Goal: Task Accomplishment & Management: Manage account settings

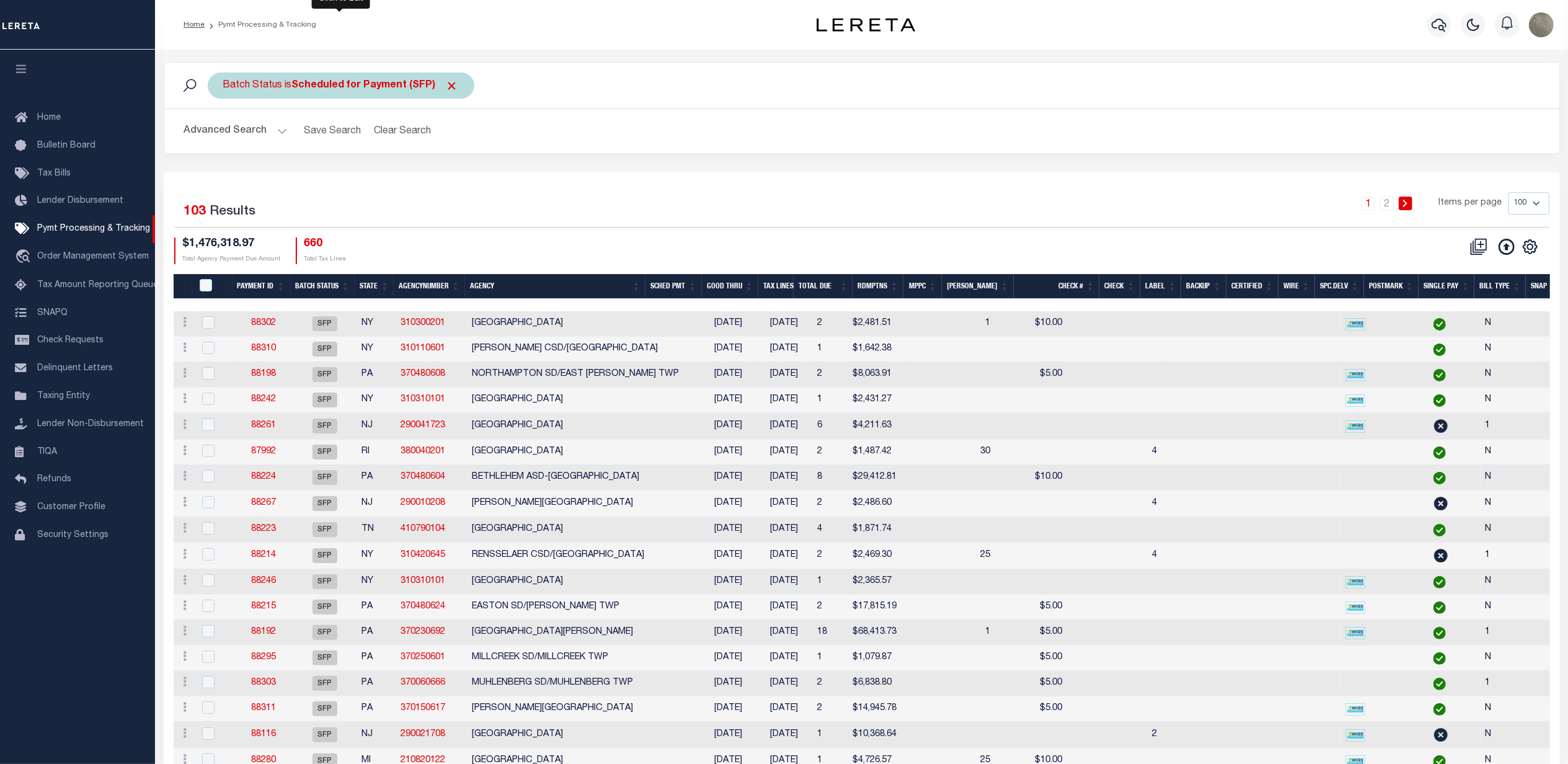
click at [332, 80] on b "Scheduled for Payment (SFP)" at bounding box center [375, 85] width 167 height 10
click at [288, 146] on select "Awaiting Funds (AWF) Cleared and Complete (CAC) New Check Needed (NCN) Payment …" at bounding box center [314, 146] width 182 height 24
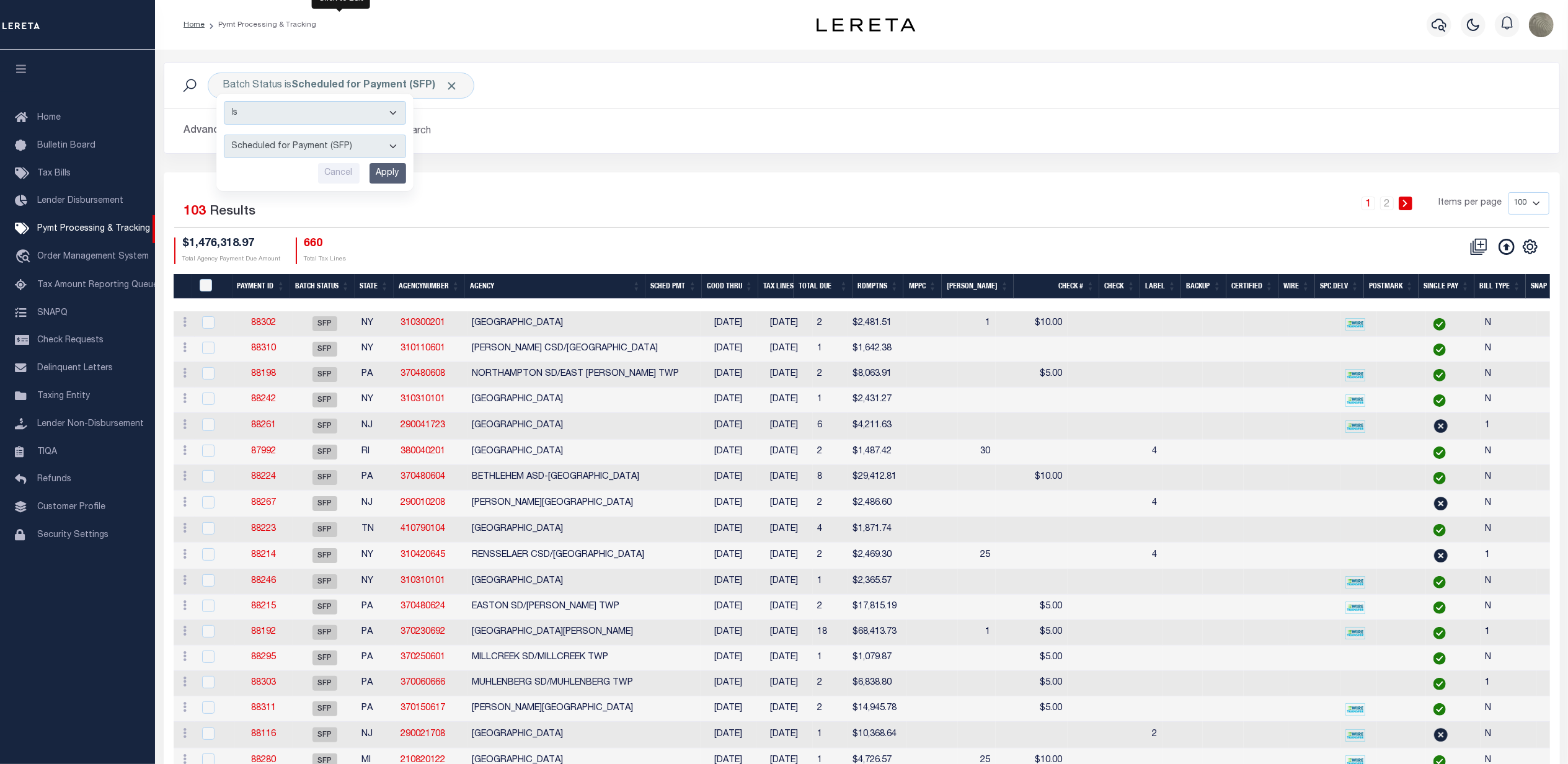
select select "RFP"
click at [224, 135] on select "Awaiting Funds (AWF) Cleared and Complete (CAC) New Check Needed (NCN) Payment …" at bounding box center [314, 146] width 182 height 24
click at [388, 171] on input "Apply" at bounding box center [387, 173] width 36 height 21
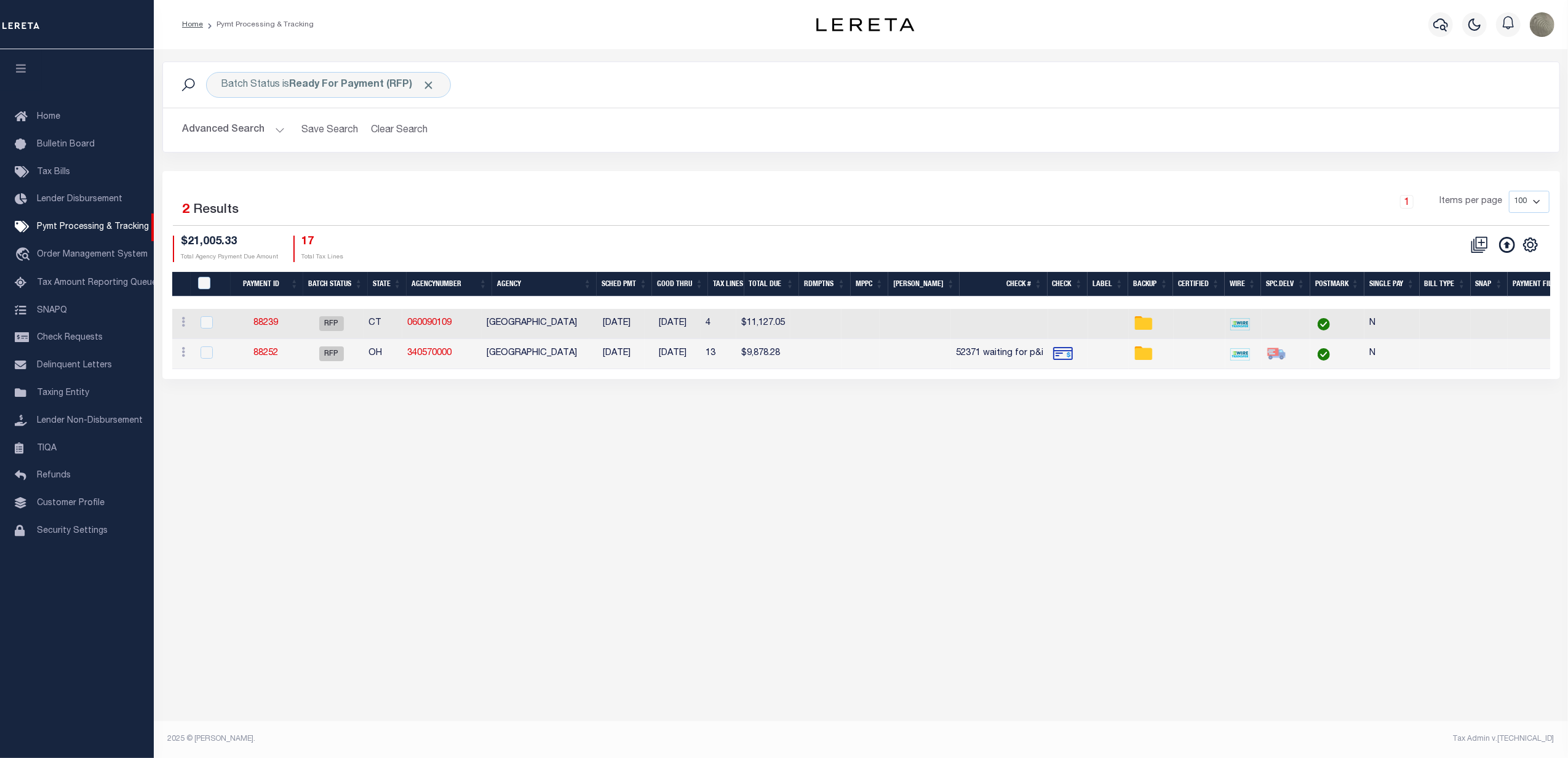
click at [424, 175] on div "Selected 2 Results 1 Items per page 100 200 500 1000 $21,005.33 17" at bounding box center [861, 275] width 1398 height 208
click at [464, 210] on div "Selected 2 Results" at bounding box center [338, 208] width 330 height 35
click at [1430, 22] on button "button" at bounding box center [1440, 24] width 24 height 24
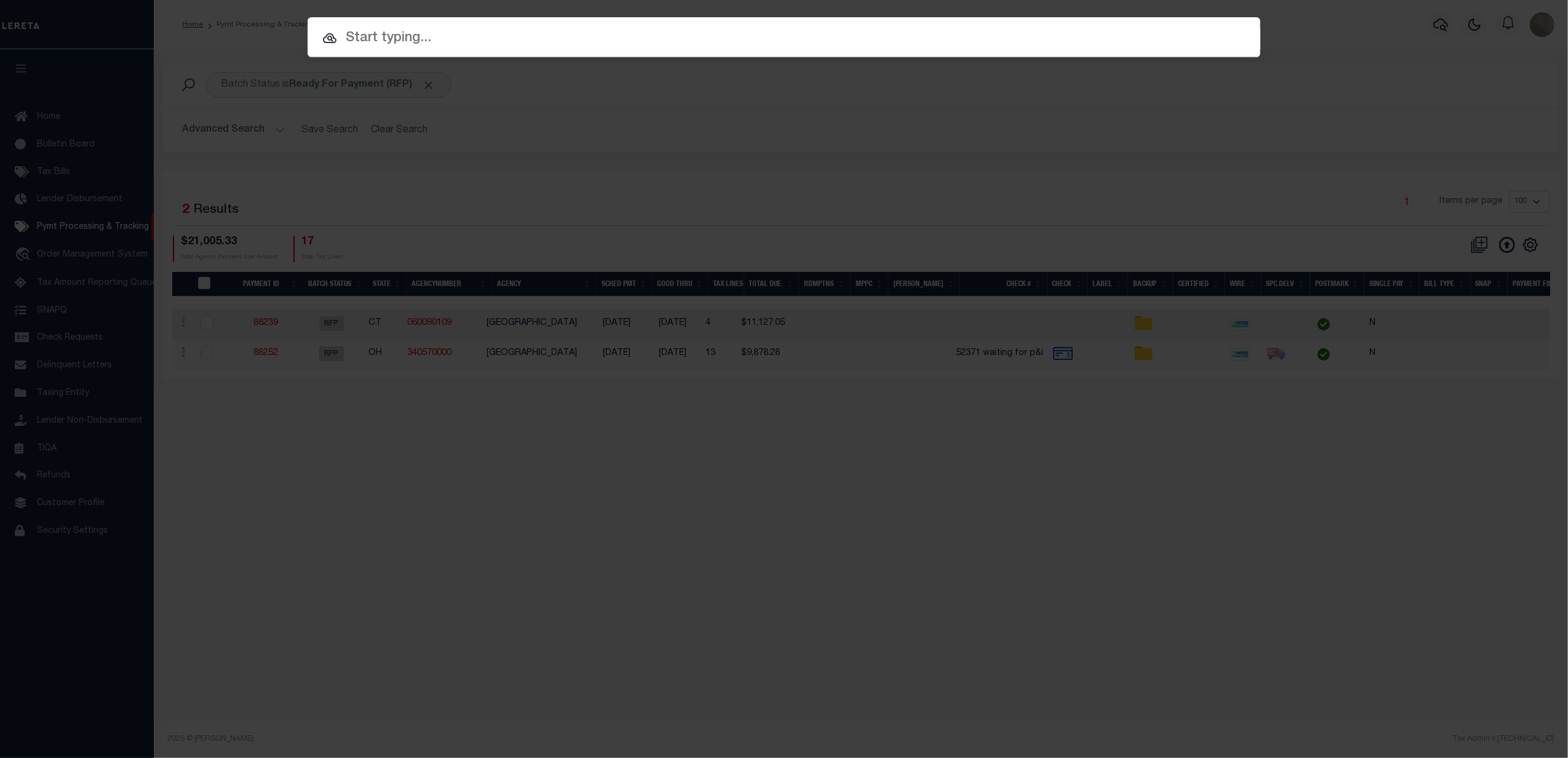
click at [378, 35] on input "text" at bounding box center [784, 38] width 953 height 21
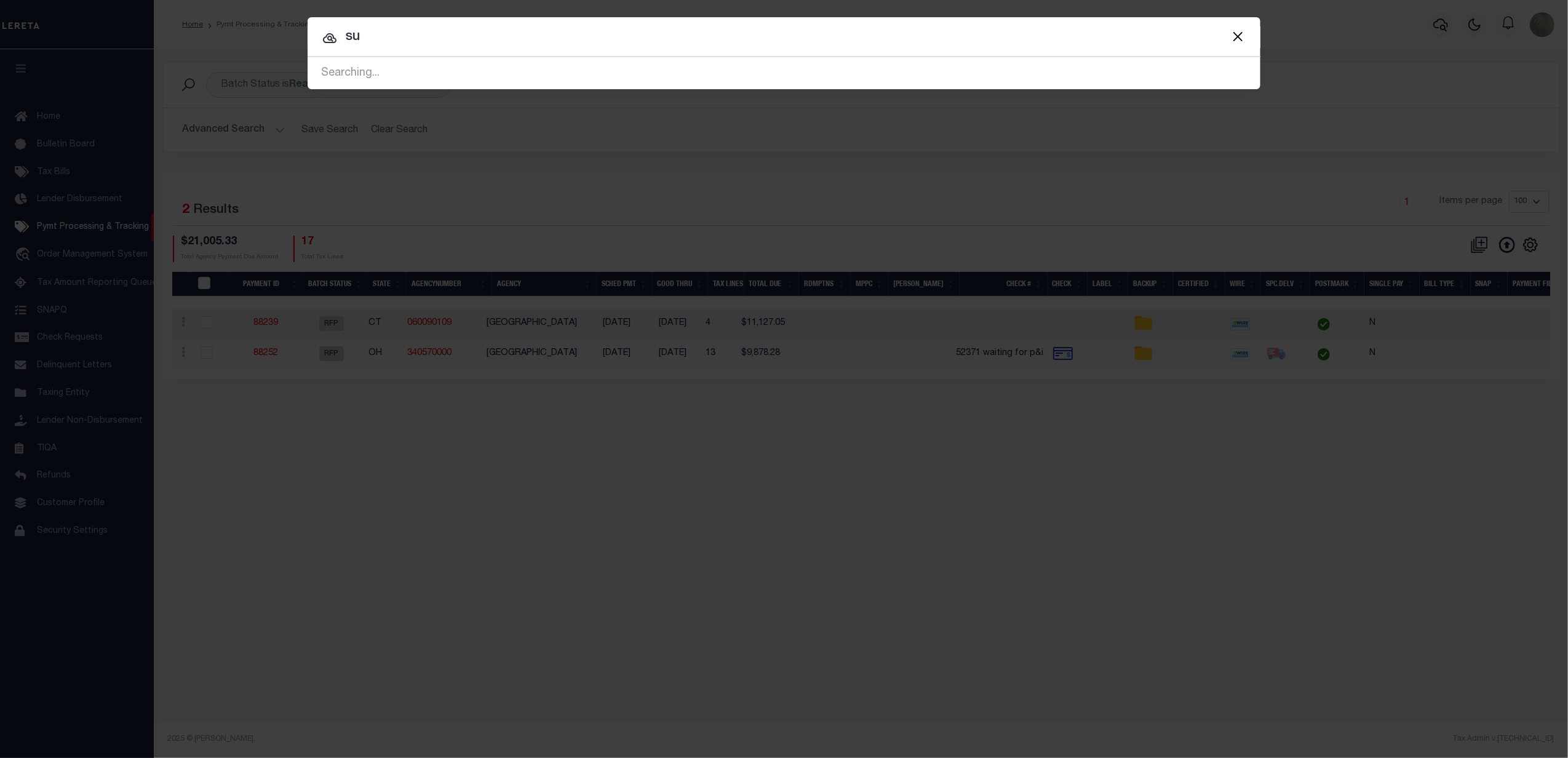
type input "s"
type input "87363"
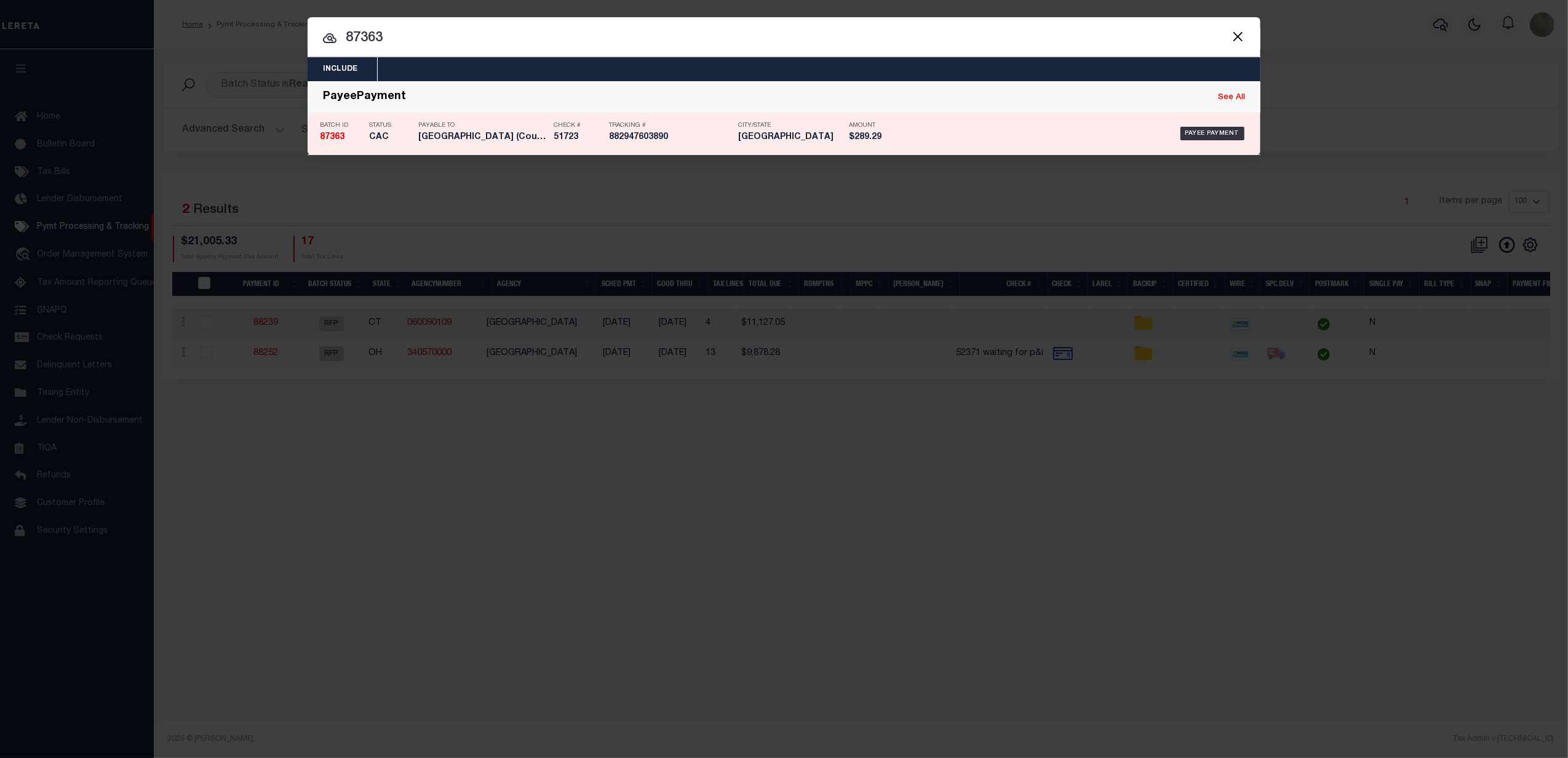
drag, startPoint x: 558, startPoint y: 129, endPoint x: 556, endPoint y: 138, distance: 9.2
click at [558, 129] on p "Check #" at bounding box center [578, 125] width 49 height 7
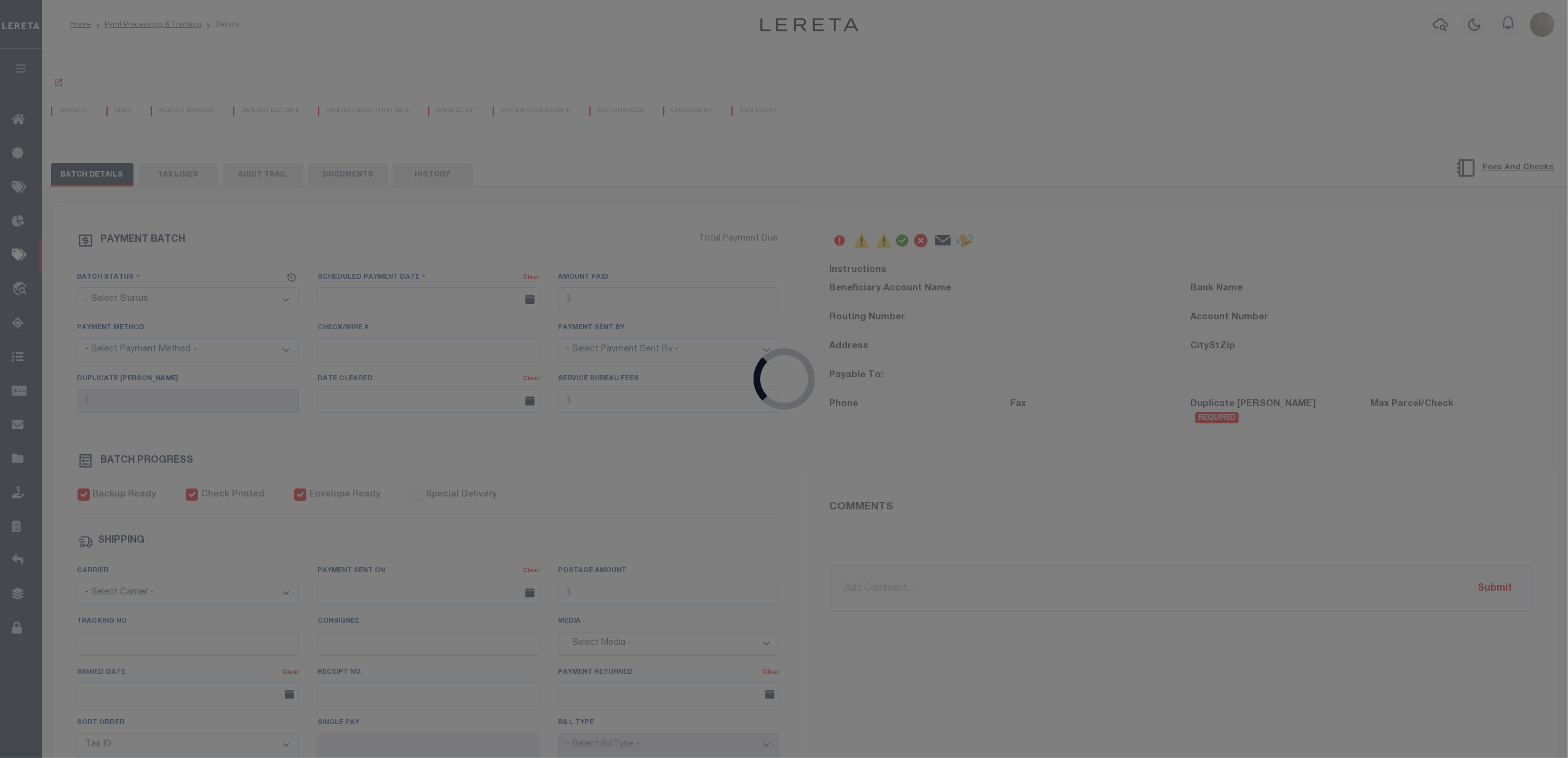
select select "CAC"
type input "07/21/2025"
type input "$289.29"
select select "CHK"
type input "51723"
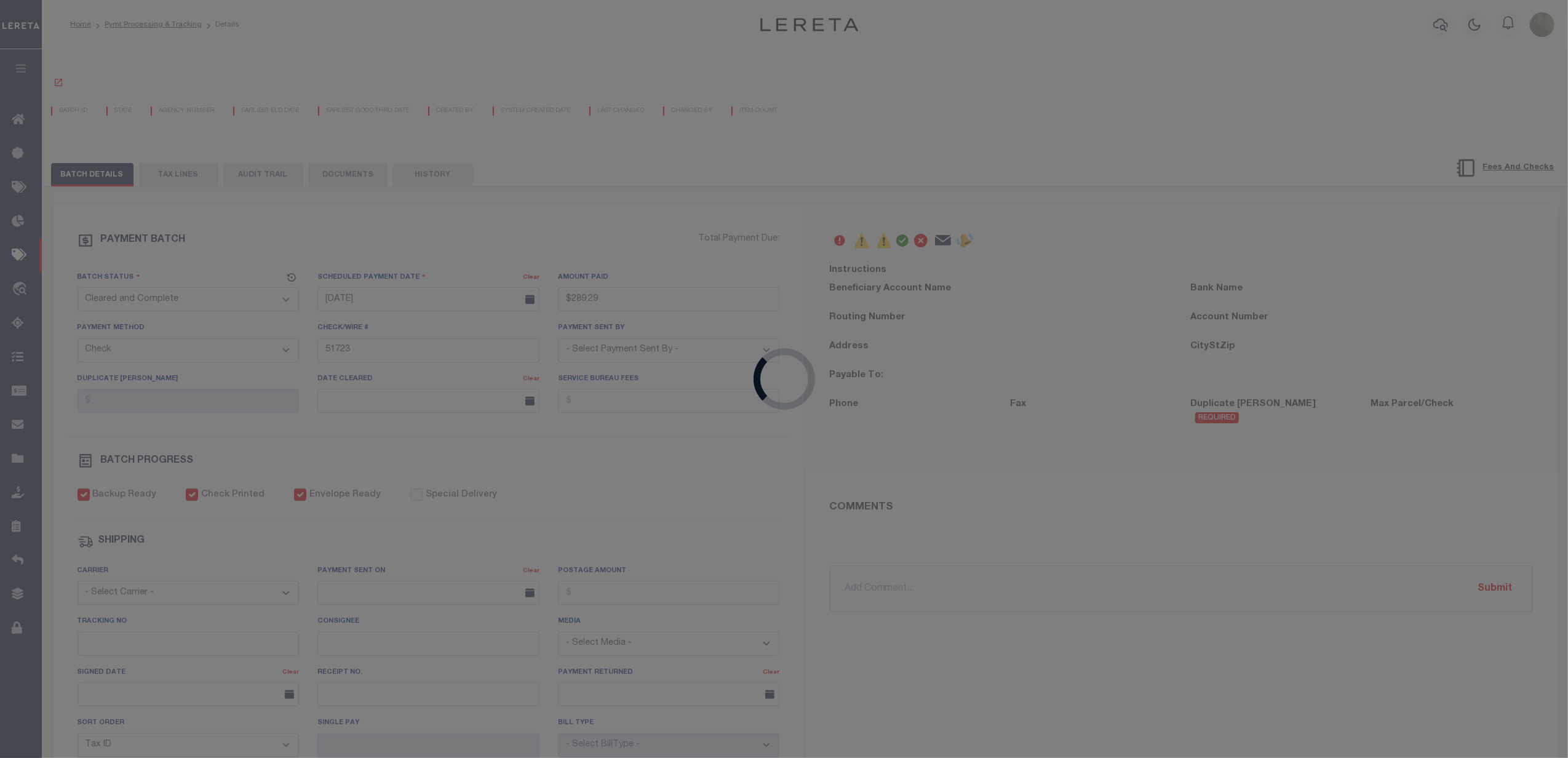
select select "[PERSON_NAME]"
type input "$10"
type input "07/25/2025"
checkbox input "true"
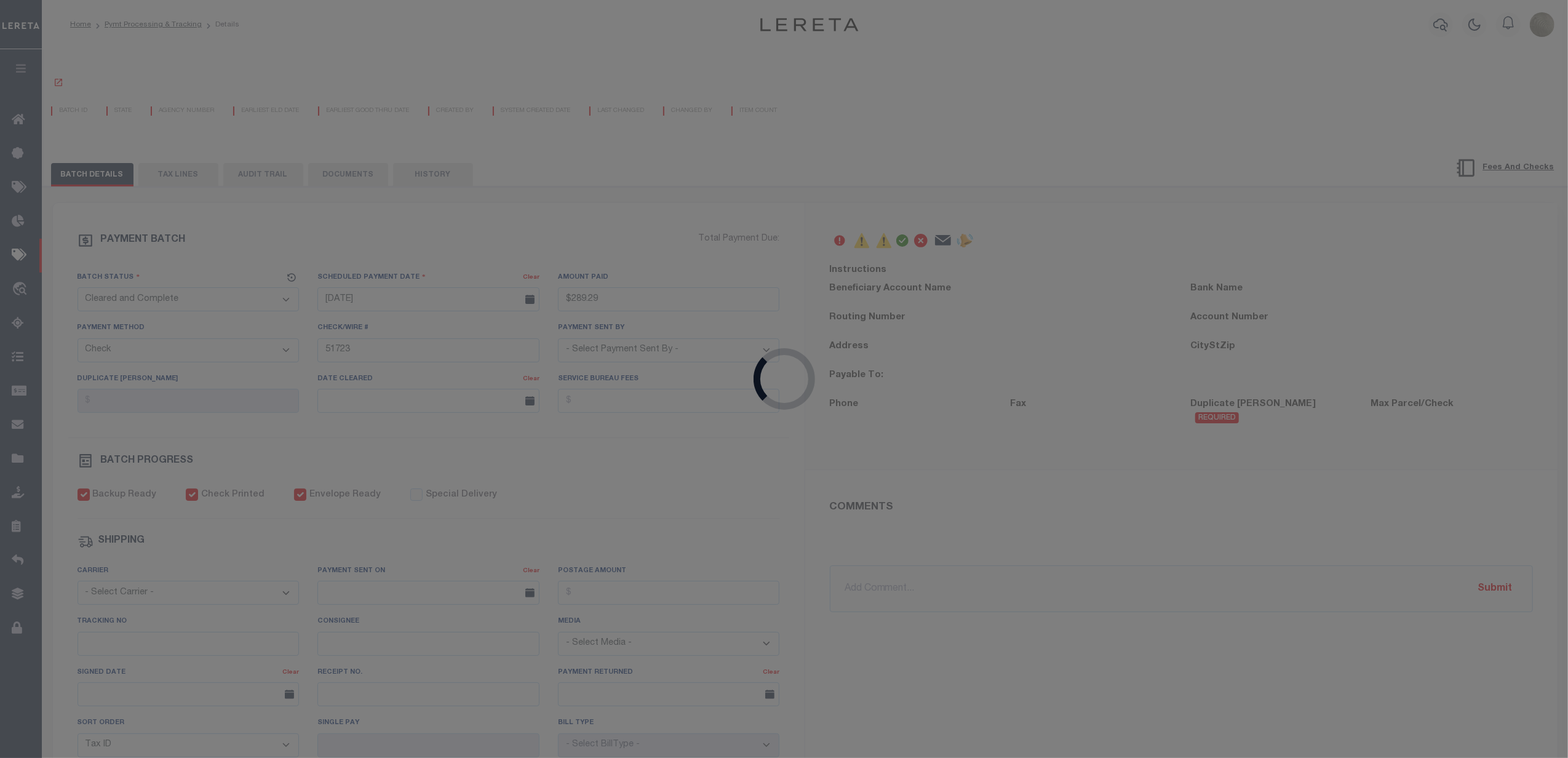
checkbox input "true"
select select "FDX"
type input "07/21/2025"
type input "$8.7"
type input "882947603890"
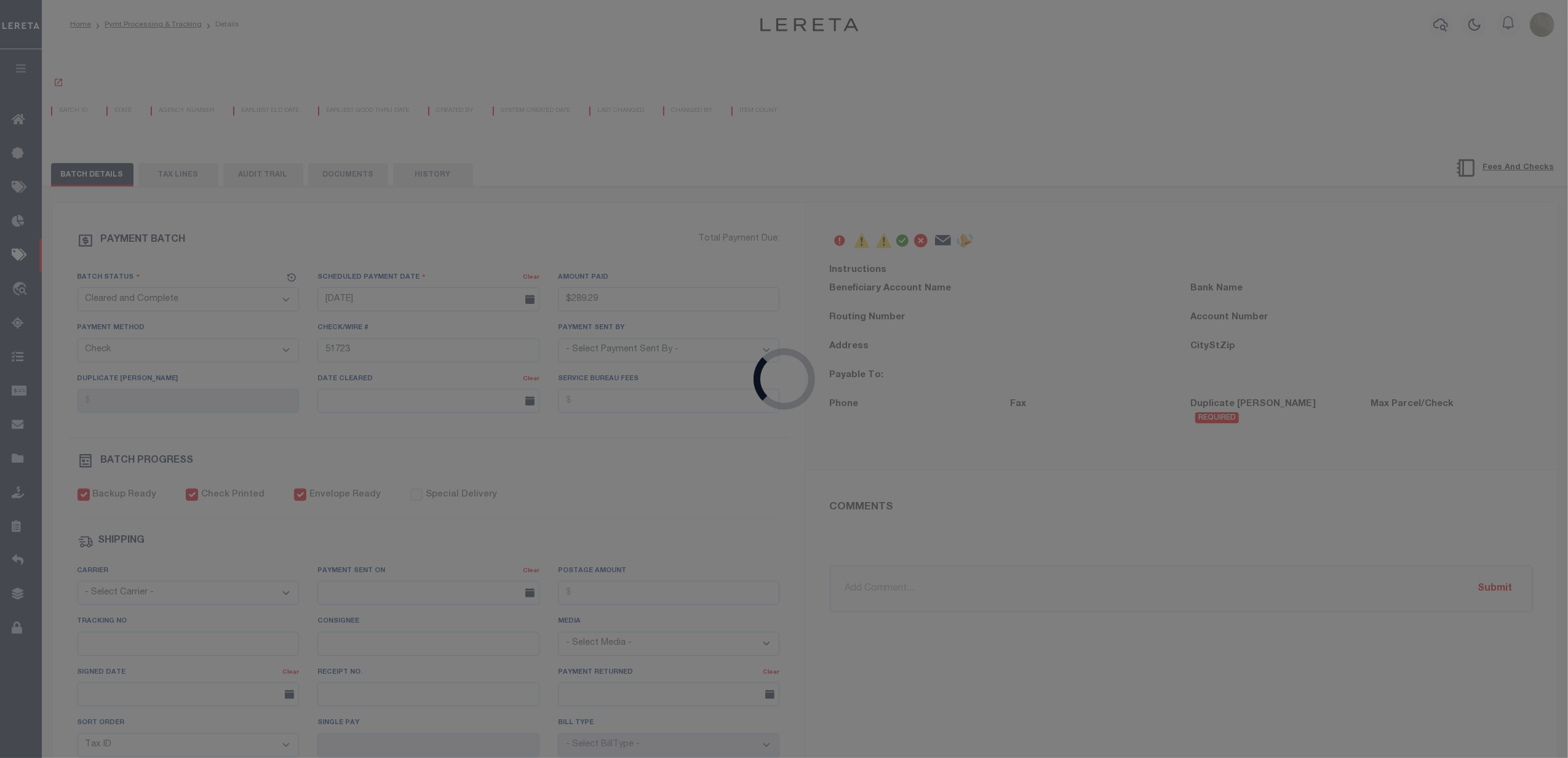
type input "N"
radio input "true"
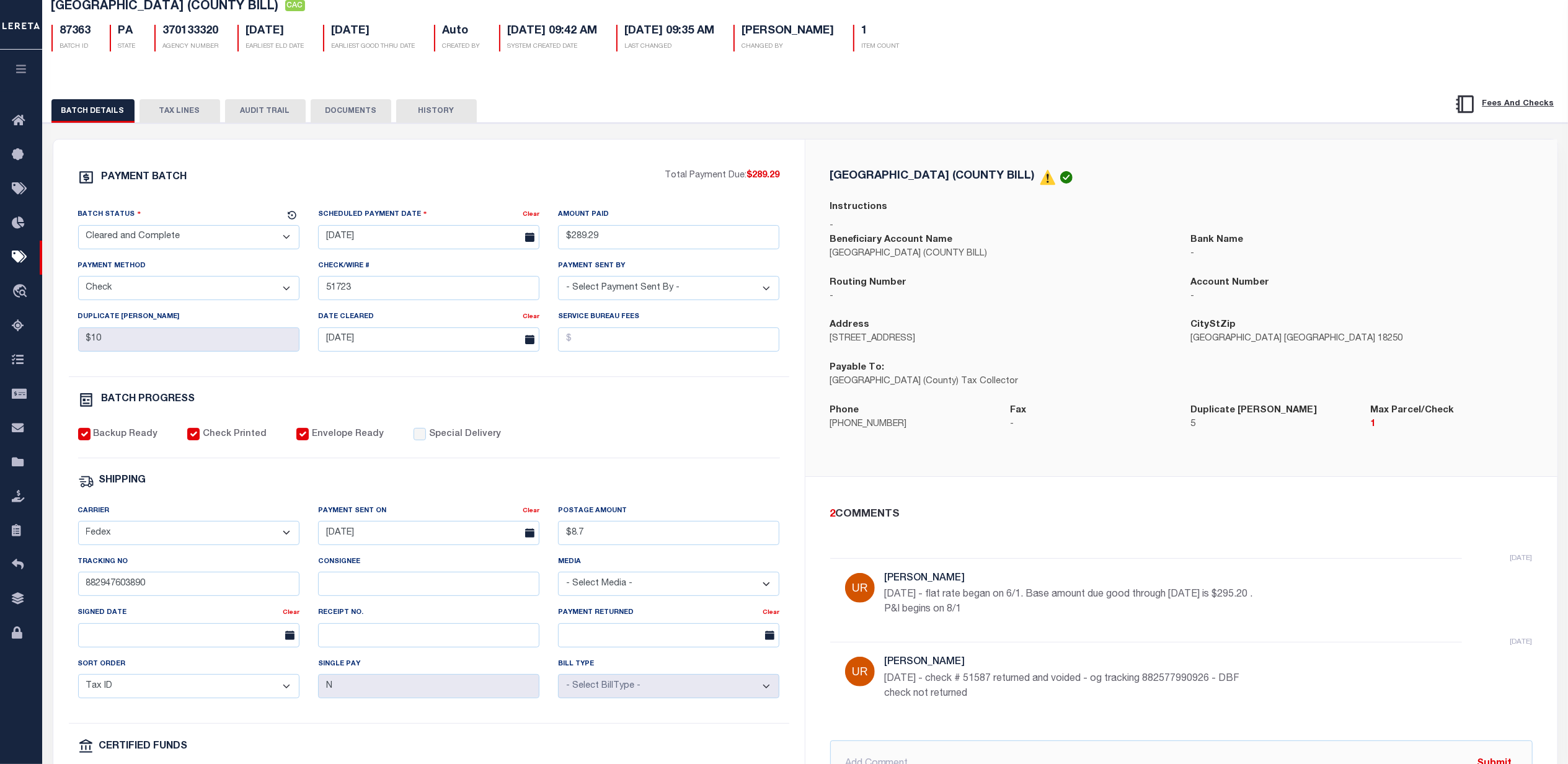
scroll to position [82, 0]
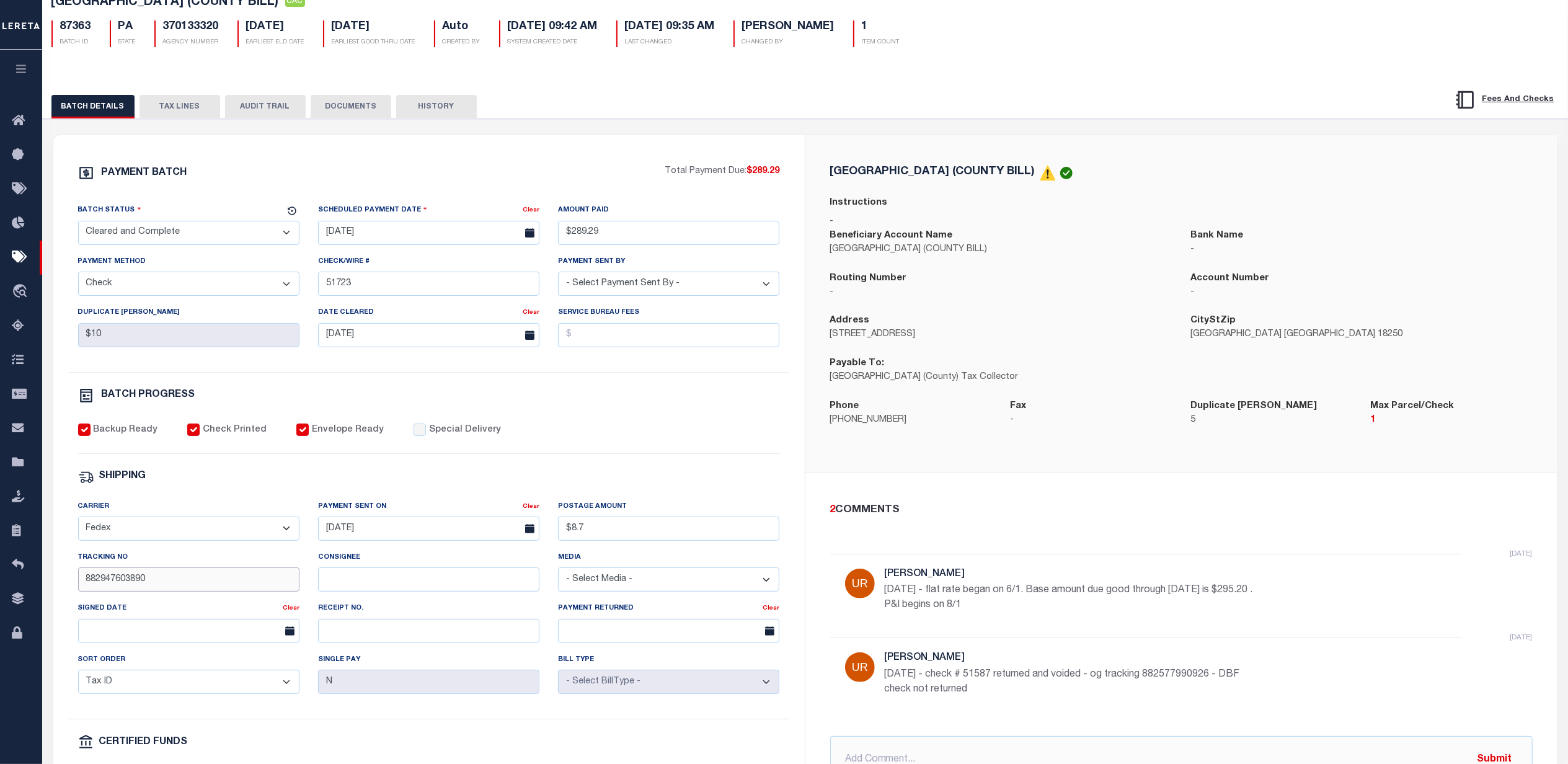
click at [178, 585] on input "882947603890" at bounding box center [189, 579] width 222 height 25
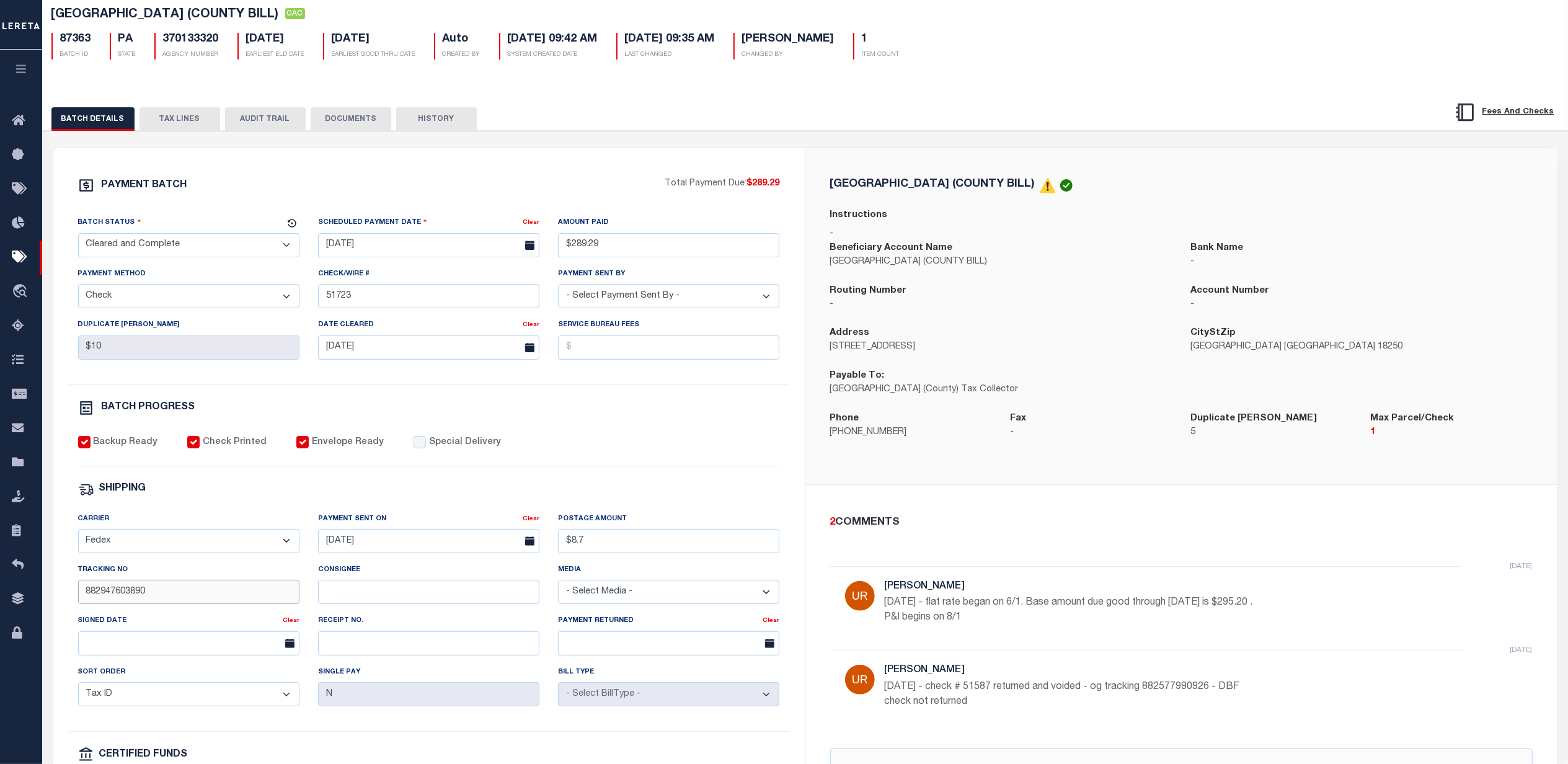
scroll to position [69, 0]
click at [683, 421] on div "BATCH PROGRESS" at bounding box center [429, 411] width 702 height 21
click at [167, 590] on input "882947603890" at bounding box center [189, 592] width 222 height 25
click at [164, 596] on input "882947603890" at bounding box center [189, 592] width 222 height 25
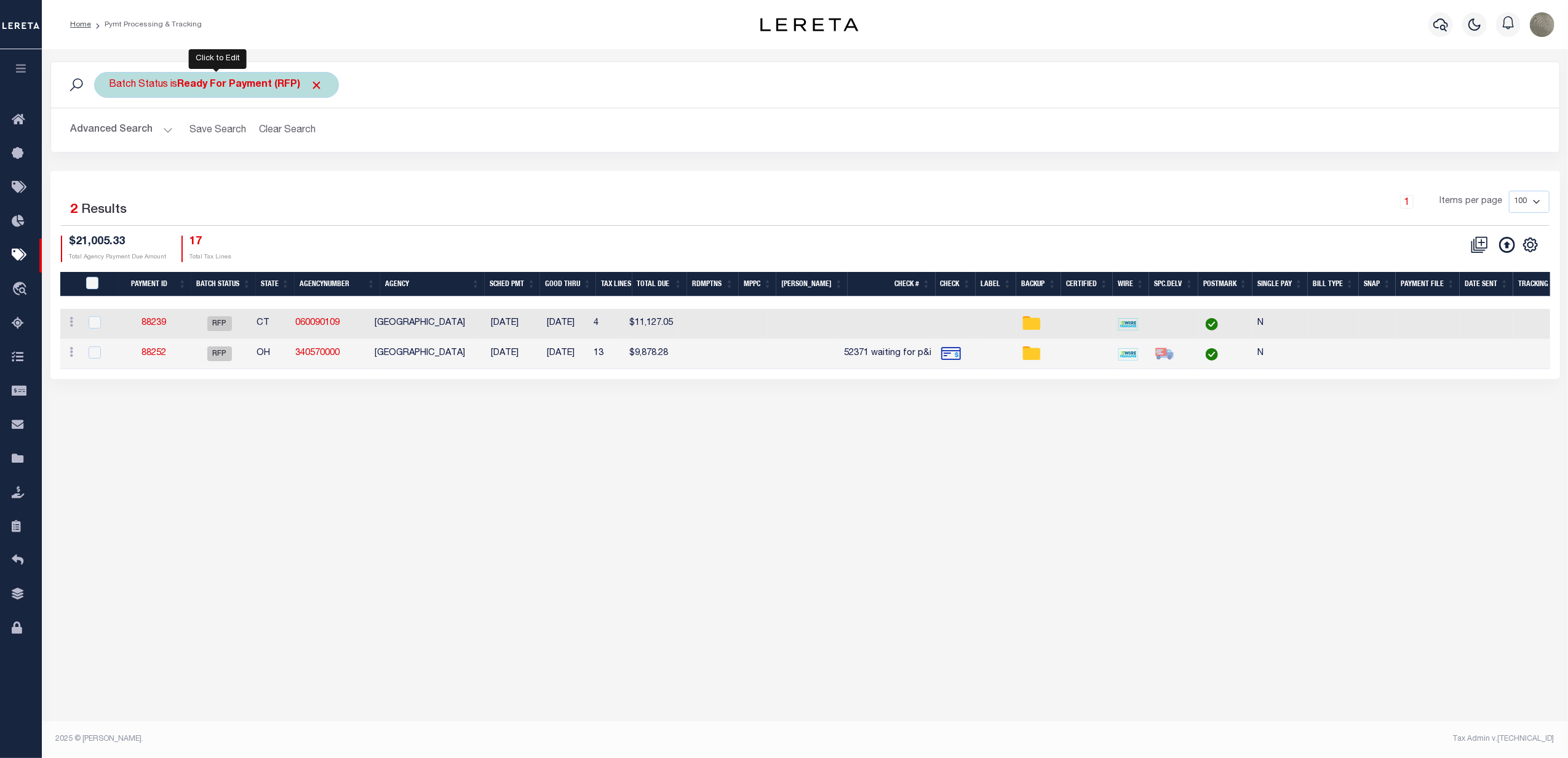
click at [215, 83] on b "Ready For Payment (RFP)" at bounding box center [251, 84] width 146 height 10
click at [190, 141] on select "Awaiting Funds (AWF) Cleared and Complete (CAC) New Check Needed (NCN) Payment …" at bounding box center [200, 145] width 181 height 24
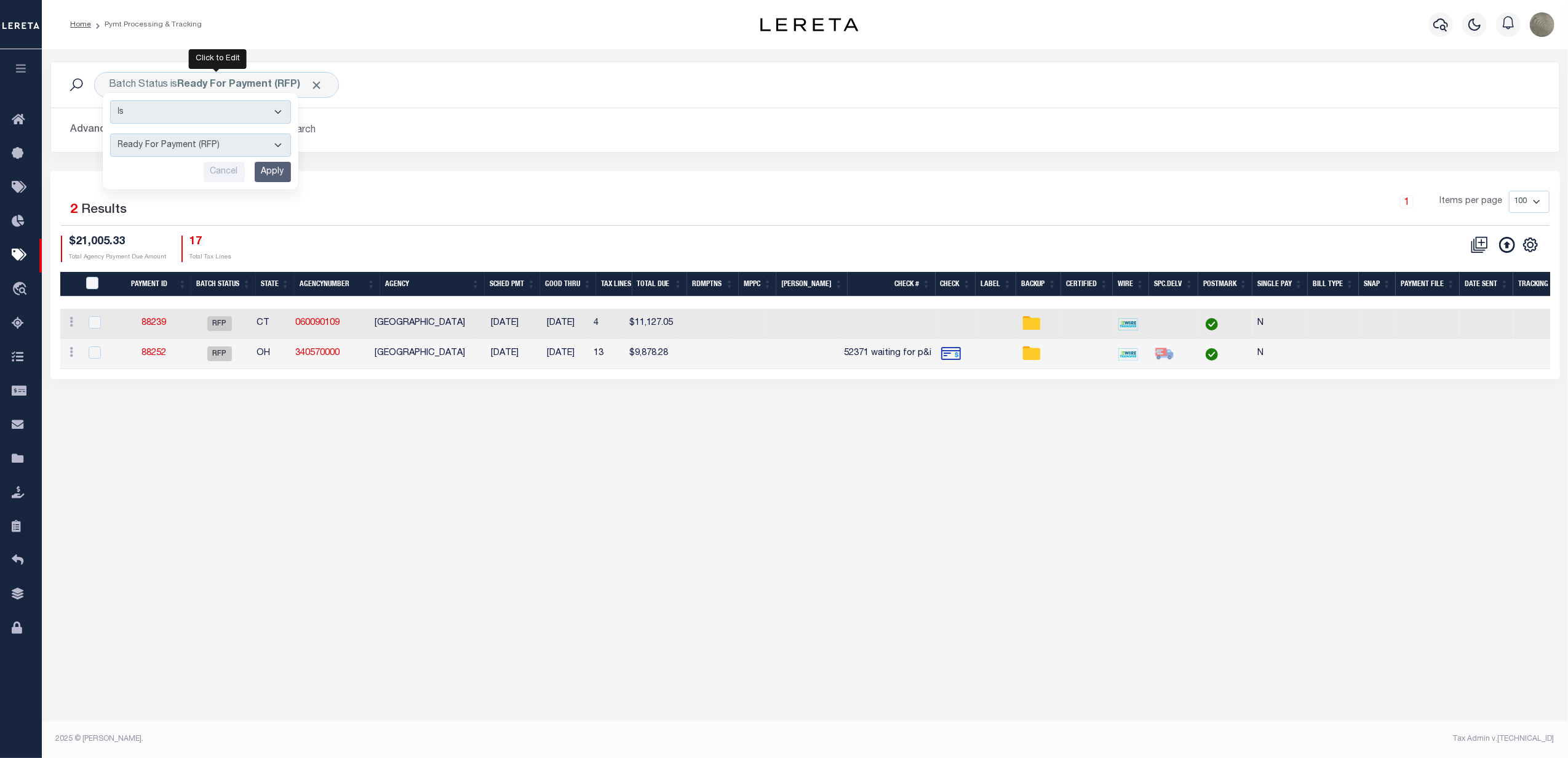
select select "SFP"
click at [110, 134] on select "Awaiting Funds (AWF) Cleared and Complete (CAC) New Check Needed (NCN) Payment …" at bounding box center [200, 145] width 181 height 24
click at [268, 168] on input "Apply" at bounding box center [272, 172] width 36 height 21
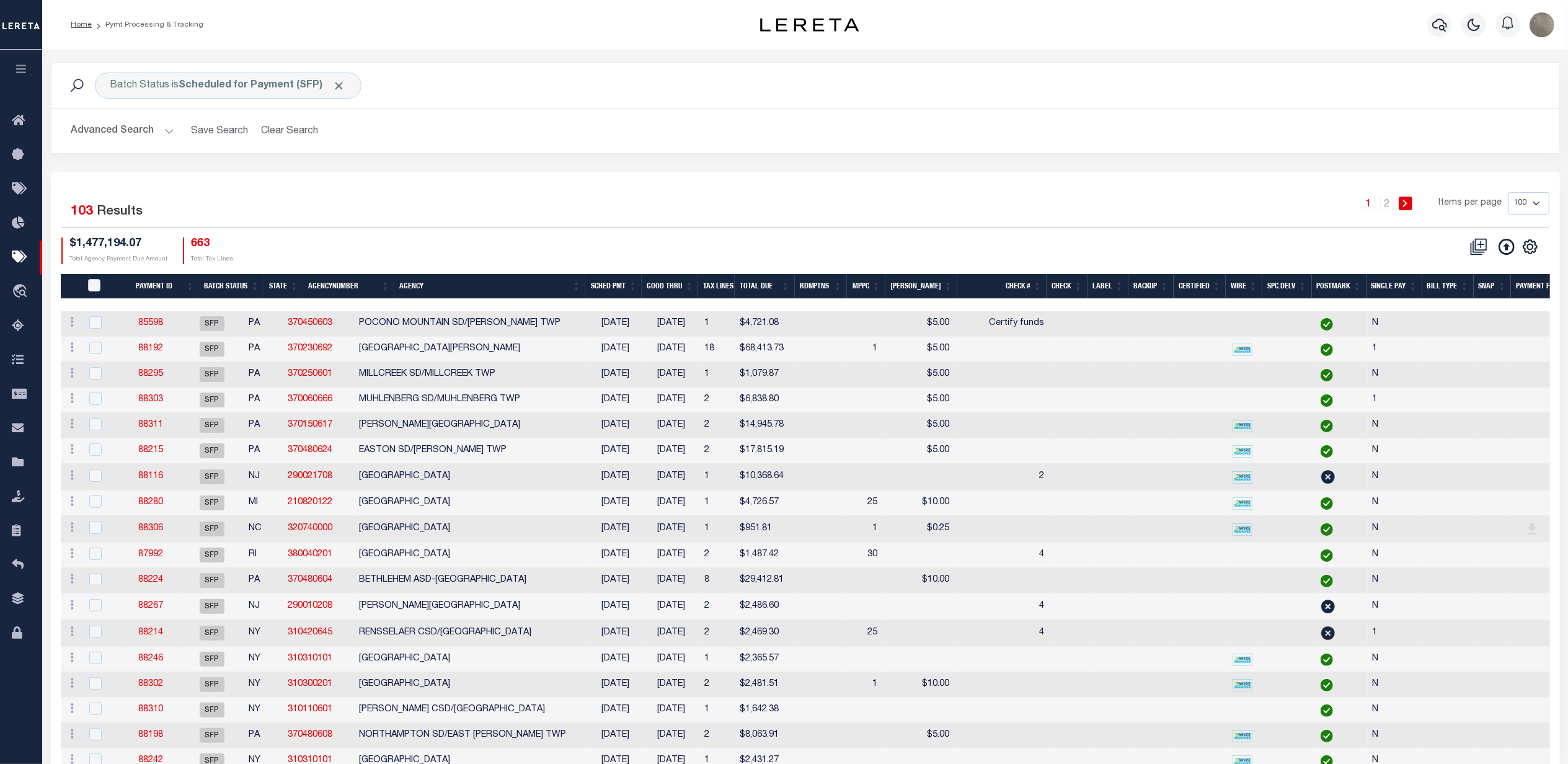
click at [257, 90] on b "Scheduled for Payment (SFP)" at bounding box center [262, 85] width 167 height 10
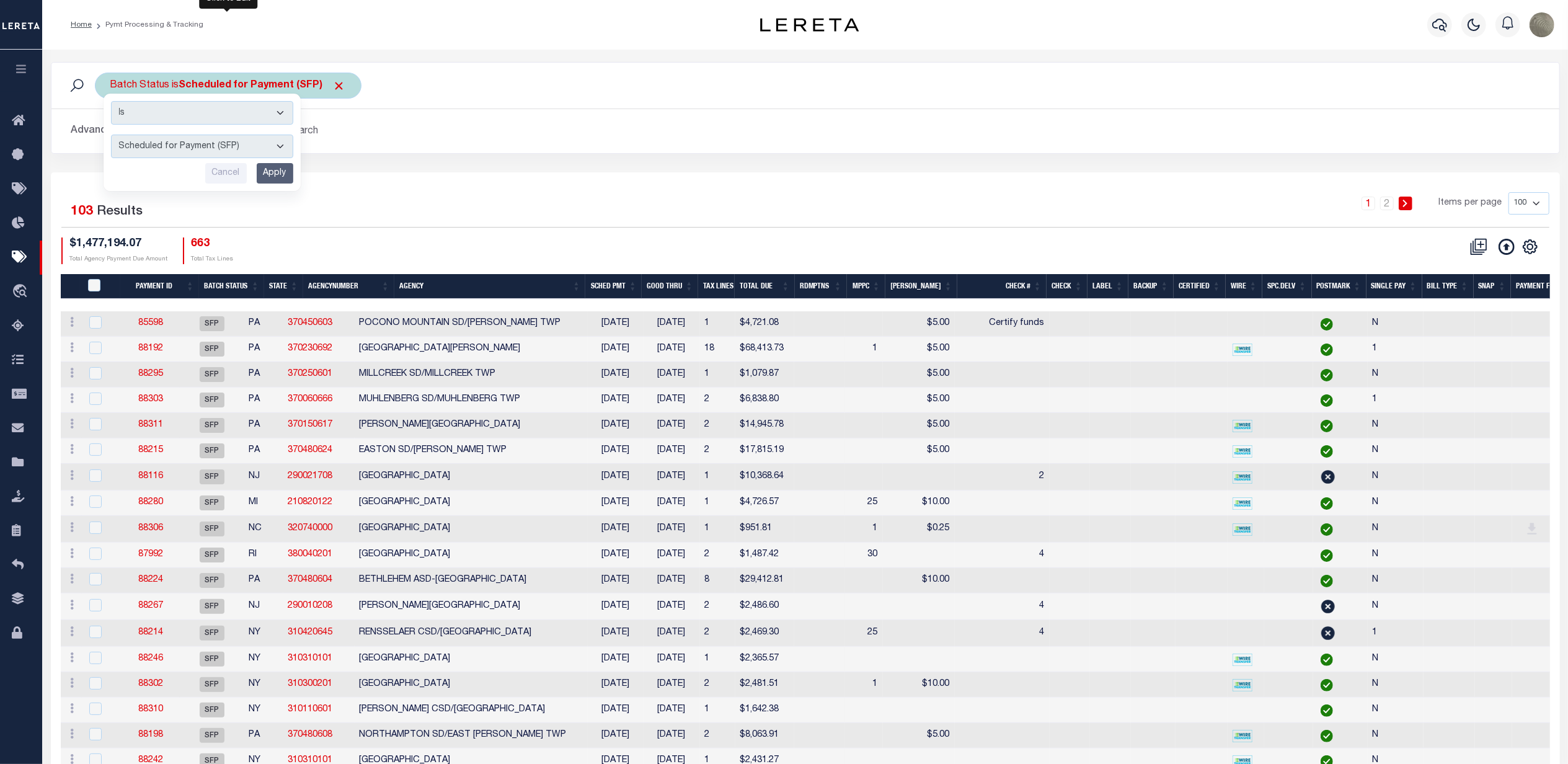
click at [189, 146] on select "Awaiting Funds (AWF) Cleared and Complete (CAC) New Check Needed (NCN) Payment …" at bounding box center [201, 146] width 182 height 24
select select "RFP"
click at [111, 135] on select "Awaiting Funds (AWF) Cleared and Complete (CAC) New Check Needed (NCN) Payment …" at bounding box center [201, 146] width 182 height 24
click at [269, 175] on input "Apply" at bounding box center [274, 173] width 36 height 21
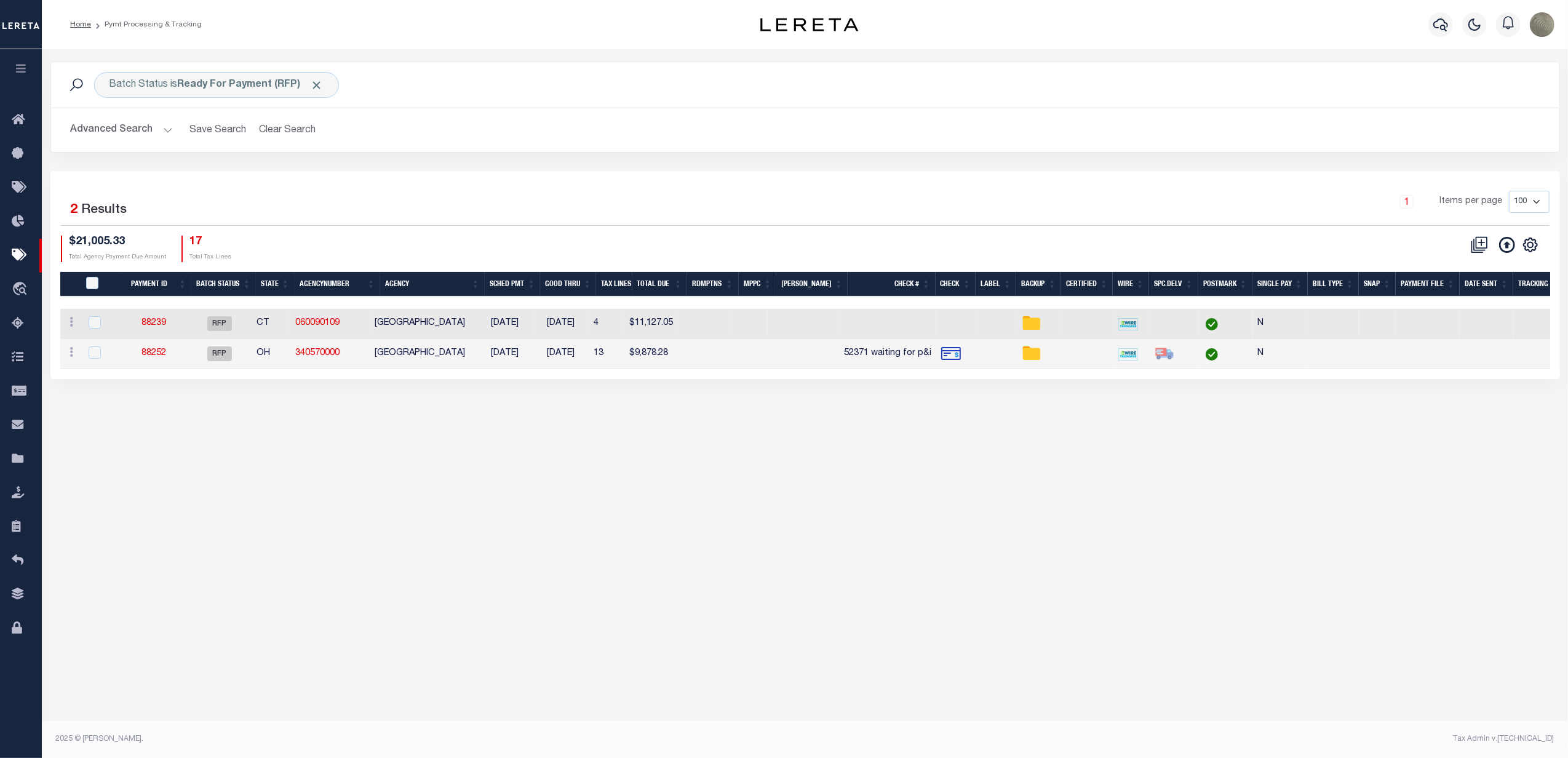
click at [524, 217] on div "1 Items per page 100 200 500 1000" at bounding box center [993, 206] width 1112 height 32
click at [158, 348] on td "88252" at bounding box center [154, 354] width 66 height 30
checkbox input "true"
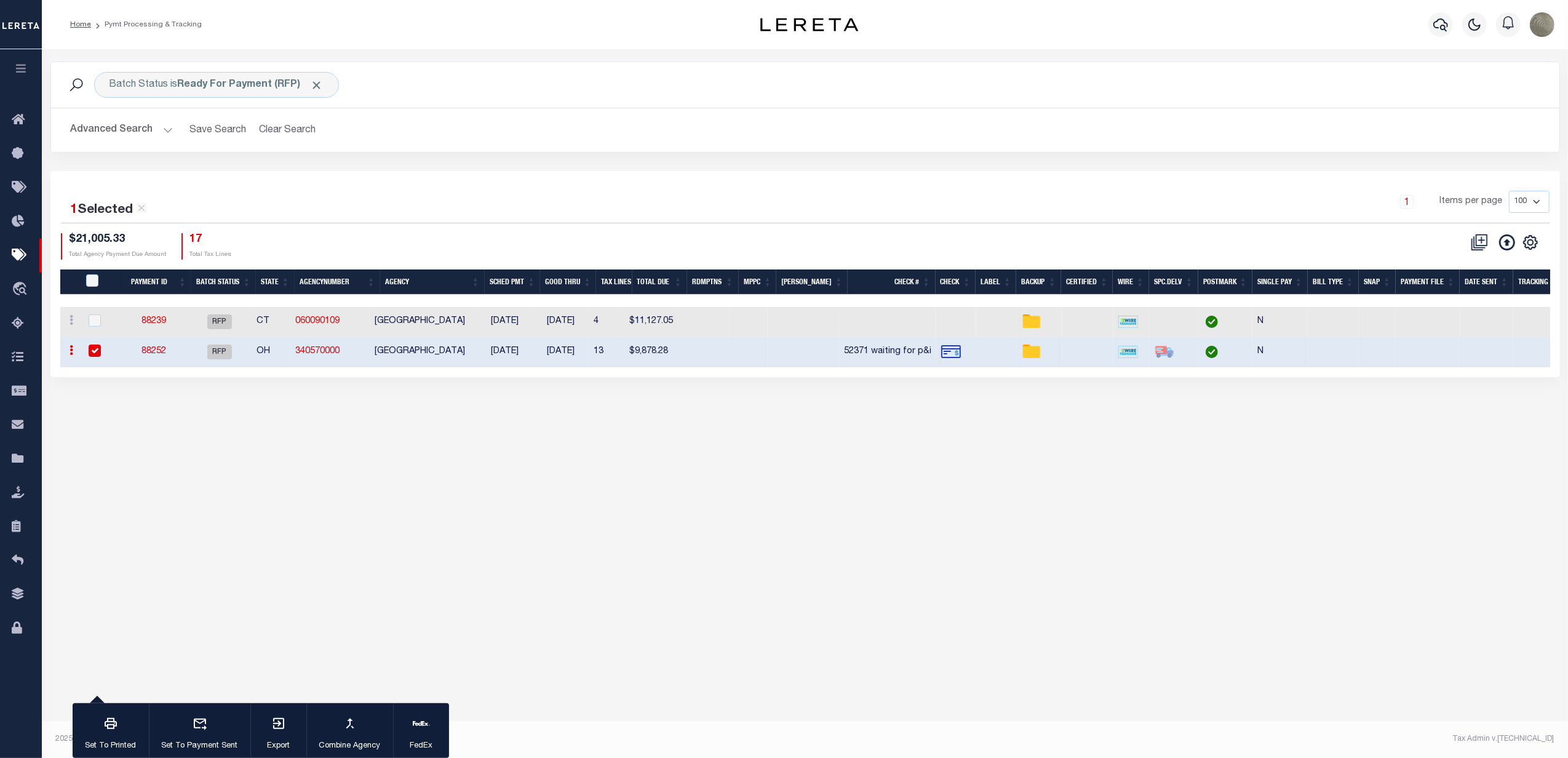
click at [162, 347] on link "88252" at bounding box center [153, 351] width 24 height 9
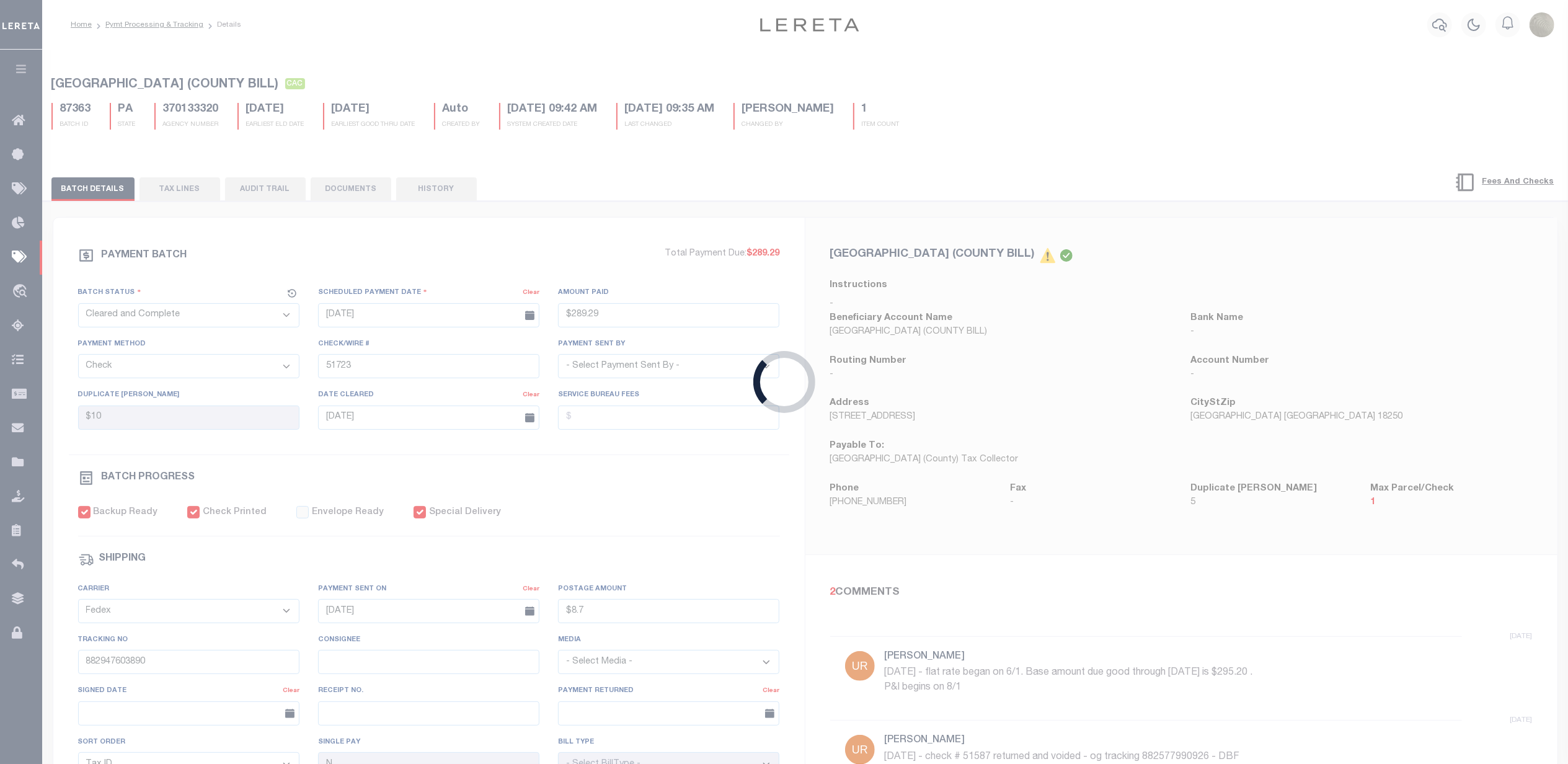
select select "RFP"
type input "[DATE]"
type input "$9,878.28"
type input "52371 waiting for p&i"
select select "[PERSON_NAME]"
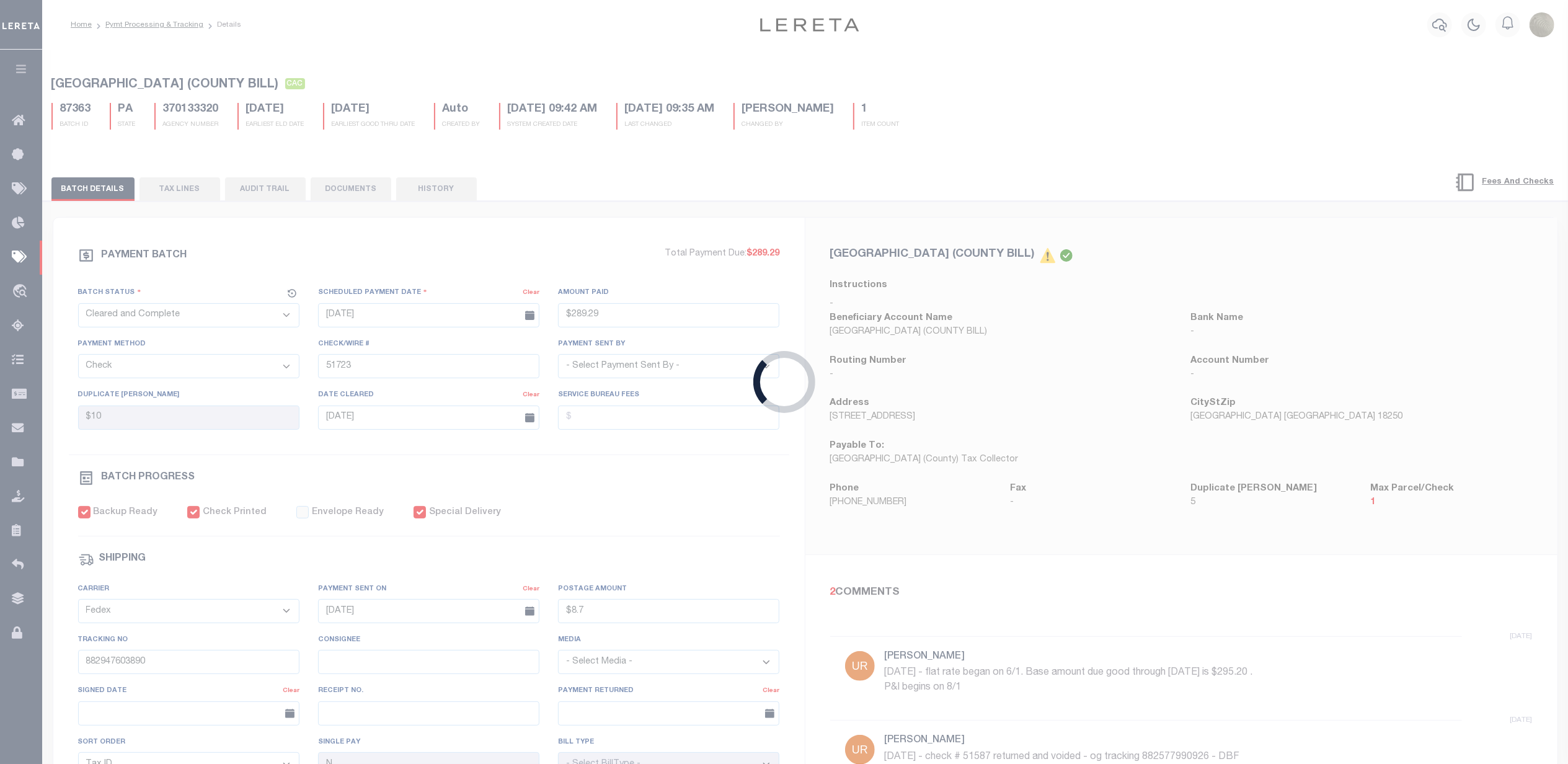
checkbox input "false"
checkbox input "true"
select select
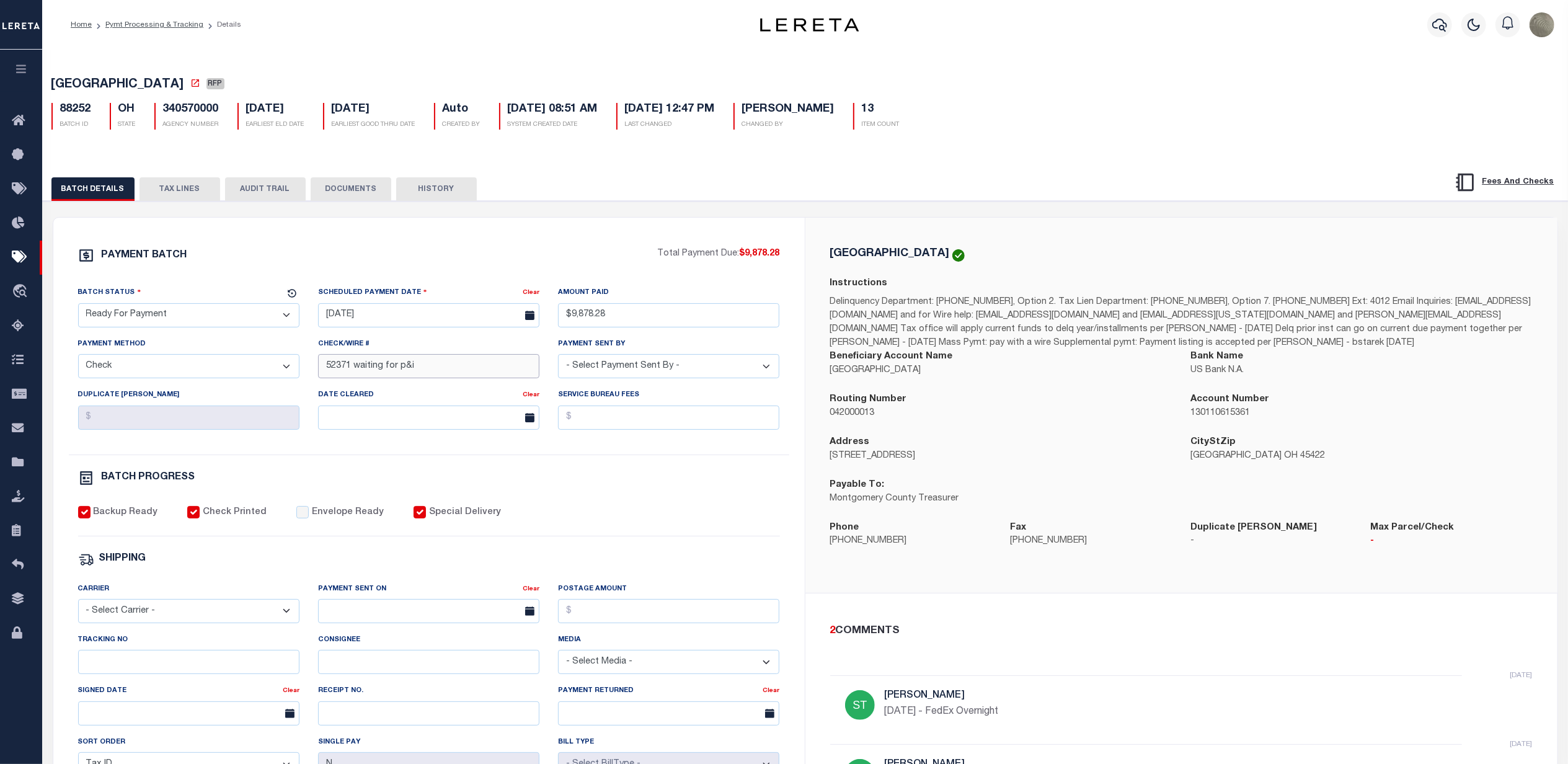
click at [408, 368] on input "52371 waiting for p&i" at bounding box center [429, 366] width 222 height 25
type input "52371"
click at [653, 486] on div "BATCH PROGRESS" at bounding box center [429, 478] width 702 height 16
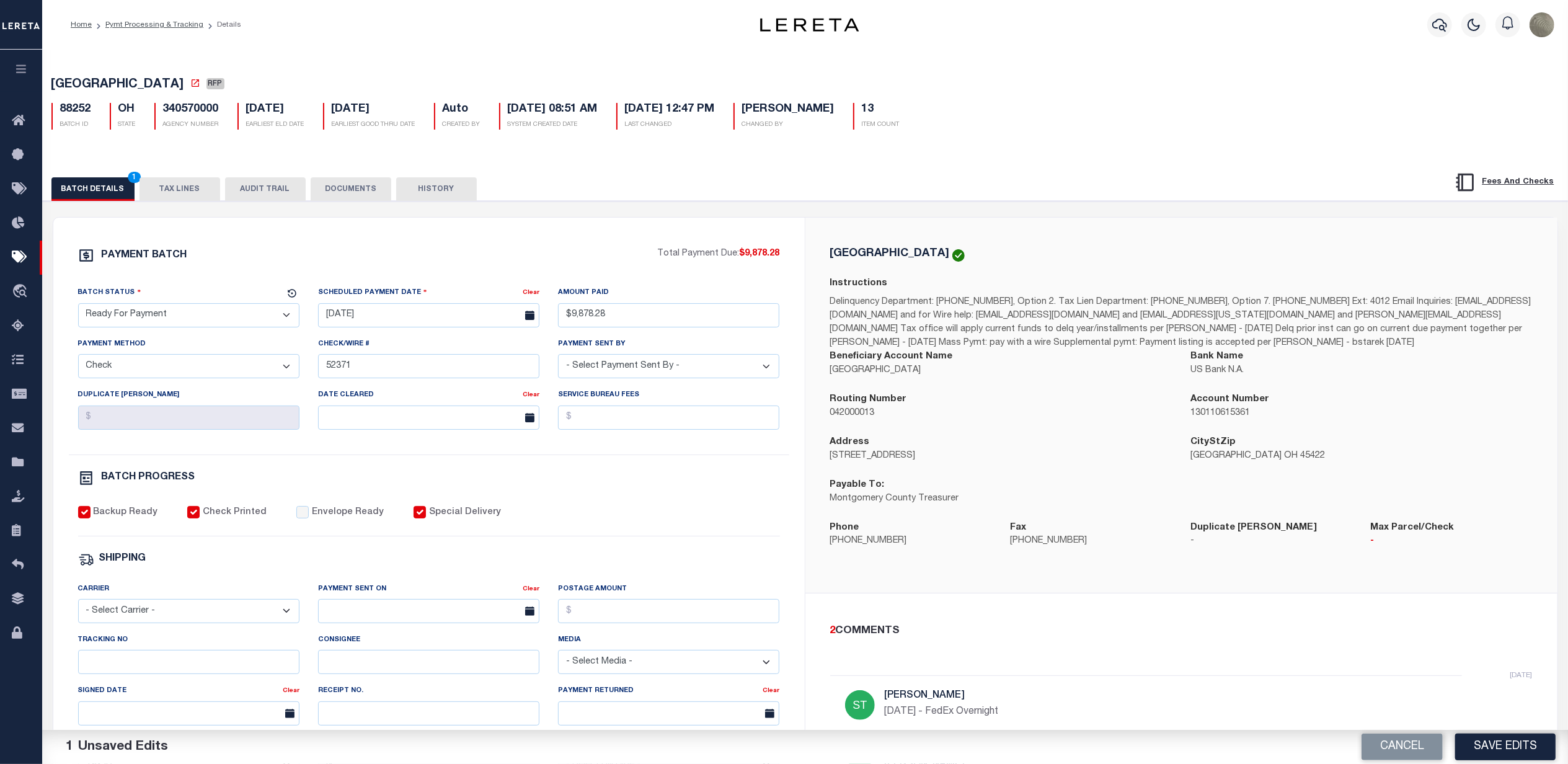
click at [1535, 731] on div "Cancel Save Edits" at bounding box center [1187, 747] width 764 height 35
click at [1523, 746] on button "Save Edits" at bounding box center [1506, 747] width 100 height 27
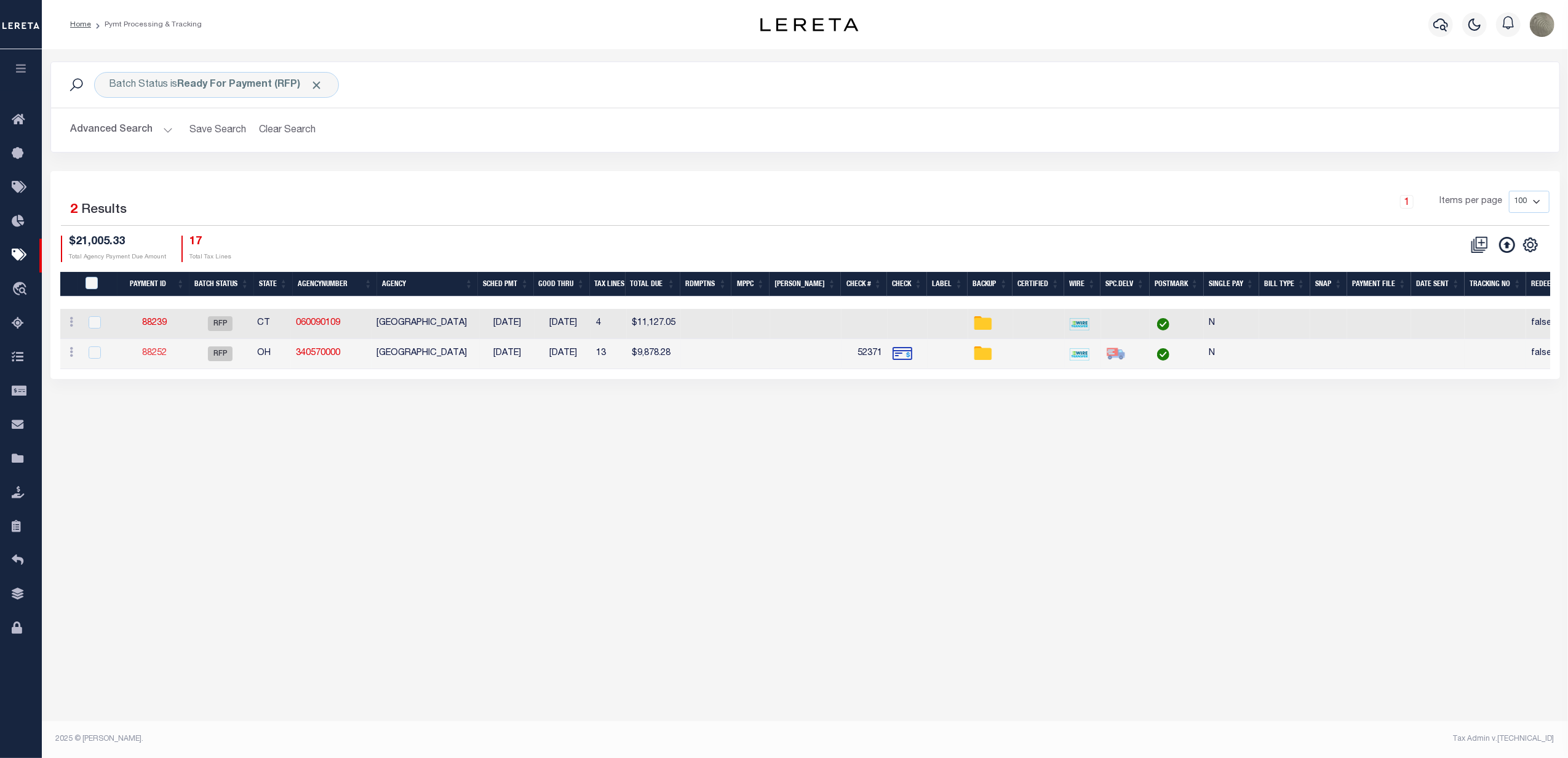
click at [158, 350] on link "88252" at bounding box center [154, 353] width 24 height 9
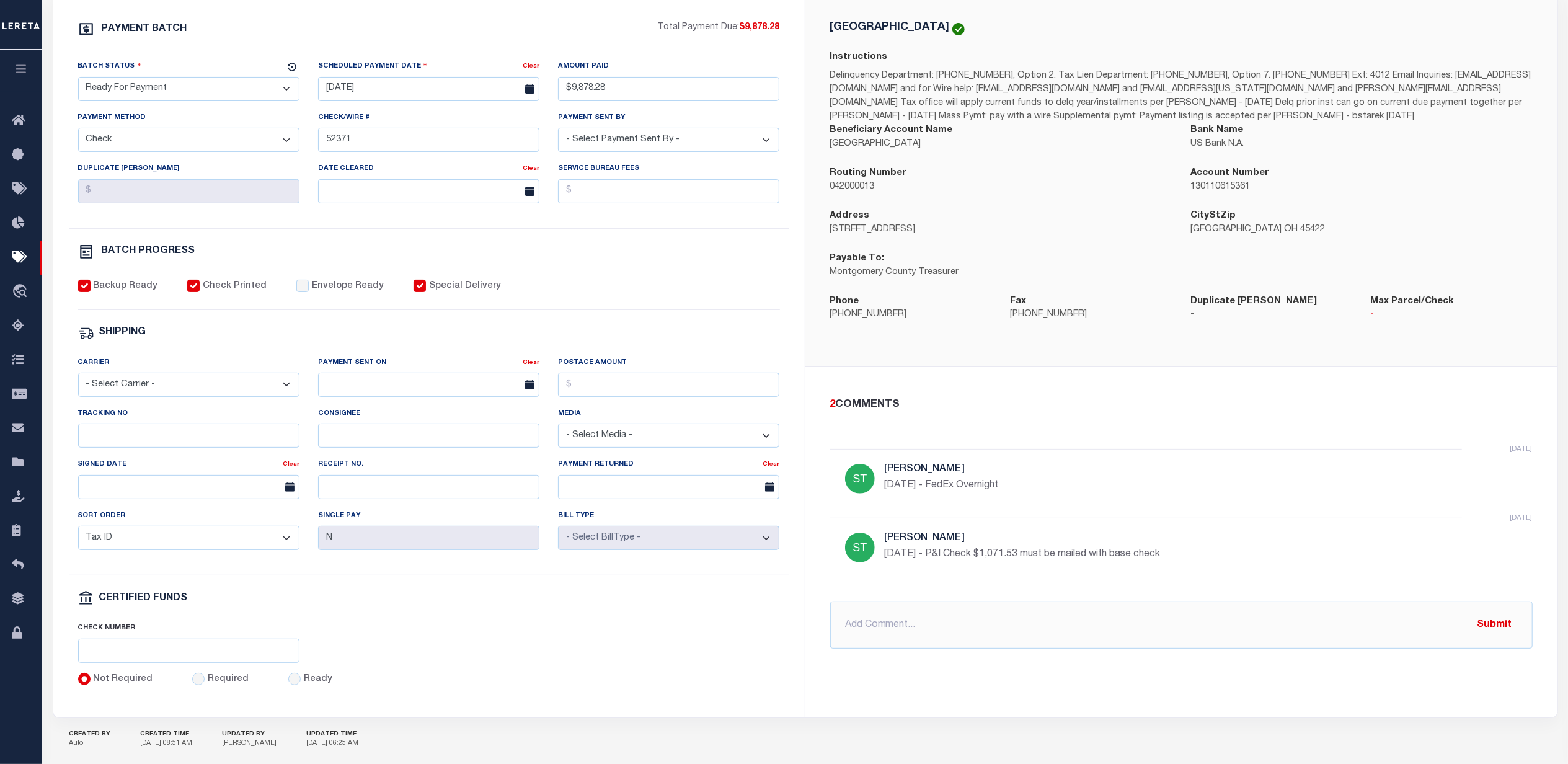
scroll to position [248, 0]
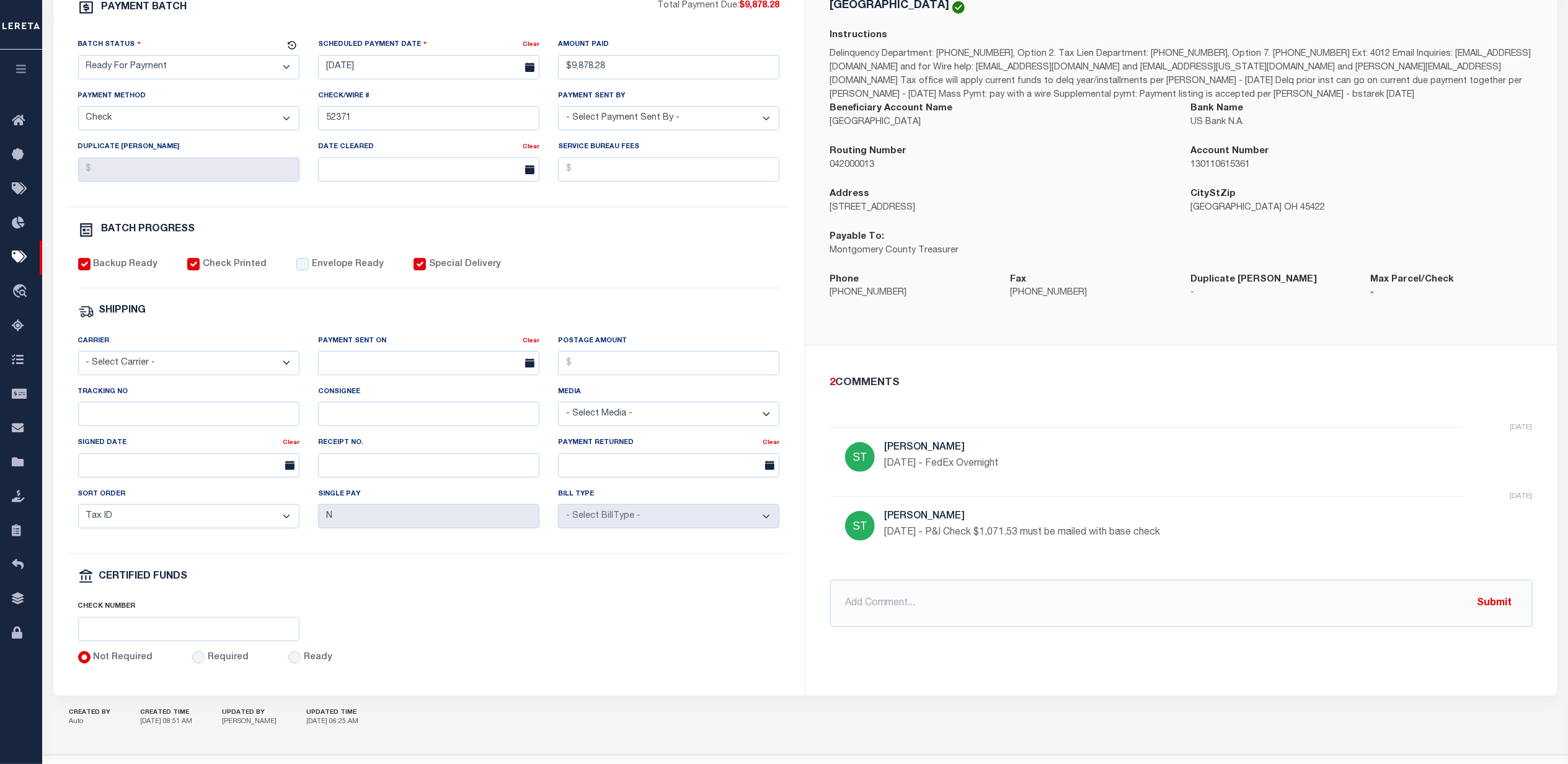
click at [784, 308] on div "PAYMENT BATCH Total Payment Due: $9,878.28 Batch Status - Select Status -" at bounding box center [429, 332] width 722 height 666
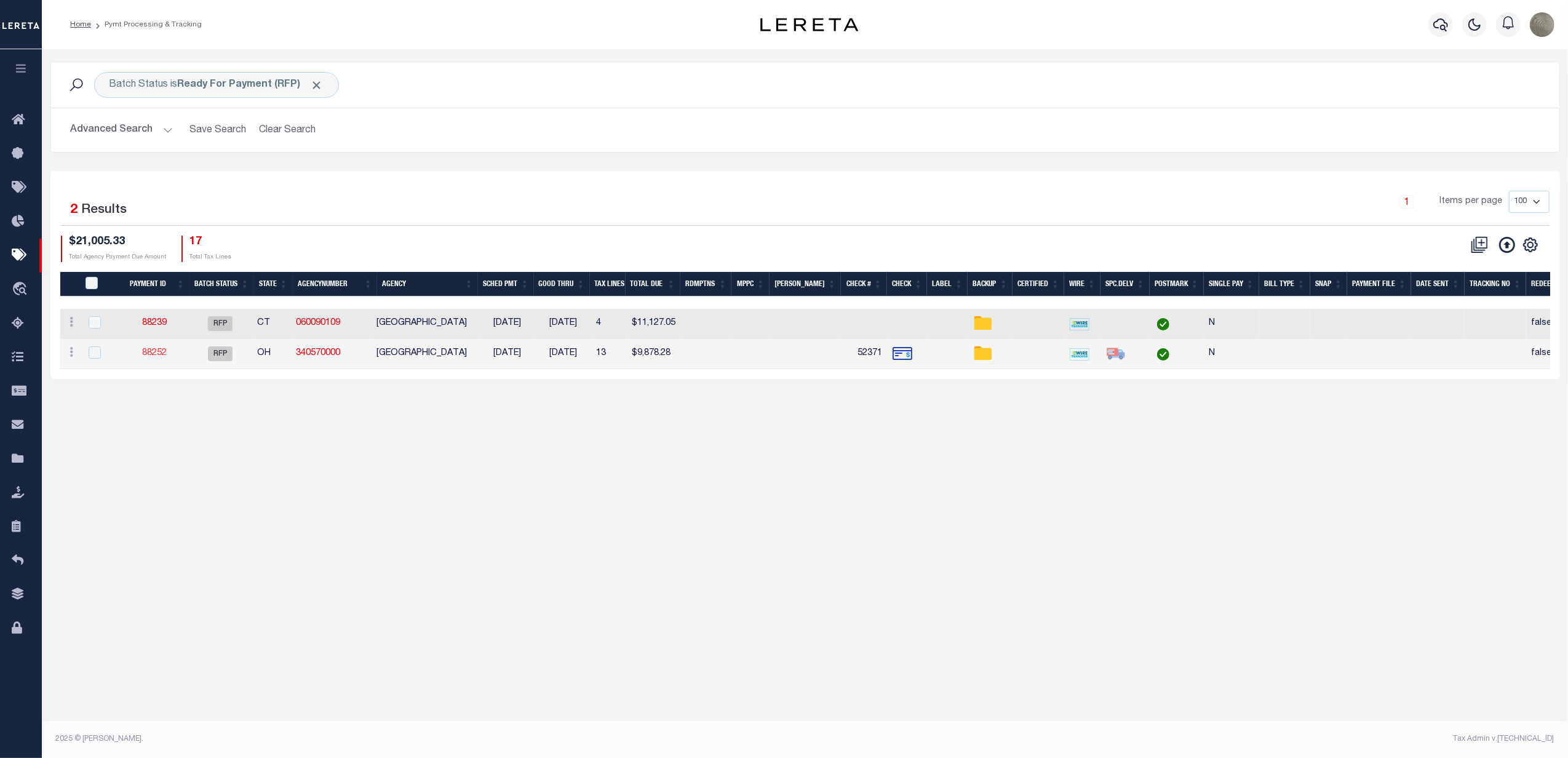
click at [165, 357] on link "88252" at bounding box center [154, 353] width 24 height 9
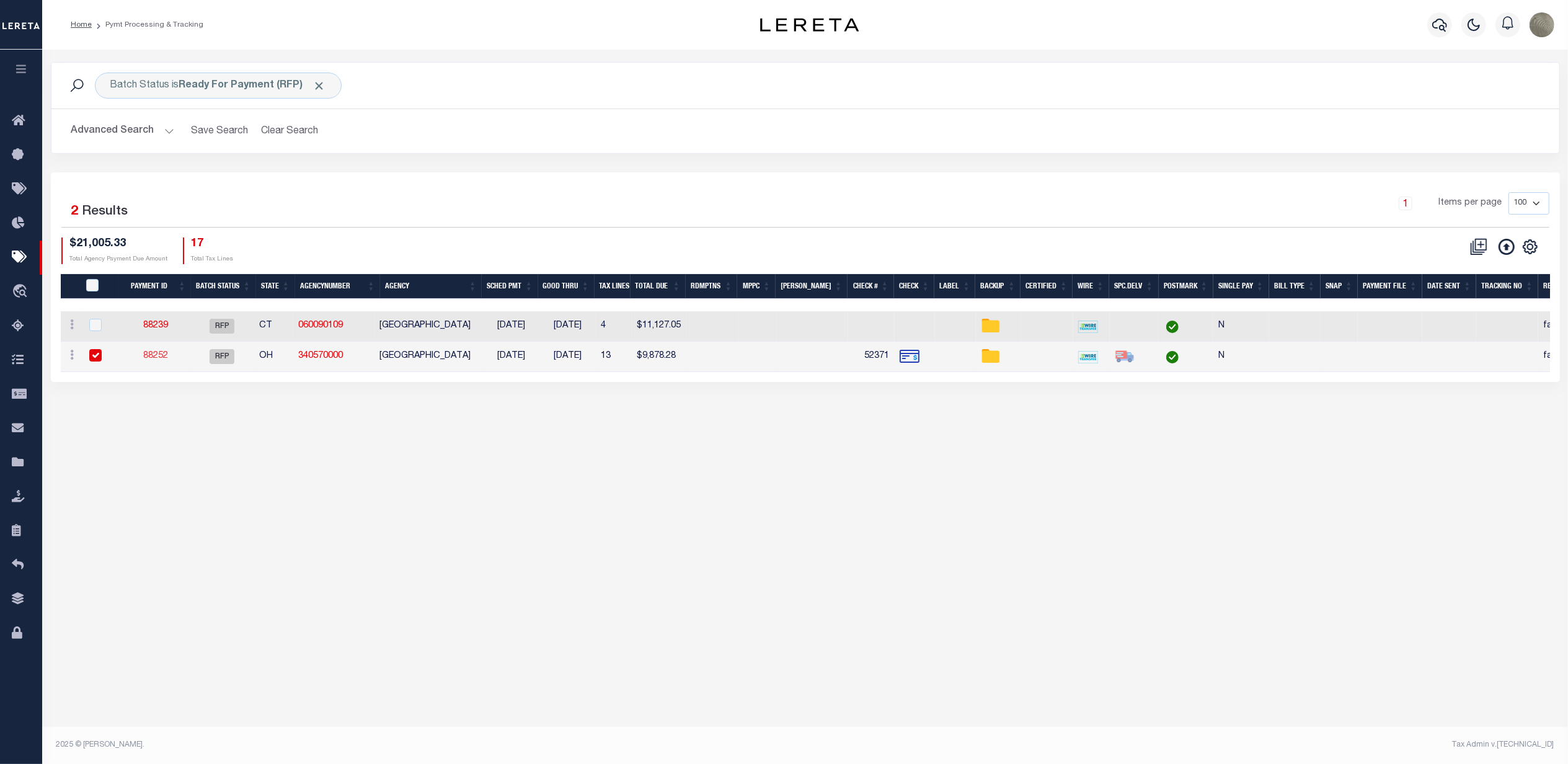
type input "$9,878.28"
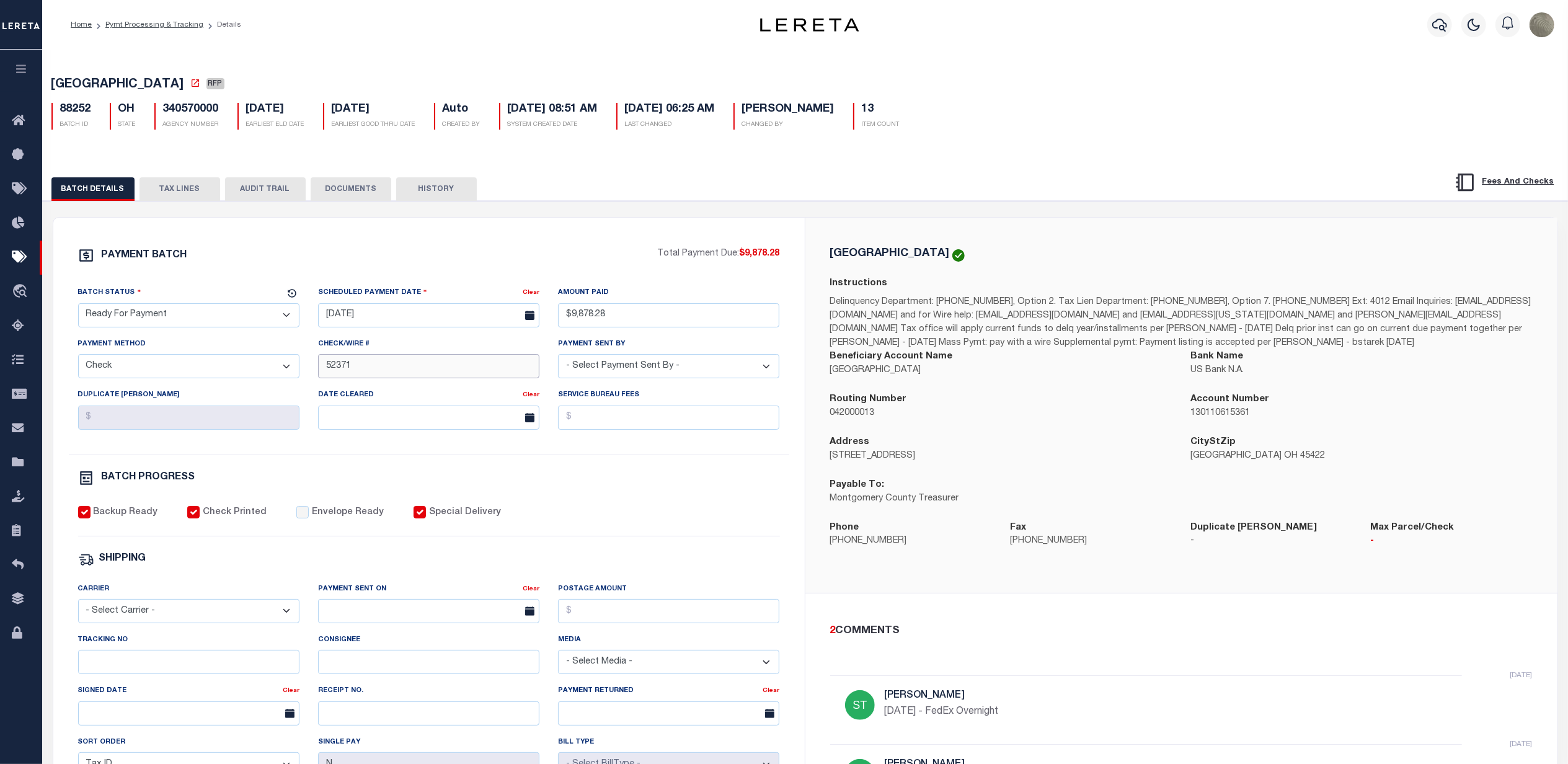
click at [436, 366] on input "52371" at bounding box center [429, 366] width 222 height 25
click at [378, 372] on input "52371" at bounding box center [429, 366] width 222 height 25
type input "52371 - needs lender P&I"
click at [520, 271] on div "PAYMENT BATCH" at bounding box center [368, 259] width 580 height 24
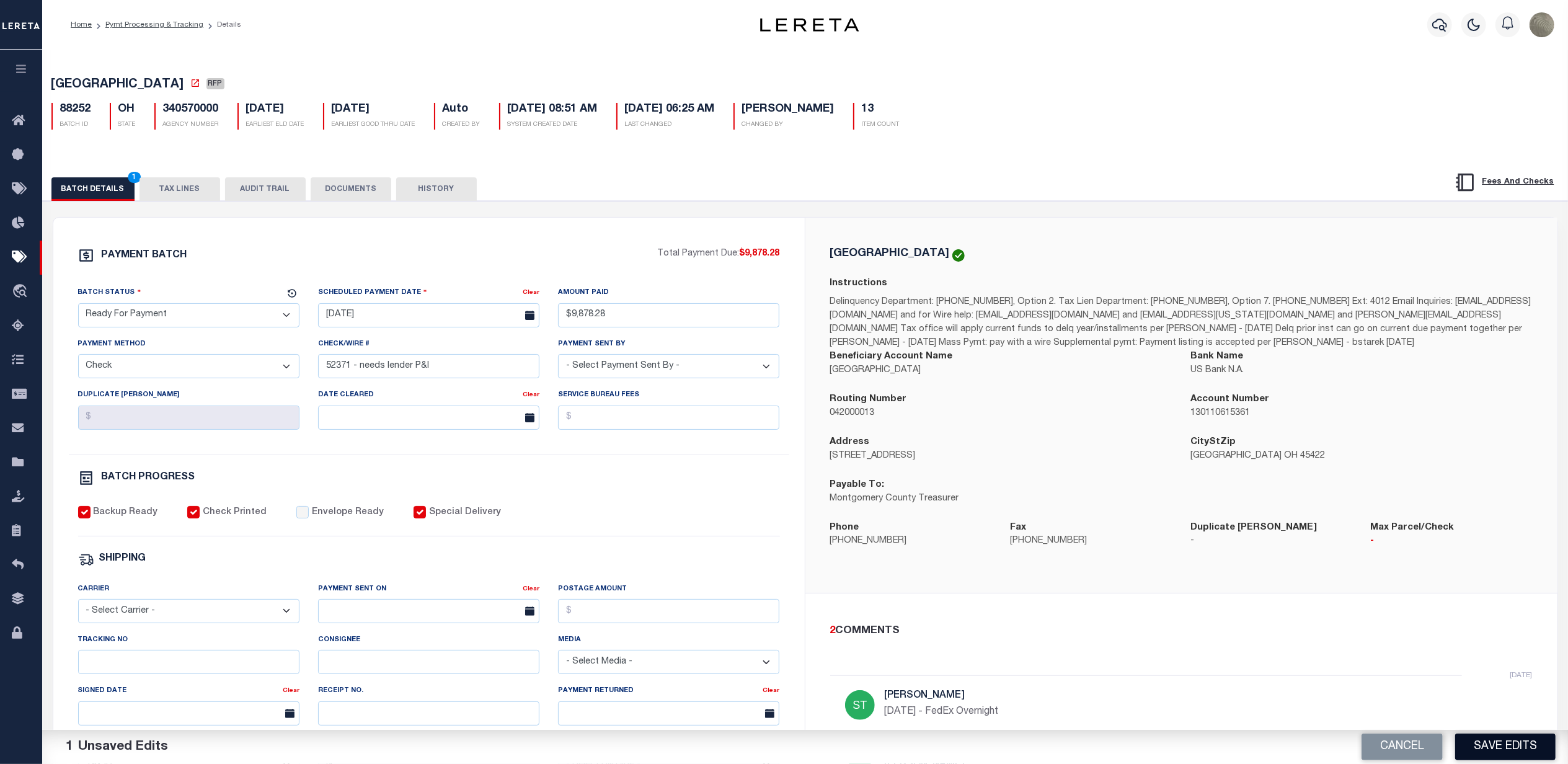
click at [1508, 739] on button "Save Edits" at bounding box center [1506, 747] width 100 height 27
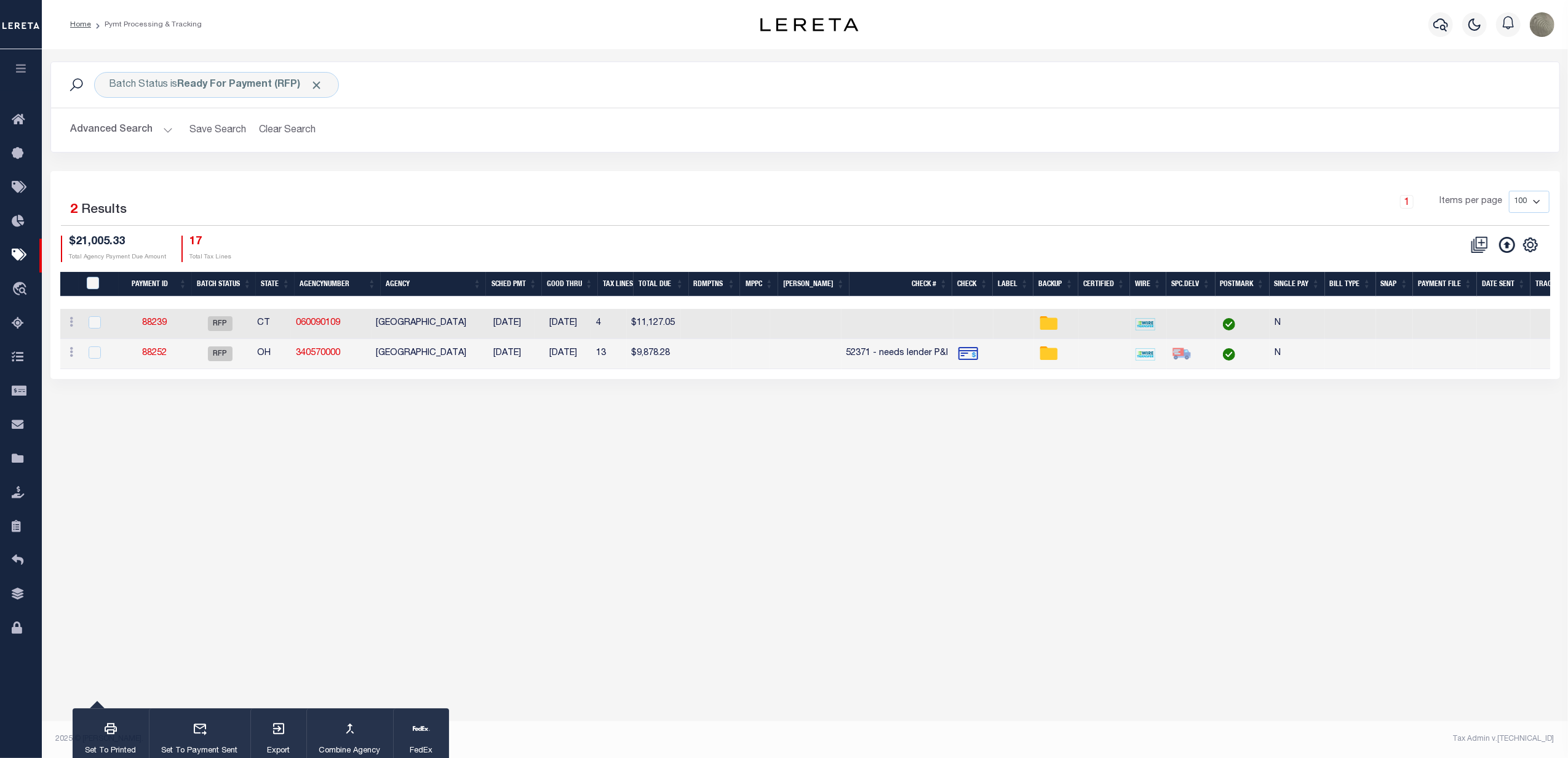
click at [691, 72] on div "Batch Status is Ready For Payment (RFP) Search" at bounding box center [805, 85] width 1508 height 46
click at [299, 202] on div "1 Selected 2 Results" at bounding box center [240, 208] width 358 height 35
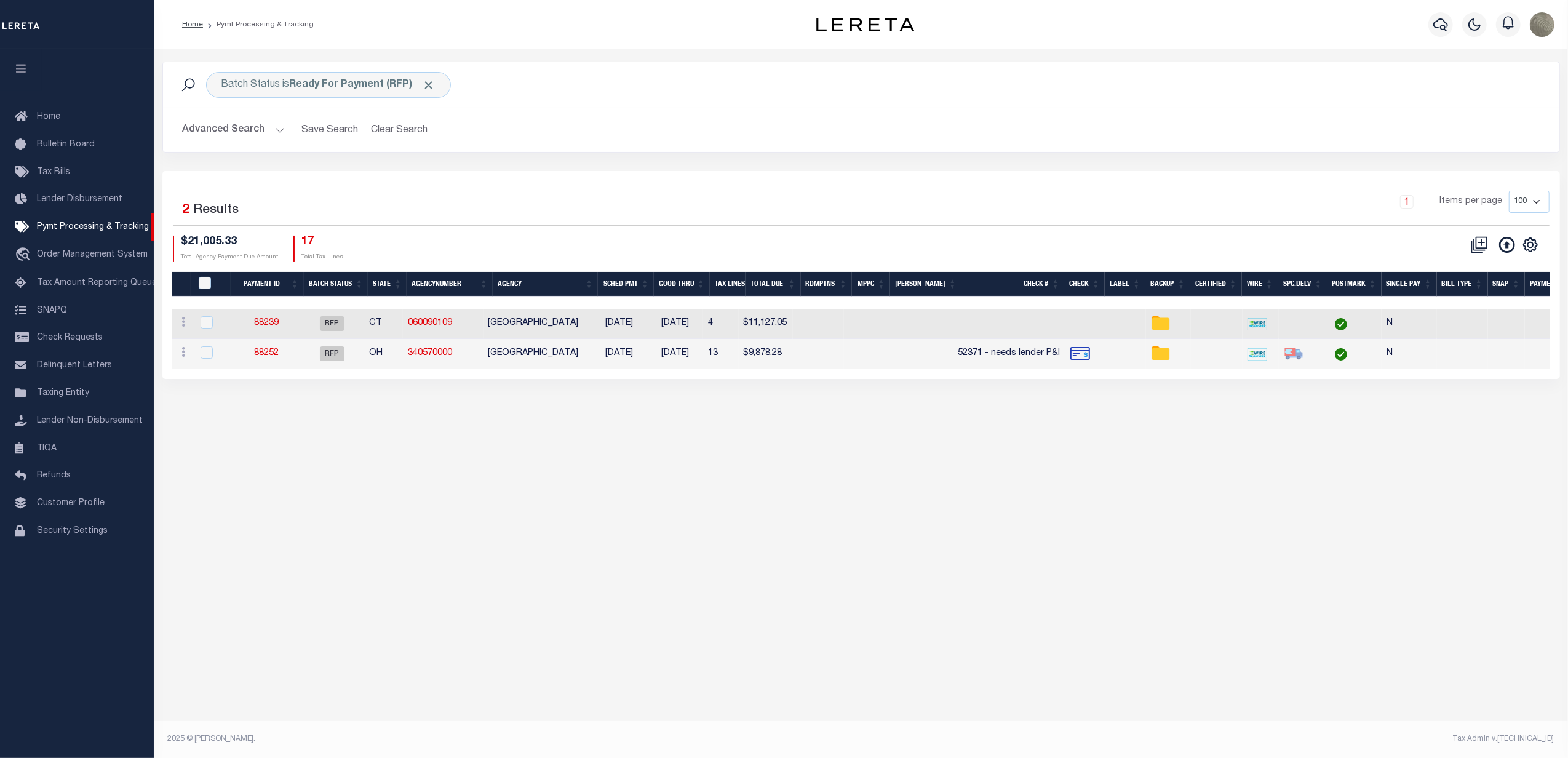
click at [291, 187] on div "Selected 2 Results 1 Items per page 100 200 500 1000 $21,005.33 17" at bounding box center [861, 275] width 1398 height 208
click at [522, 184] on div "Selected 2 Results 1 Items per page 100 200 500 1000 $21,005.33 17" at bounding box center [861, 275] width 1398 height 208
click at [1447, 27] on icon "button" at bounding box center [1440, 25] width 15 height 13
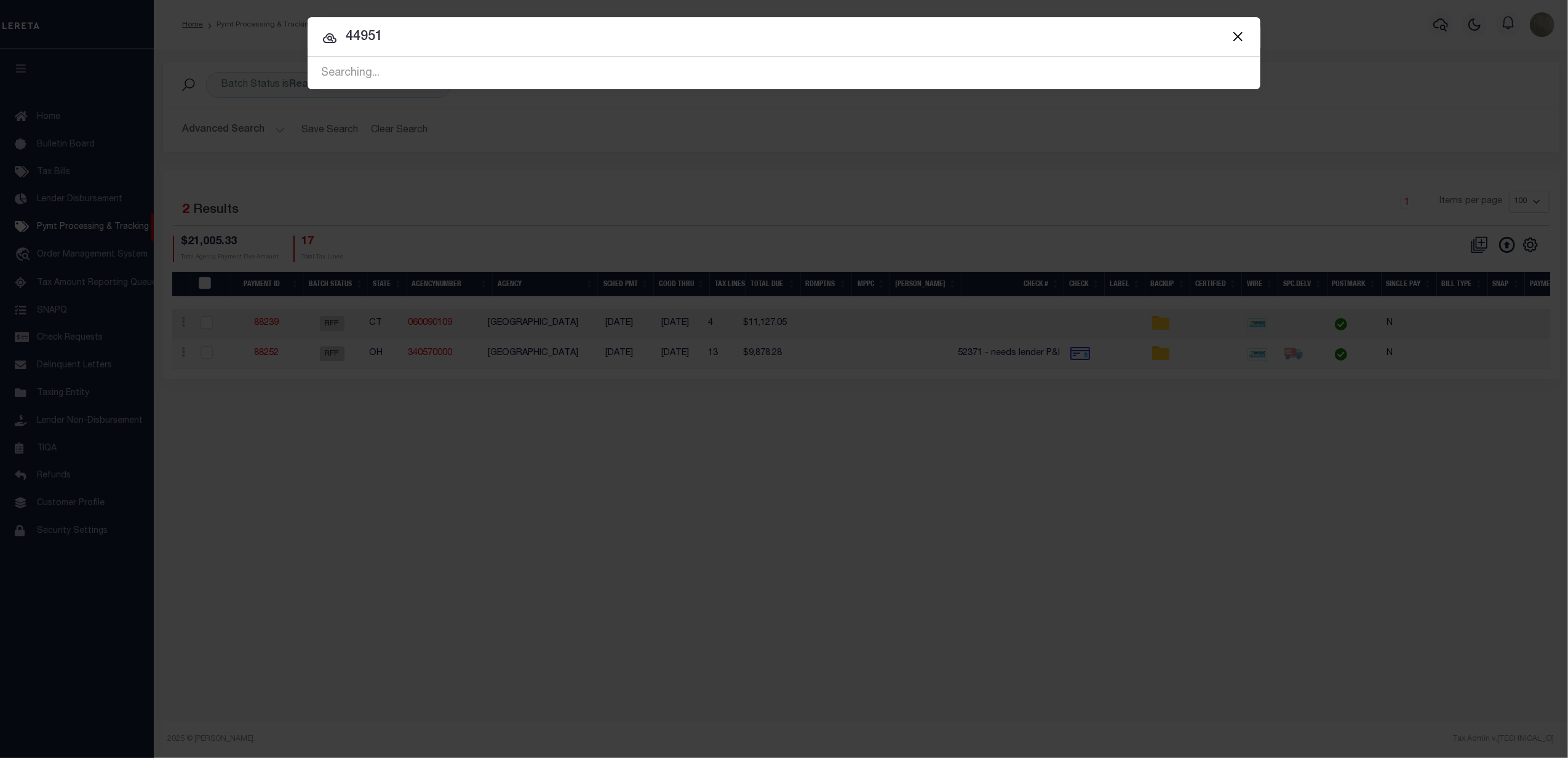
type input "44951"
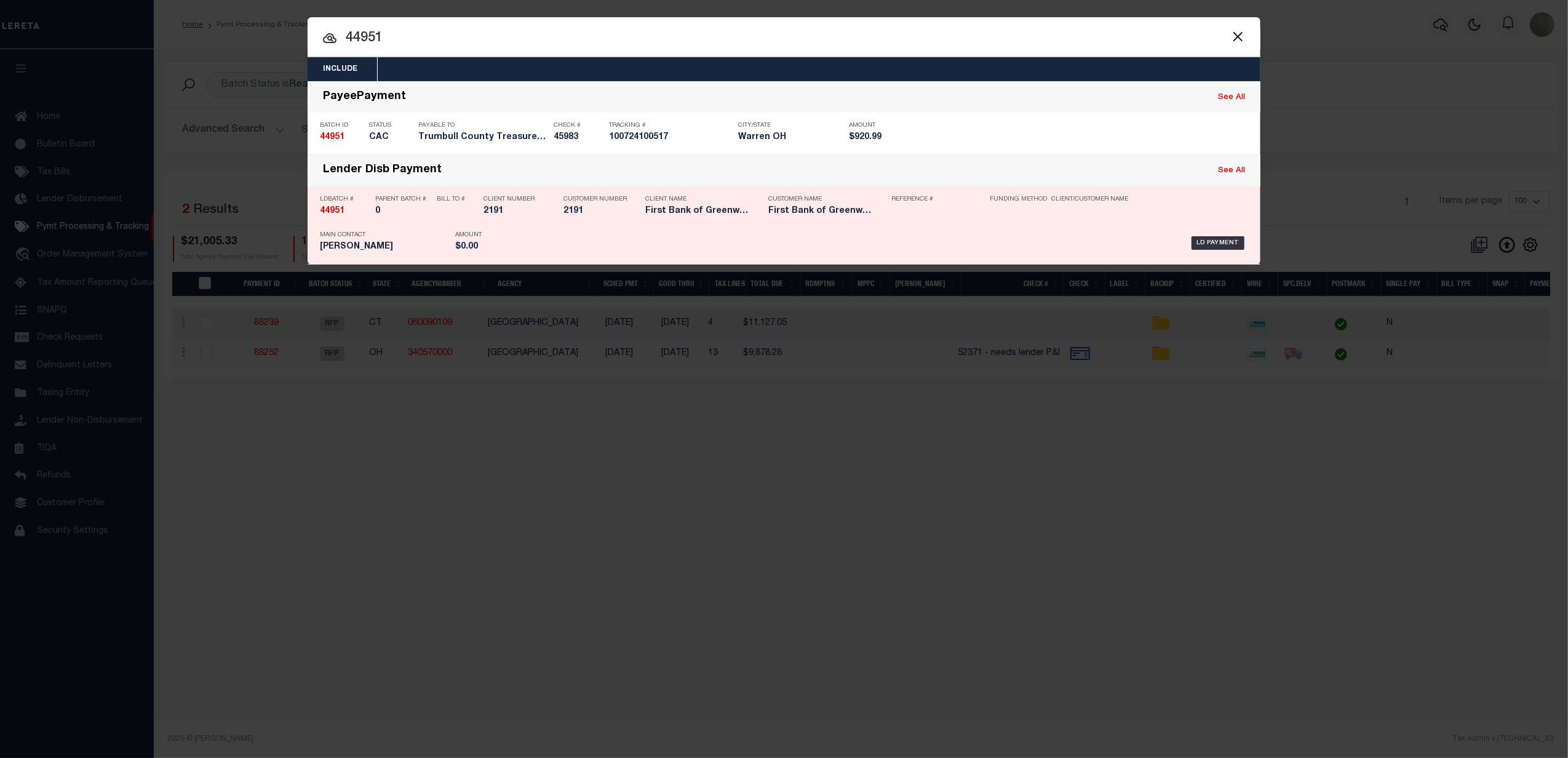
click at [438, 220] on div "Bill To # 2191" at bounding box center [451, 207] width 28 height 35
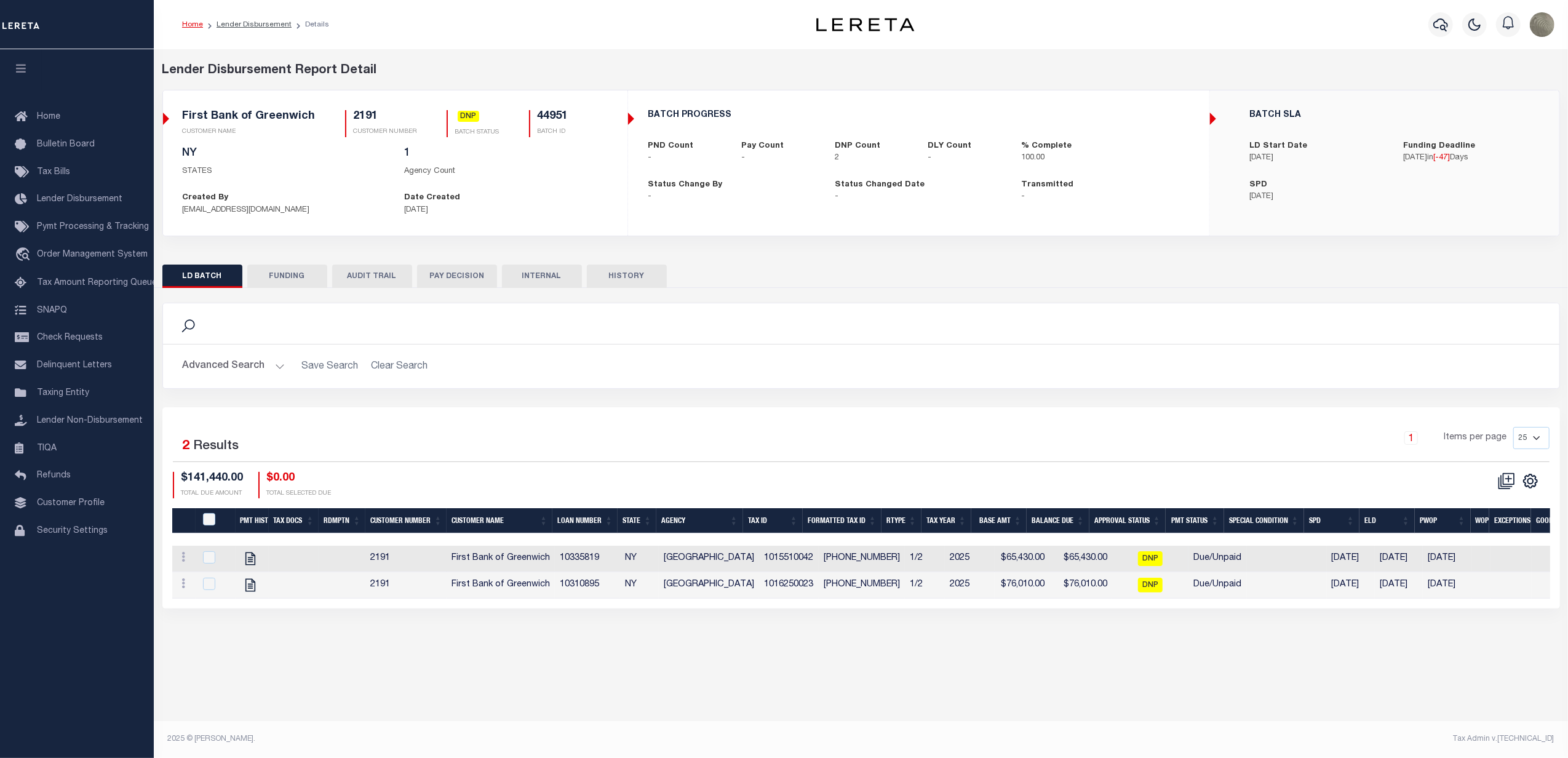
click at [759, 563] on td "1015510042" at bounding box center [788, 559] width 60 height 27
checkbox input "false"
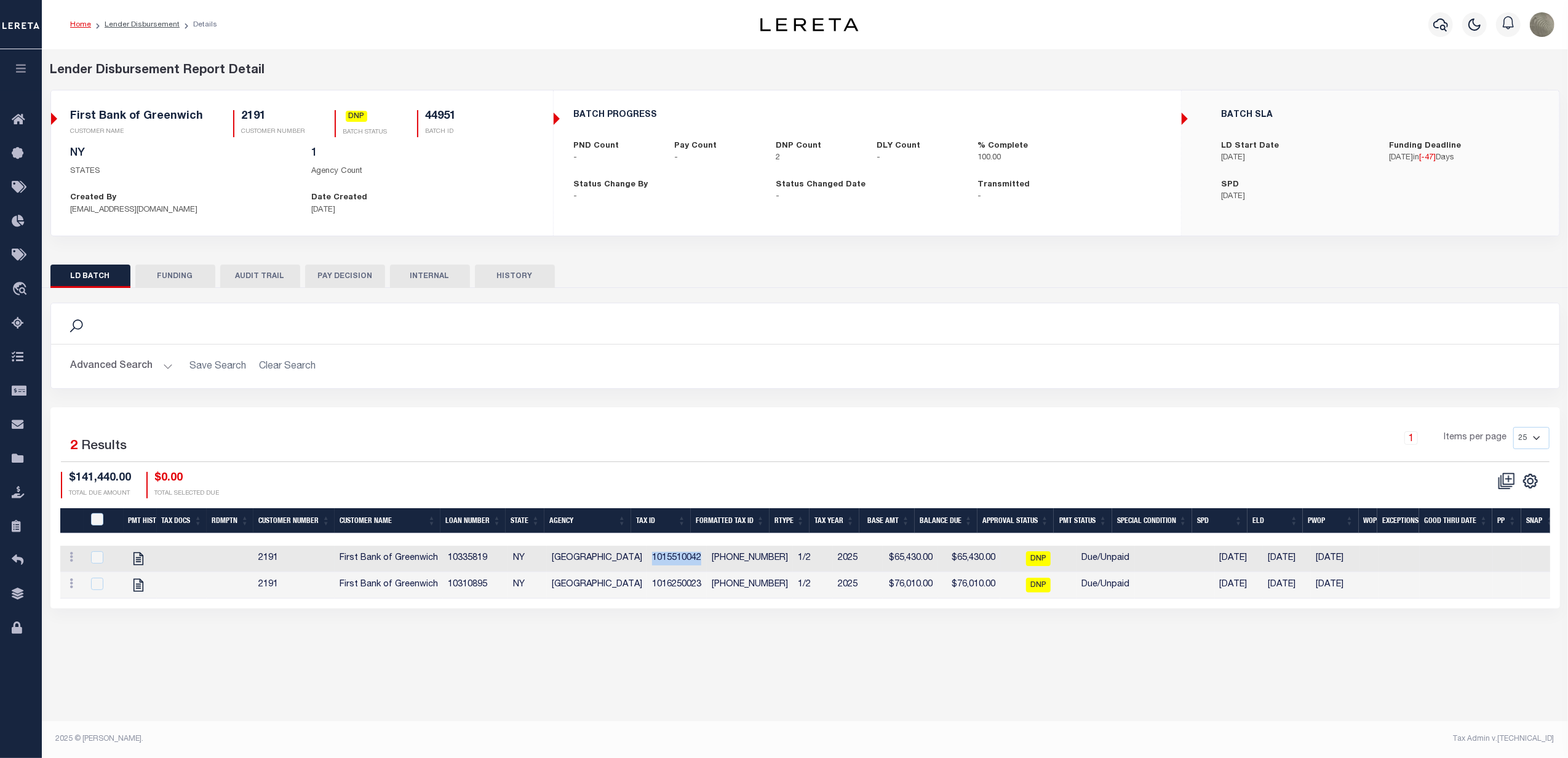
copy td "1015510042"
click at [674, 598] on td "1016250023" at bounding box center [676, 585] width 60 height 27
checkbox input "false"
copy td "1016250023"
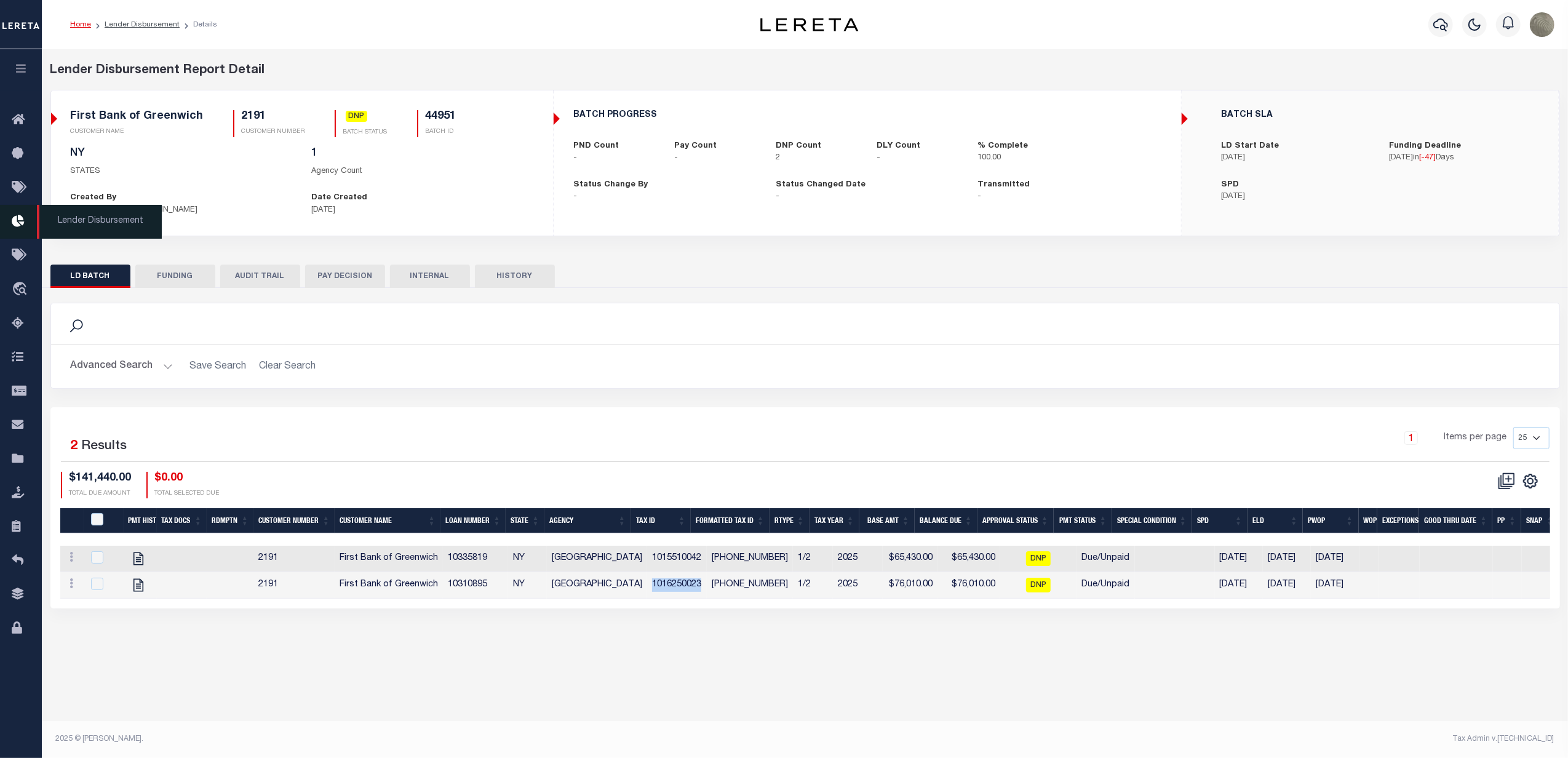
click at [27, 227] on icon at bounding box center [21, 221] width 20 height 15
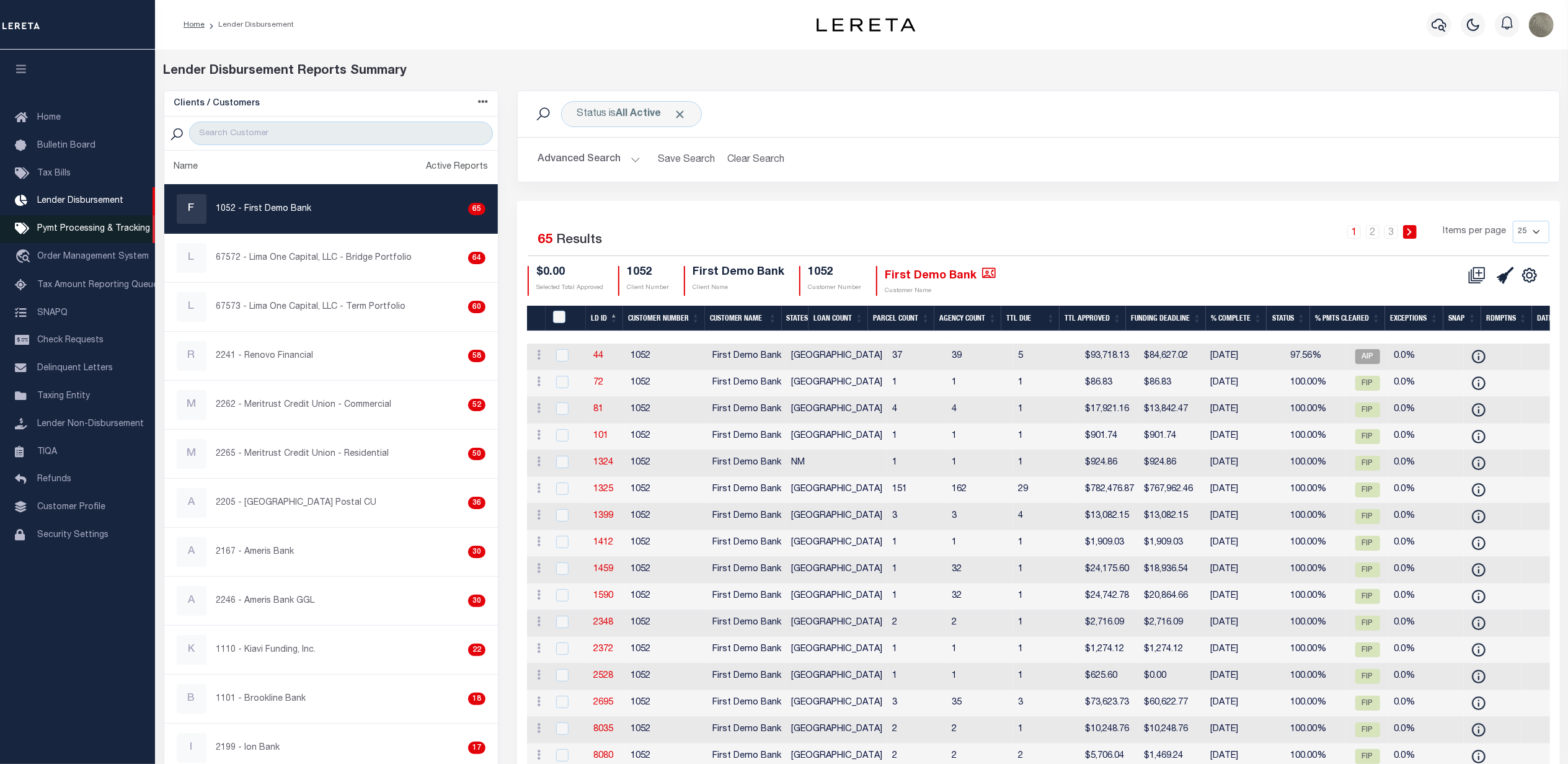
click at [95, 221] on link "Pymt Processing & Tracking" at bounding box center [77, 229] width 155 height 28
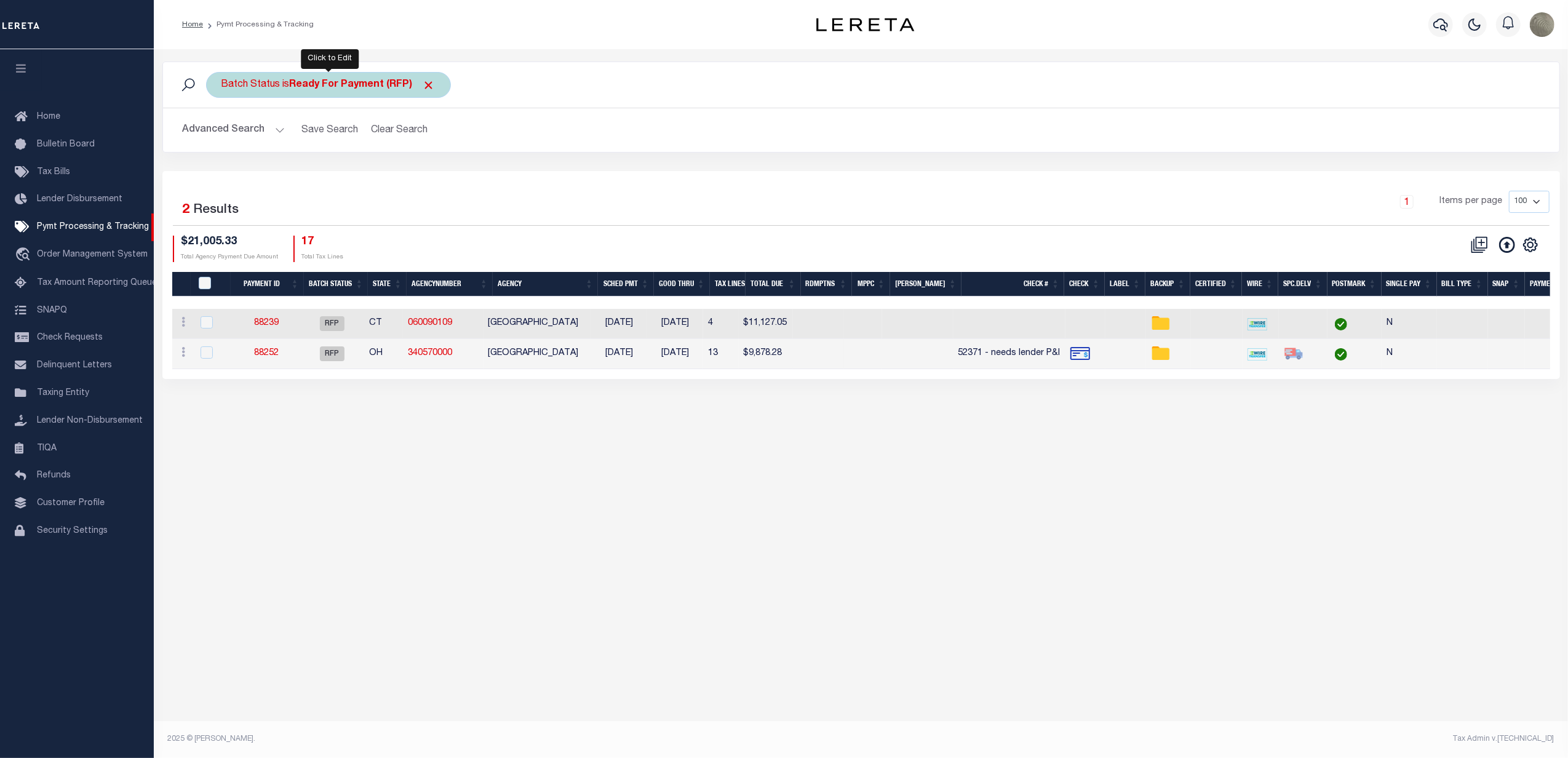
click at [353, 94] on div "Batch Status is Ready For Payment (RFP)" at bounding box center [328, 85] width 245 height 26
click at [295, 145] on select "Awaiting Funds (AWF) Cleared and Complete (CAC) New Check Needed (NCN) Payment …" at bounding box center [312, 145] width 181 height 24
select select "SFP"
click at [222, 134] on select "Awaiting Funds (AWF) Cleared and Complete (CAC) New Check Needed (NCN) Payment …" at bounding box center [312, 145] width 181 height 24
click at [382, 180] on input "Apply" at bounding box center [384, 172] width 36 height 21
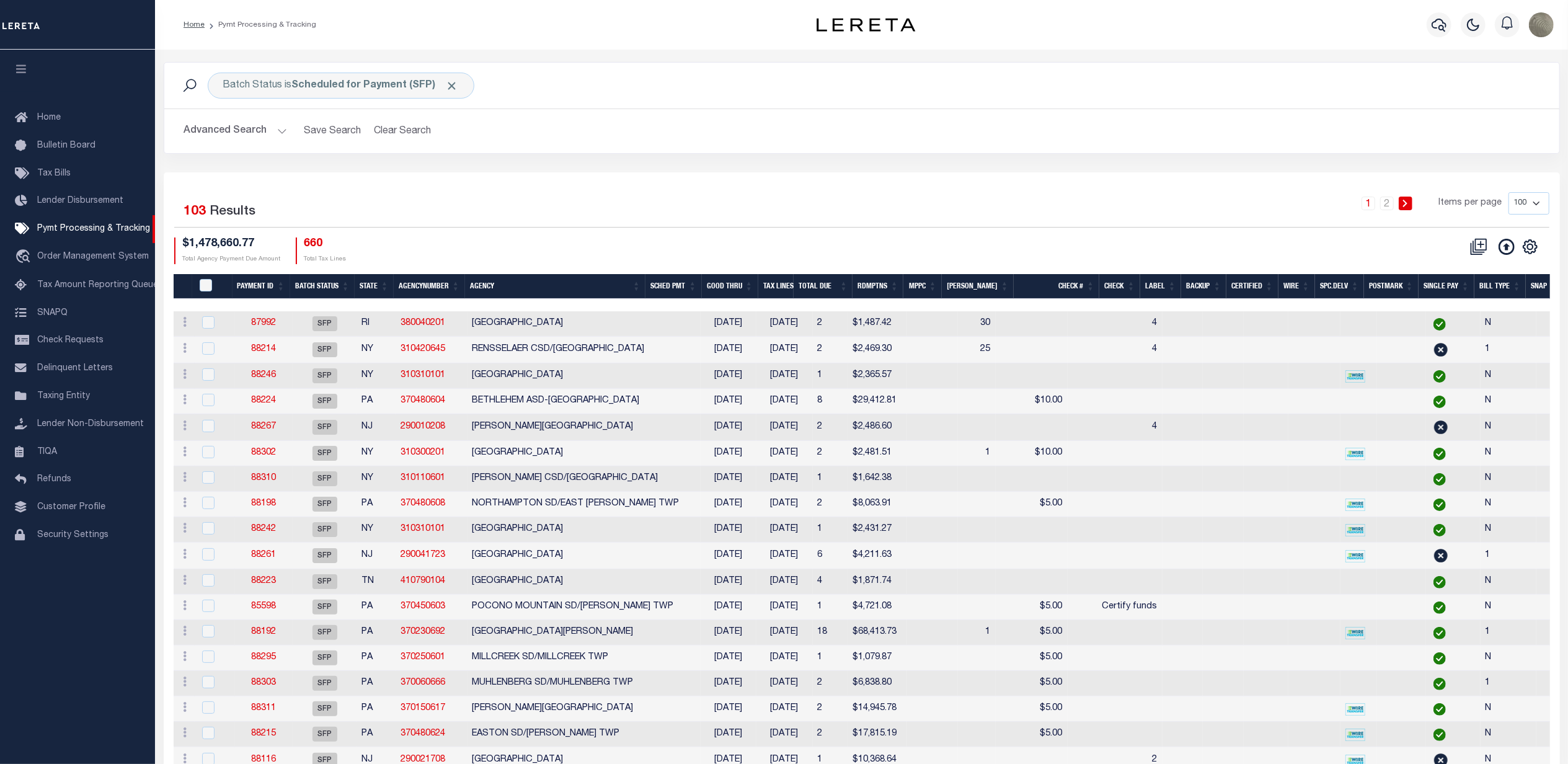
scroll to position [0, 279]
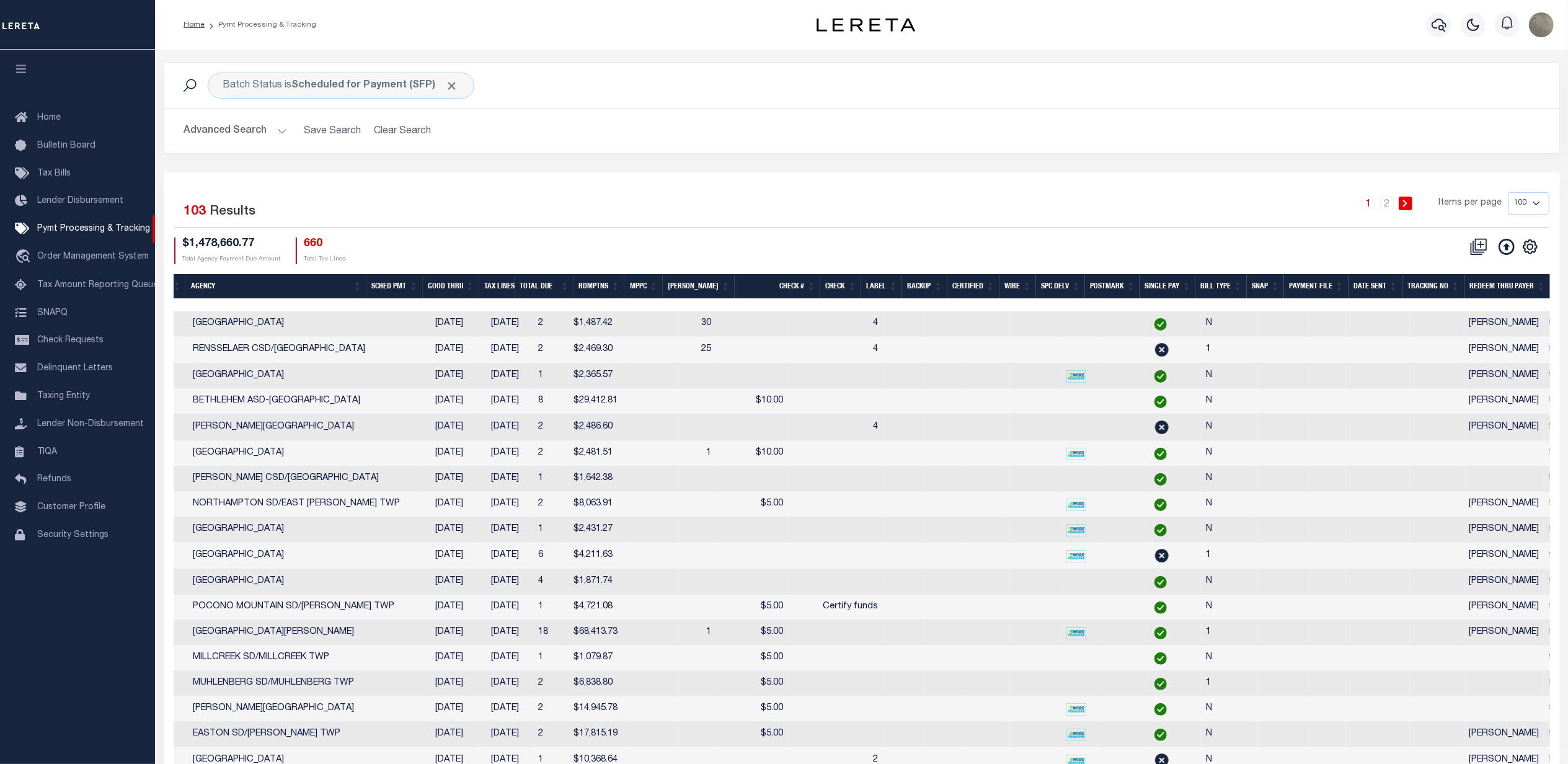
click at [1433, 285] on th "Tracking No" at bounding box center [1433, 287] width 62 height 25
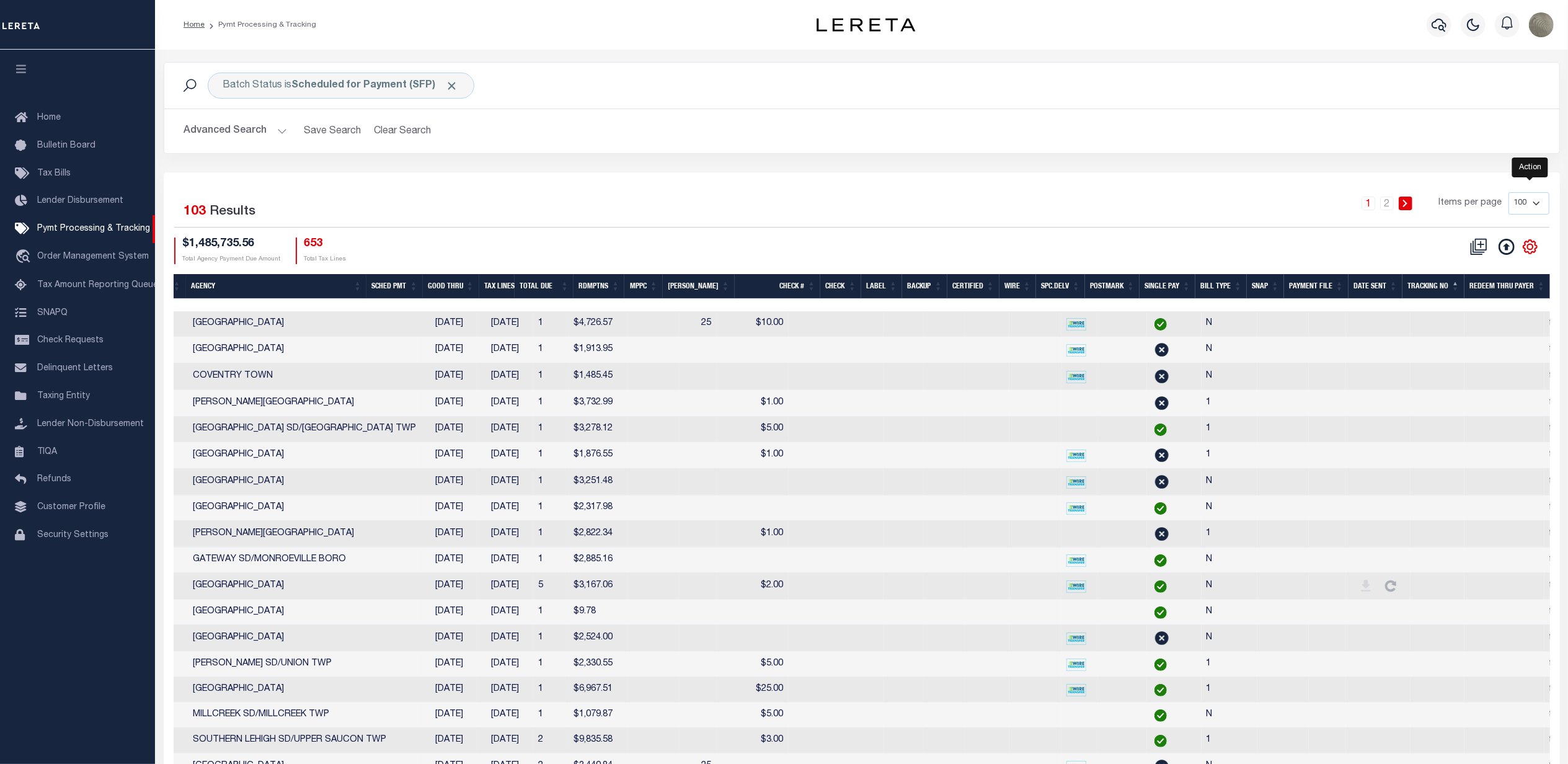
click at [1526, 248] on icon "" at bounding box center [1531, 247] width 16 height 16
click at [1477, 349] on link "Show Filter" at bounding box center [1479, 339] width 121 height 25
select select
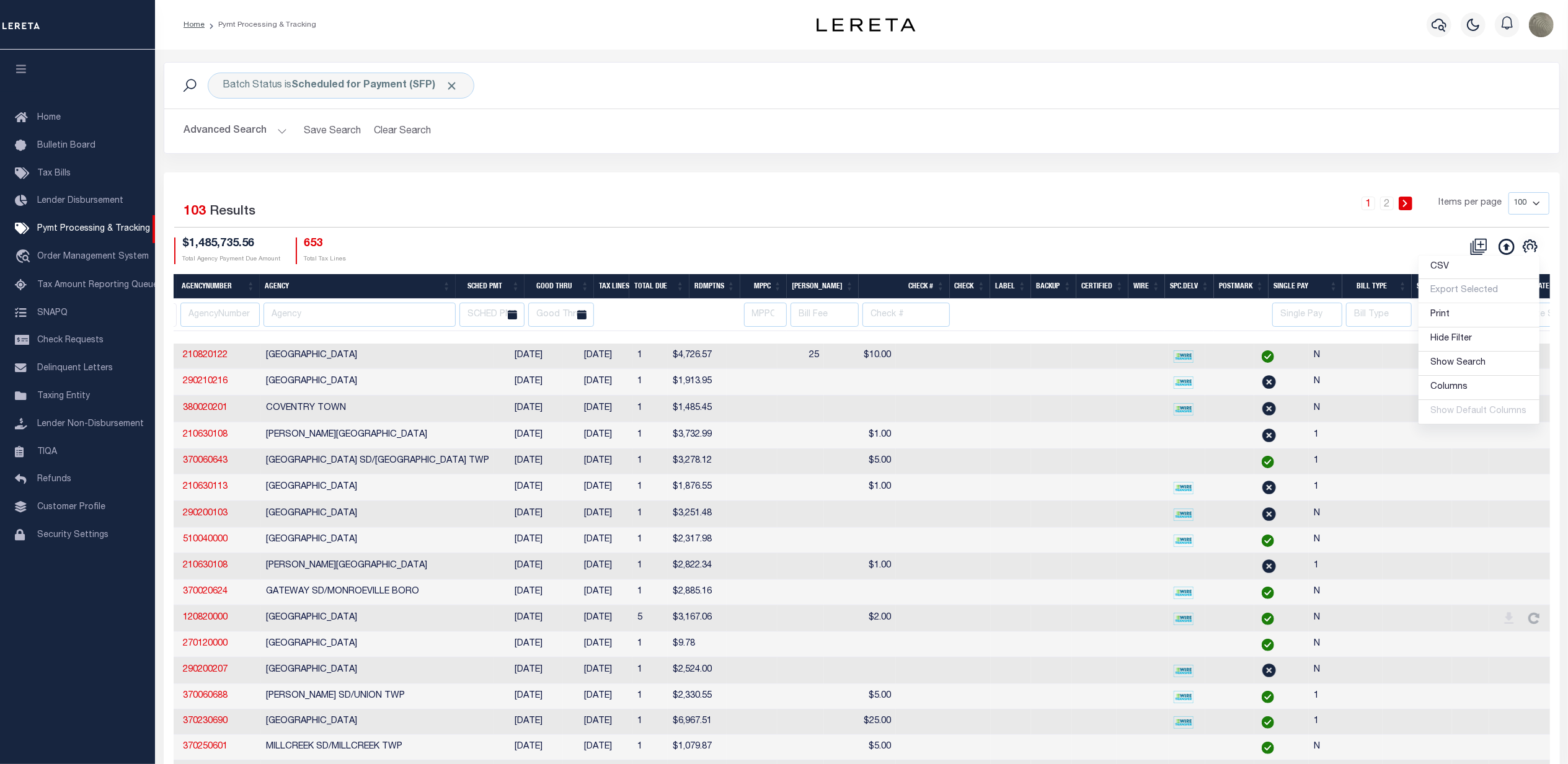
click at [1187, 164] on div "Batch Status is Scheduled for Payment (SFP) Search Advanced Search Save Search …" at bounding box center [862, 117] width 1415 height 110
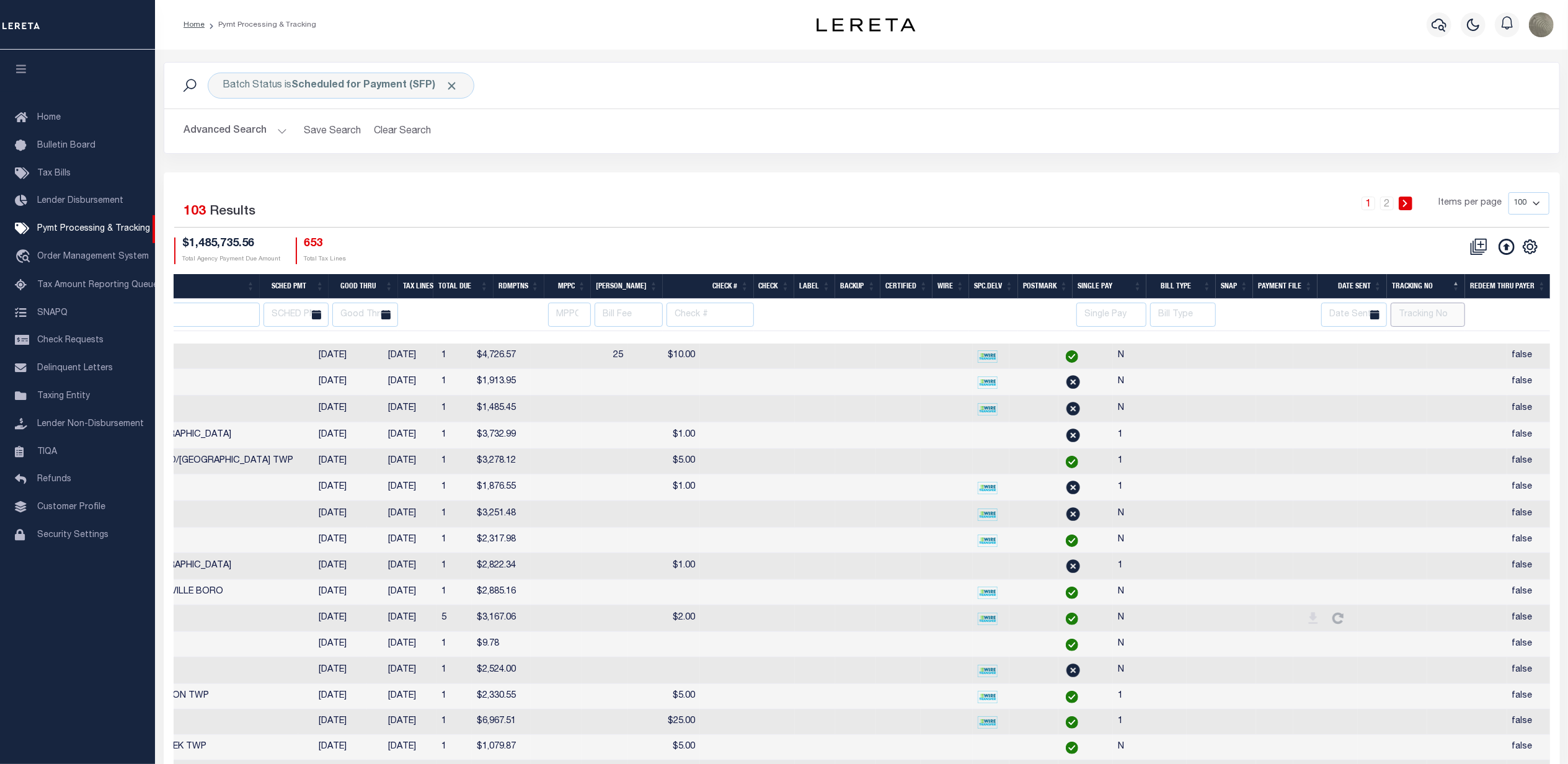
click at [1446, 321] on input "text" at bounding box center [1428, 314] width 74 height 25
click at [1405, 325] on input "text" at bounding box center [1428, 314] width 74 height 25
type input "[PERSON_NAME]"
click at [1291, 208] on div "1 2 Items per page 100 200 500 1000" at bounding box center [1036, 208] width 1027 height 32
select select
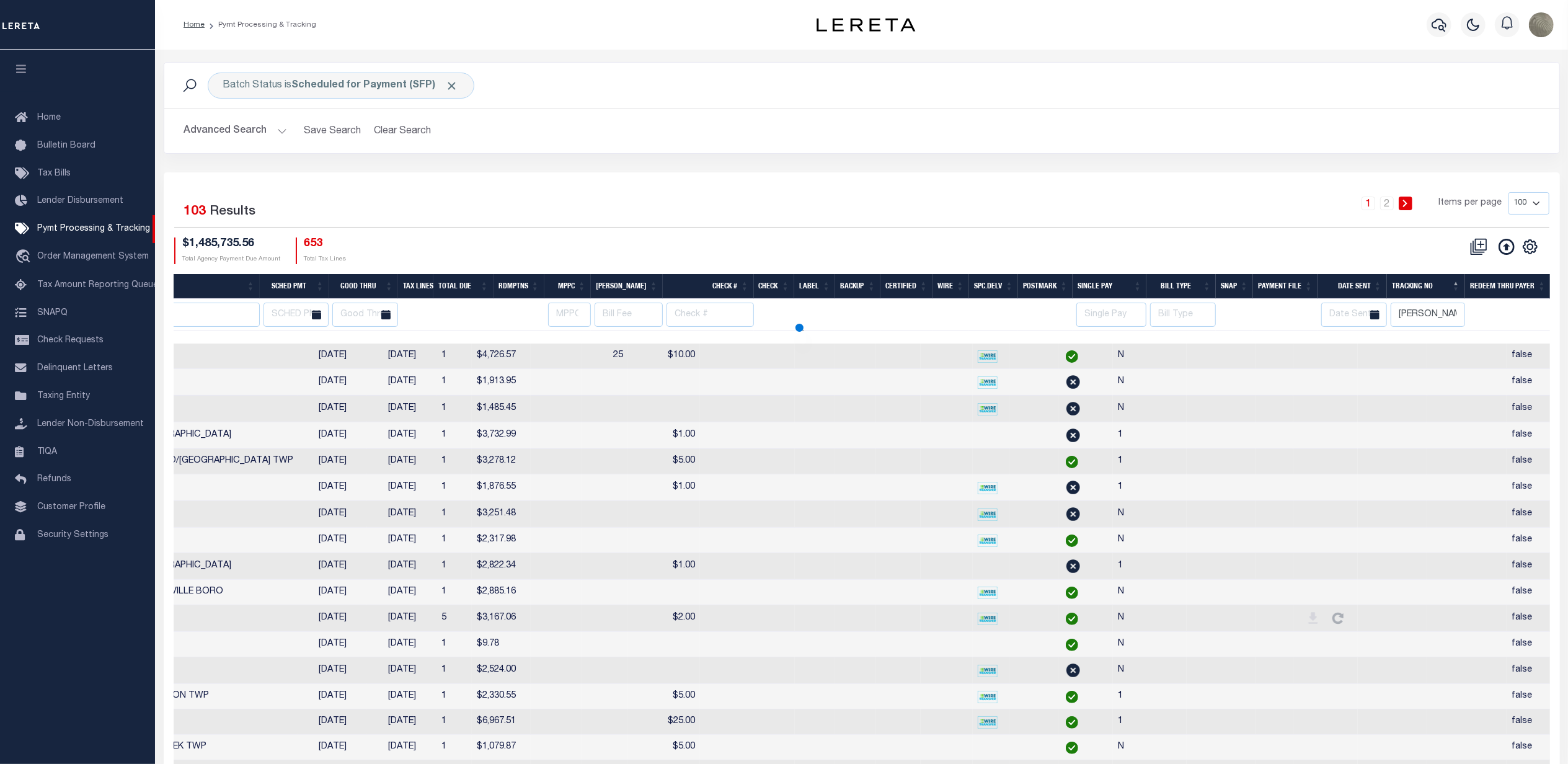
select select
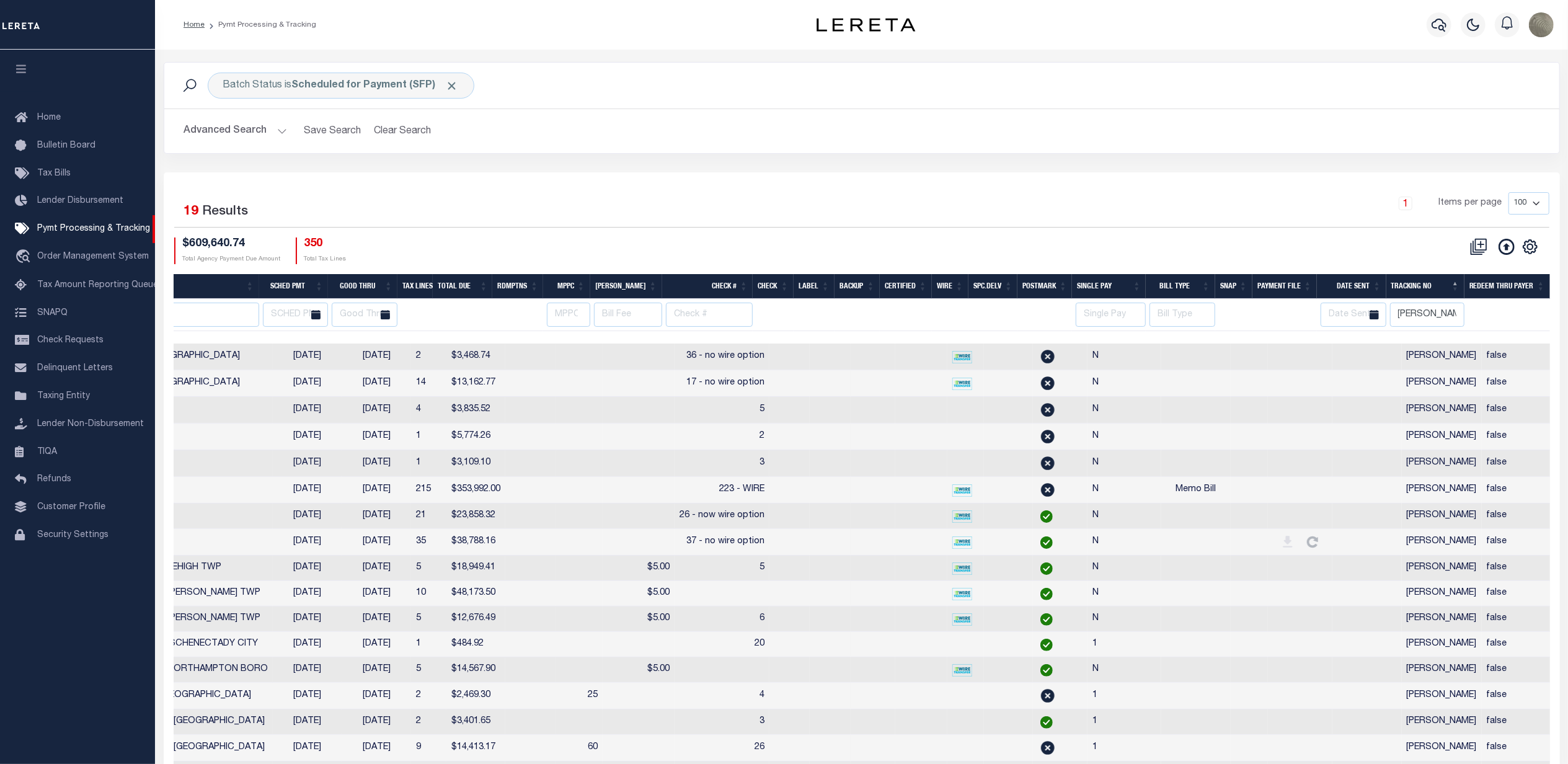
scroll to position [0, 0]
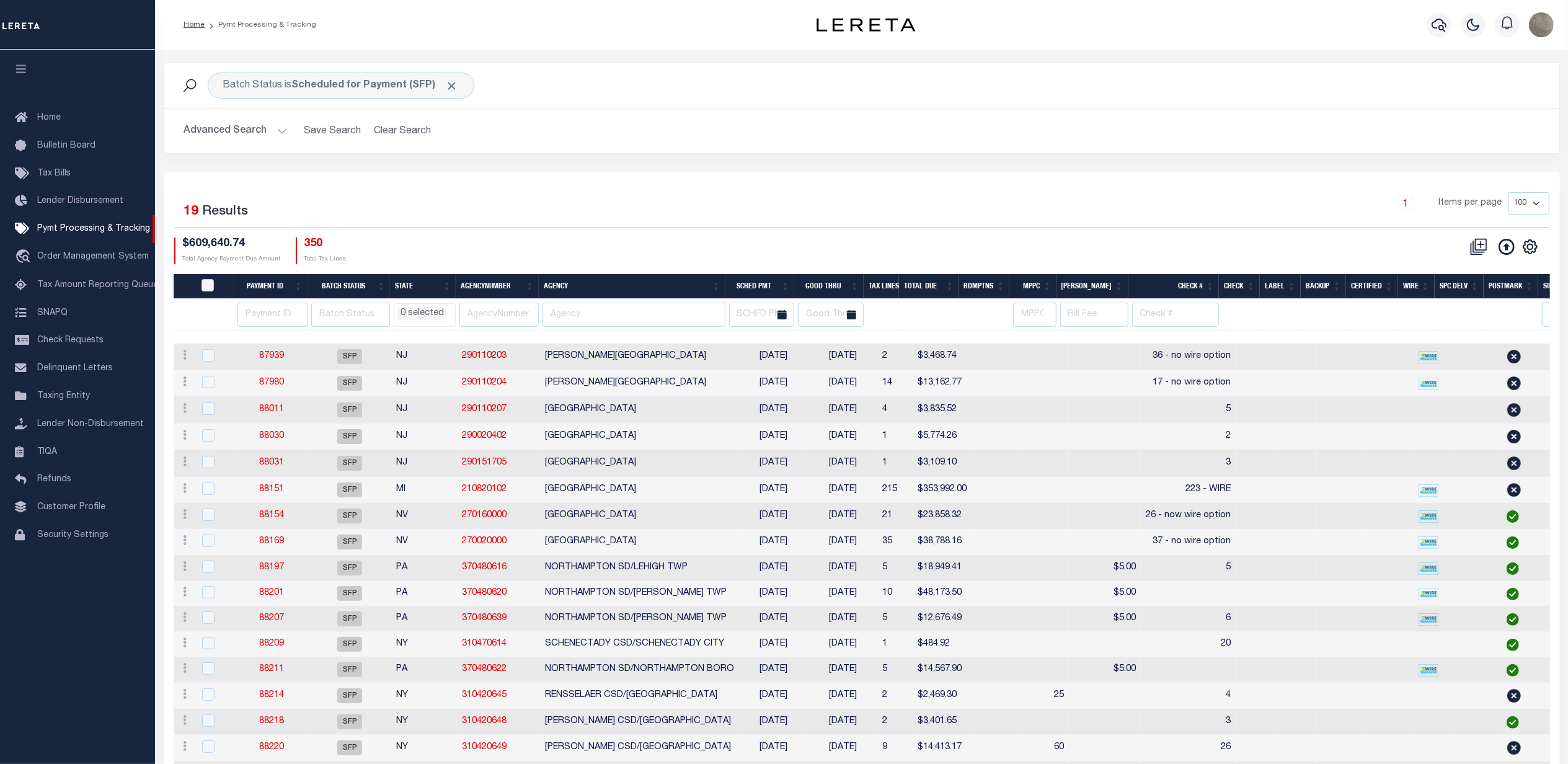
click at [854, 280] on th "Good Thru" at bounding box center [828, 287] width 69 height 25
select select
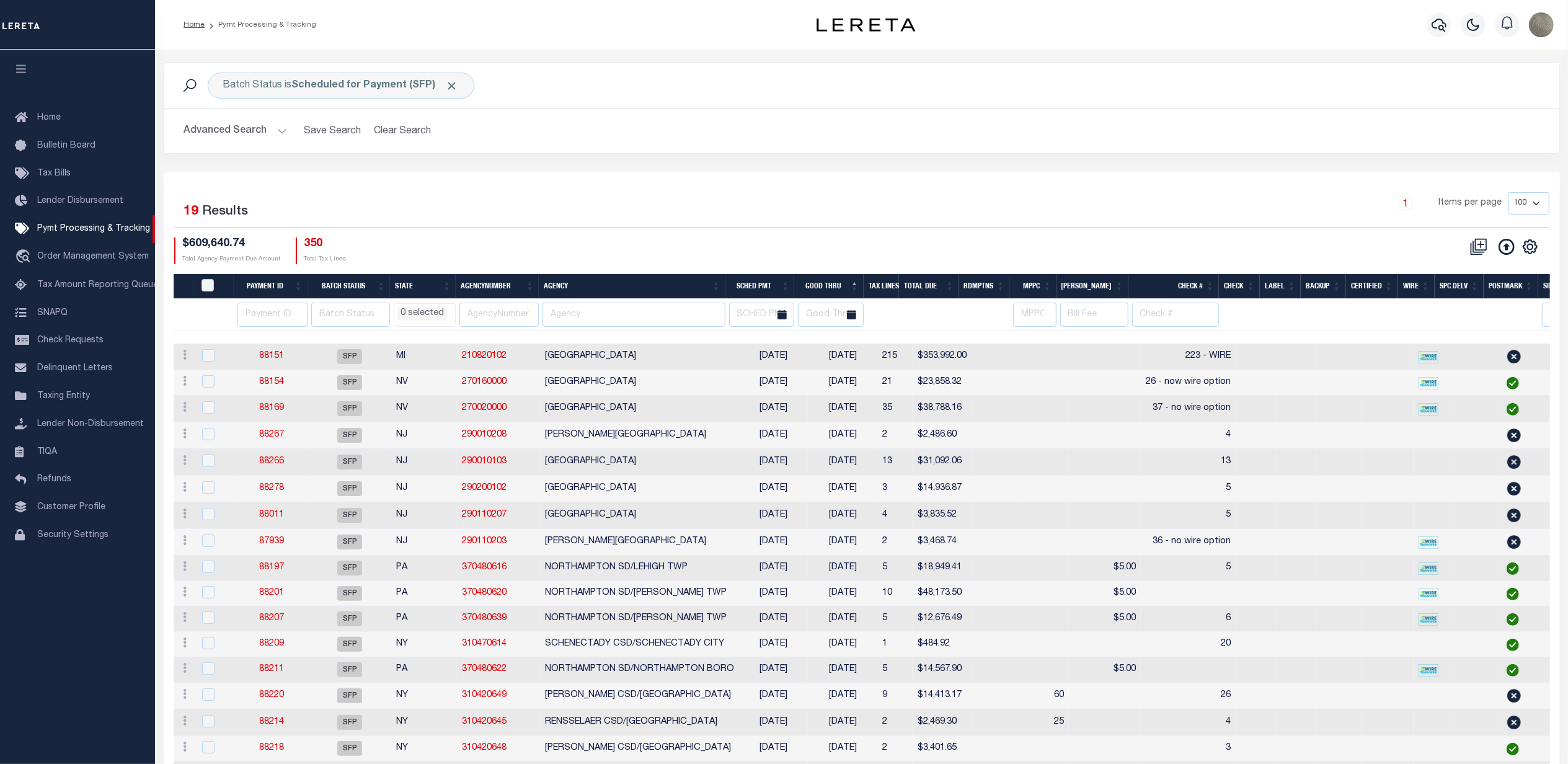
click at [839, 355] on td "[DATE]" at bounding box center [842, 357] width 69 height 27
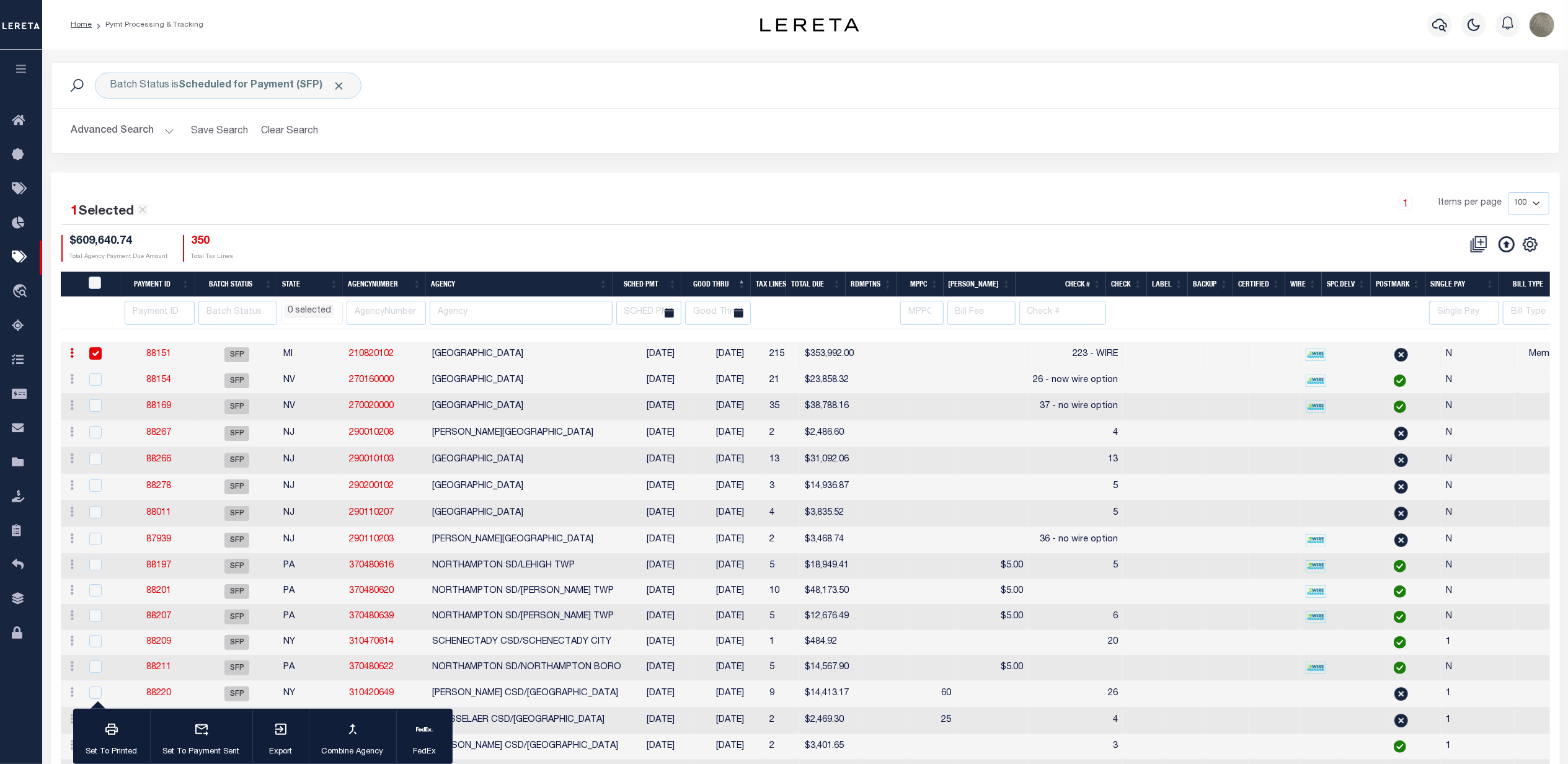
click at [730, 355] on td "[DATE]" at bounding box center [729, 355] width 69 height 27
checkbox input "false"
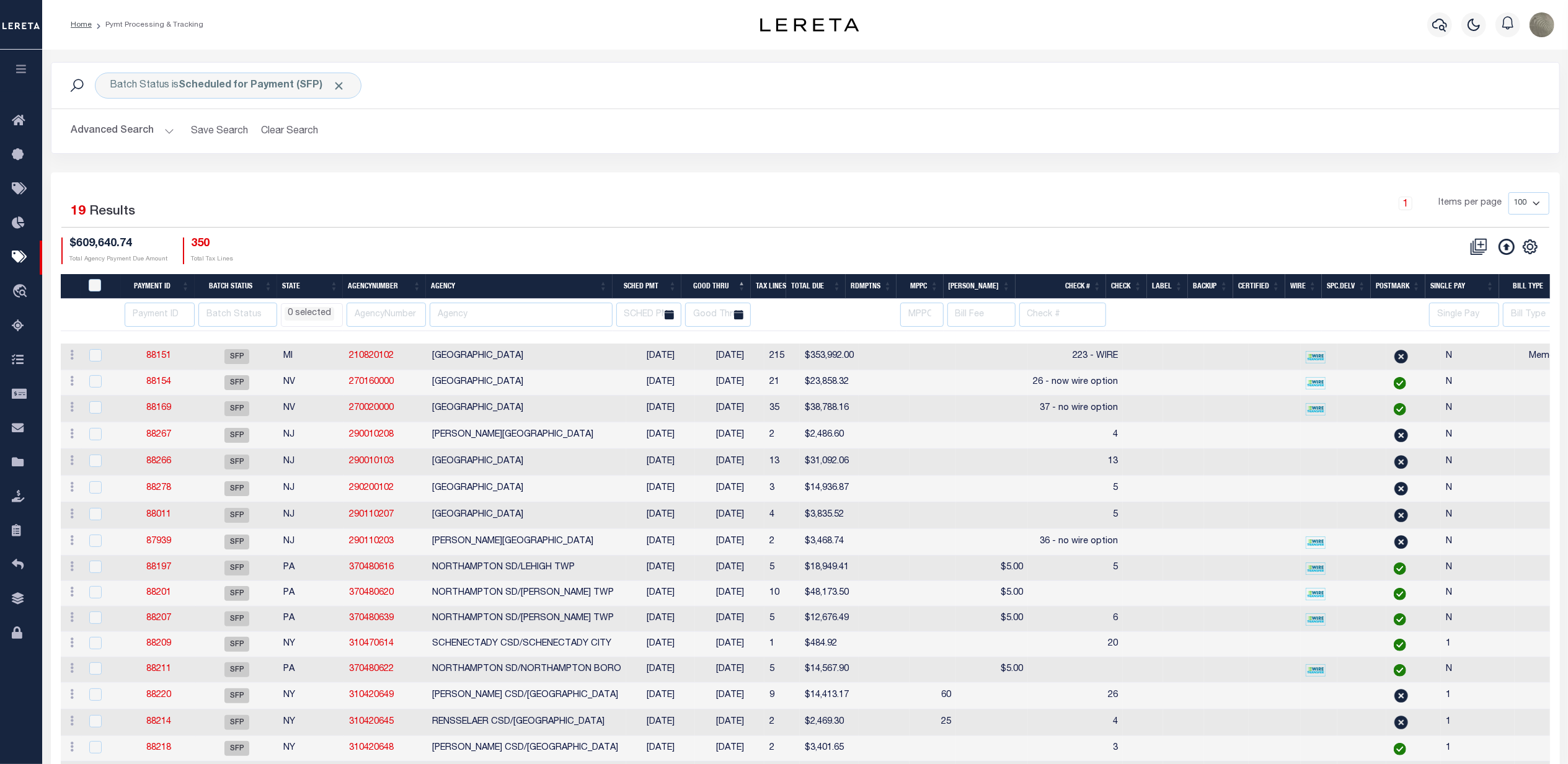
click at [799, 253] on div "$609,640.74 Total Agency Payment Due Amount 350 Total Tax Lines" at bounding box center [433, 250] width 744 height 27
click at [167, 386] on link "88154" at bounding box center [158, 382] width 25 height 9
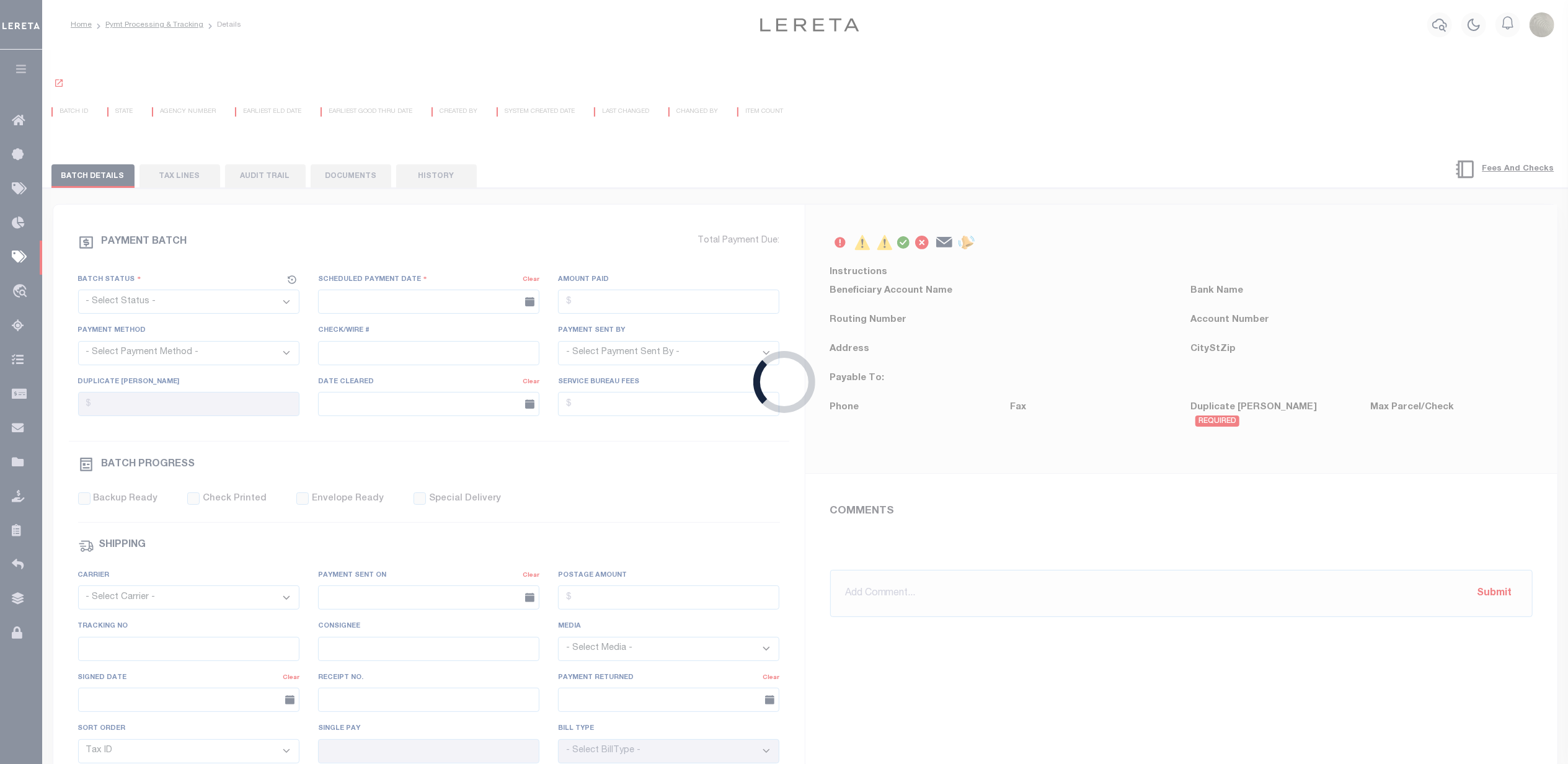
select select "SFP"
type input "[DATE]"
type input "26 - now wire option"
type input "[PERSON_NAME]"
type input "N"
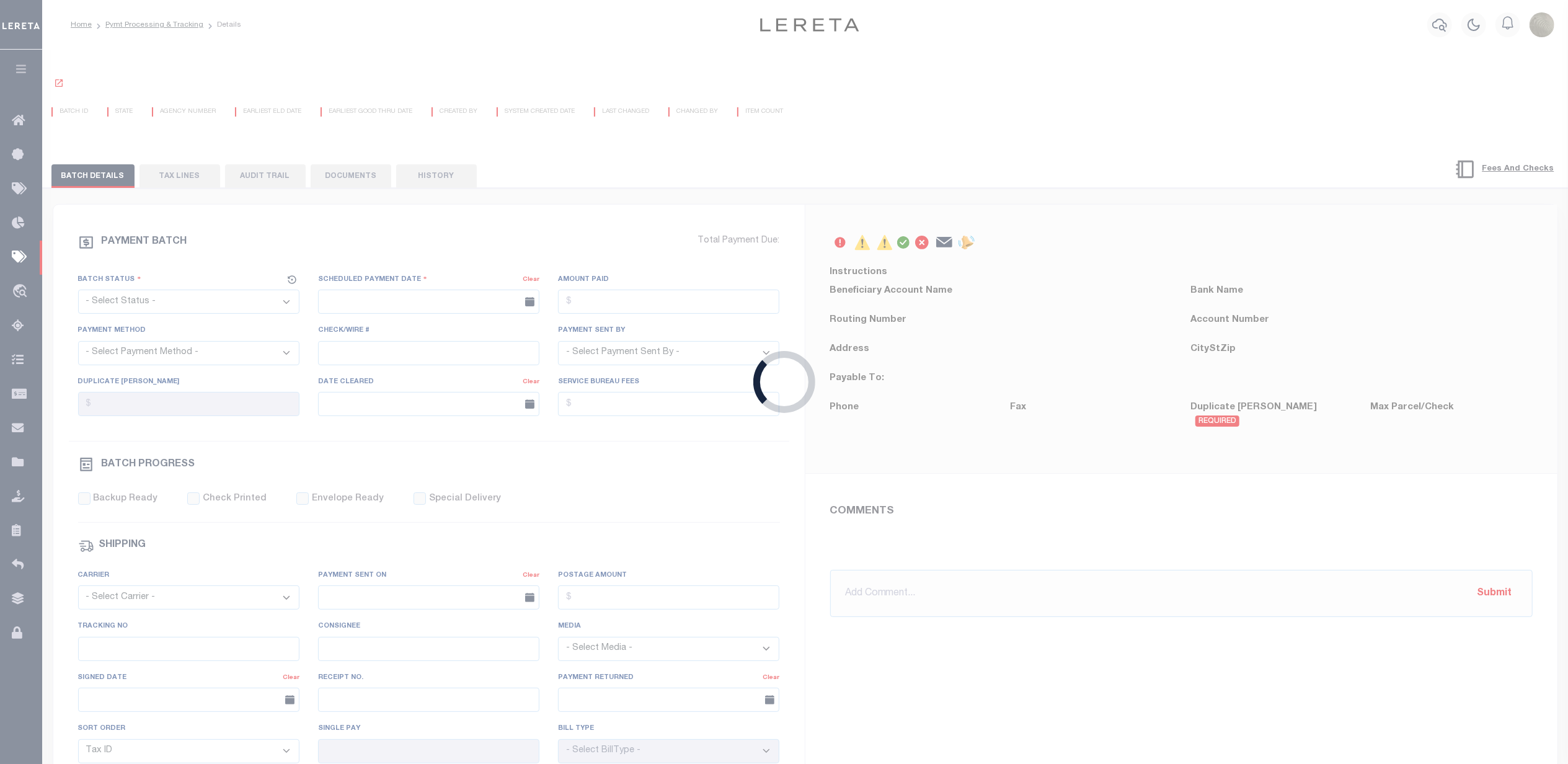
radio input "true"
select select
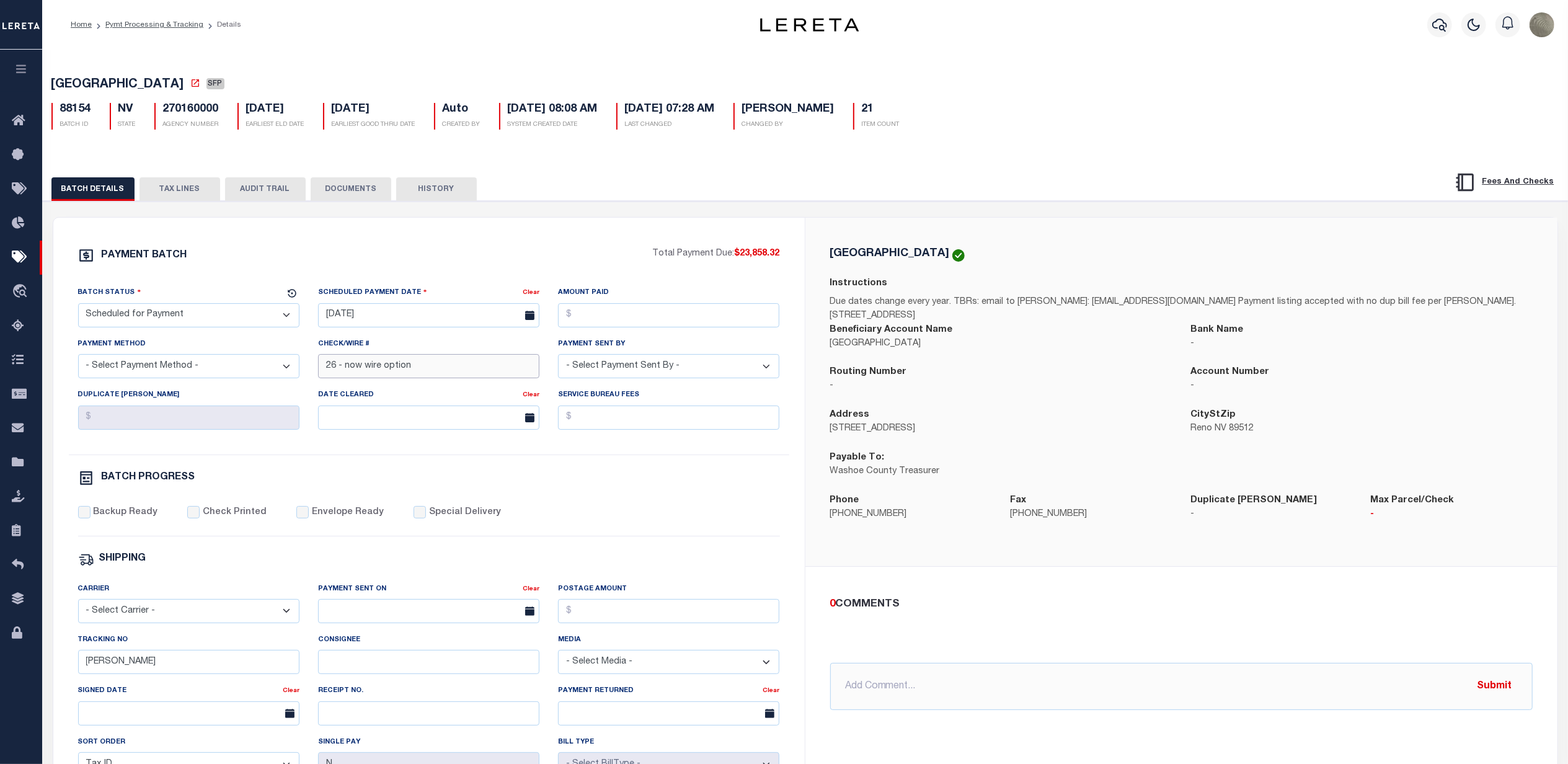
click at [358, 360] on input "26 - now wire option" at bounding box center [429, 366] width 222 height 25
type input "26 - no wire option"
click at [956, 171] on div "BATCH DETAILS TAX LINES AUDIT TRAIL DOCUMENTS HISTORY" at bounding box center [805, 579] width 1538 height 849
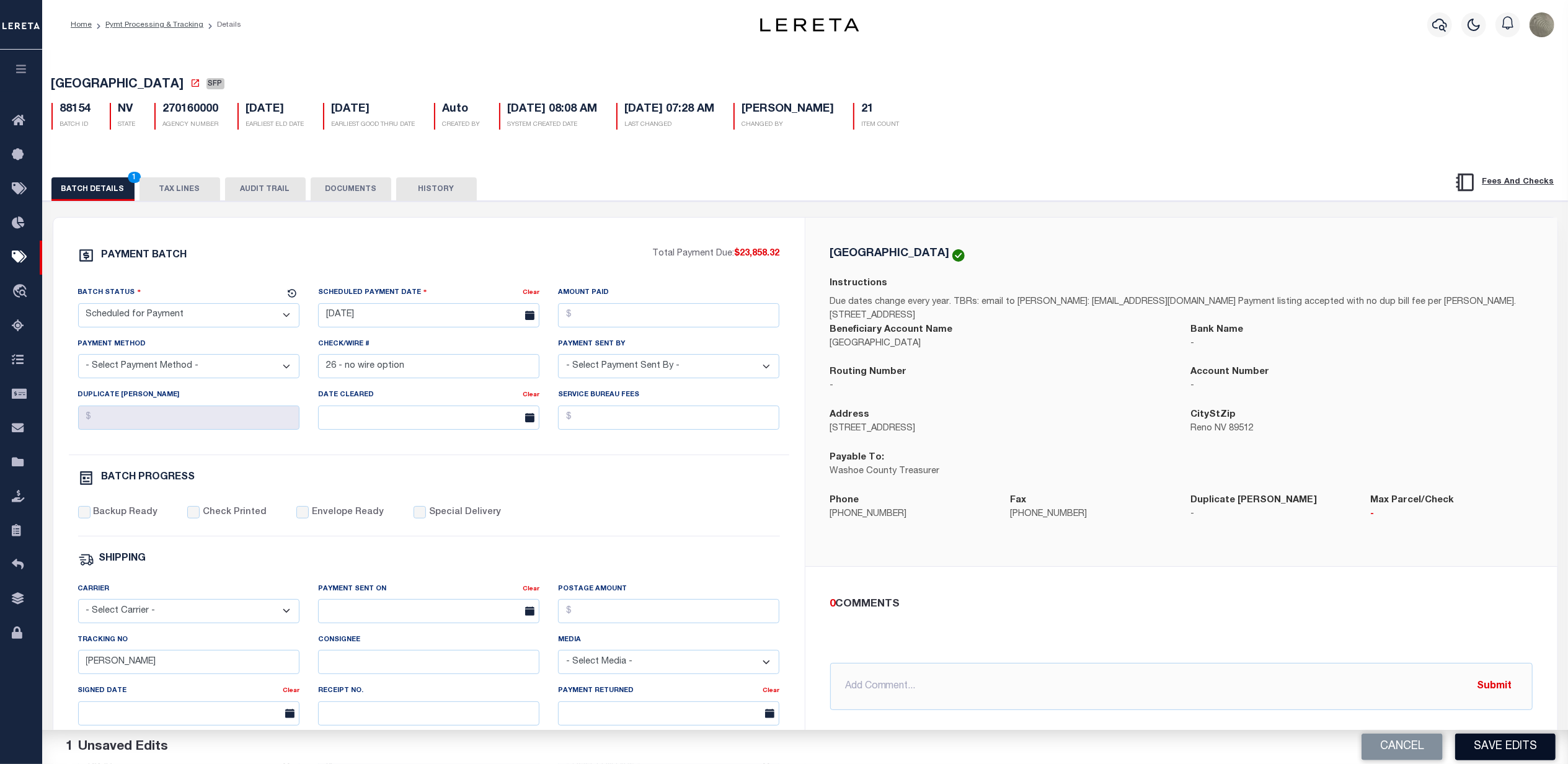
click at [1514, 749] on button "Save Edits" at bounding box center [1506, 747] width 100 height 27
select select
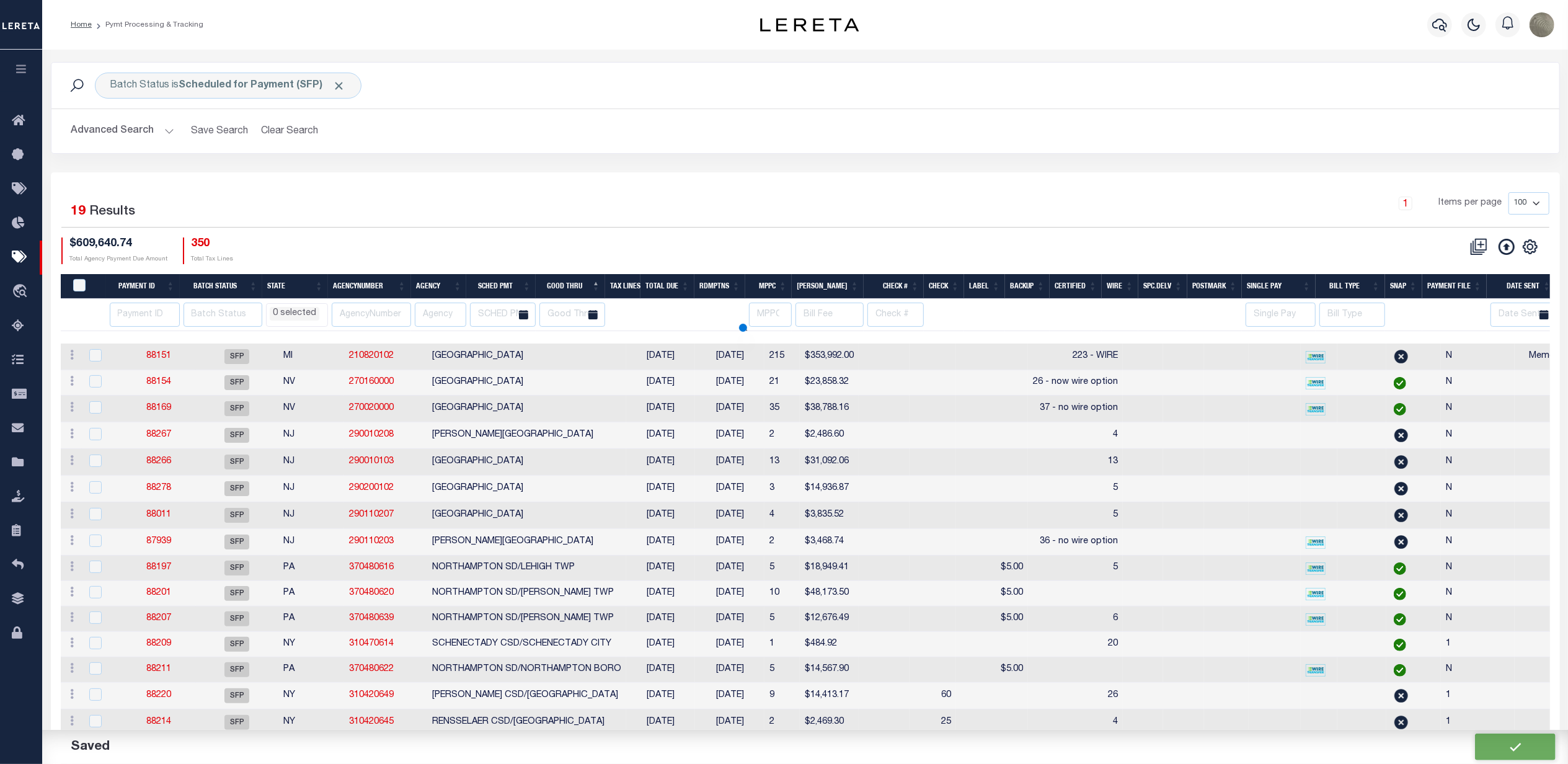
select select
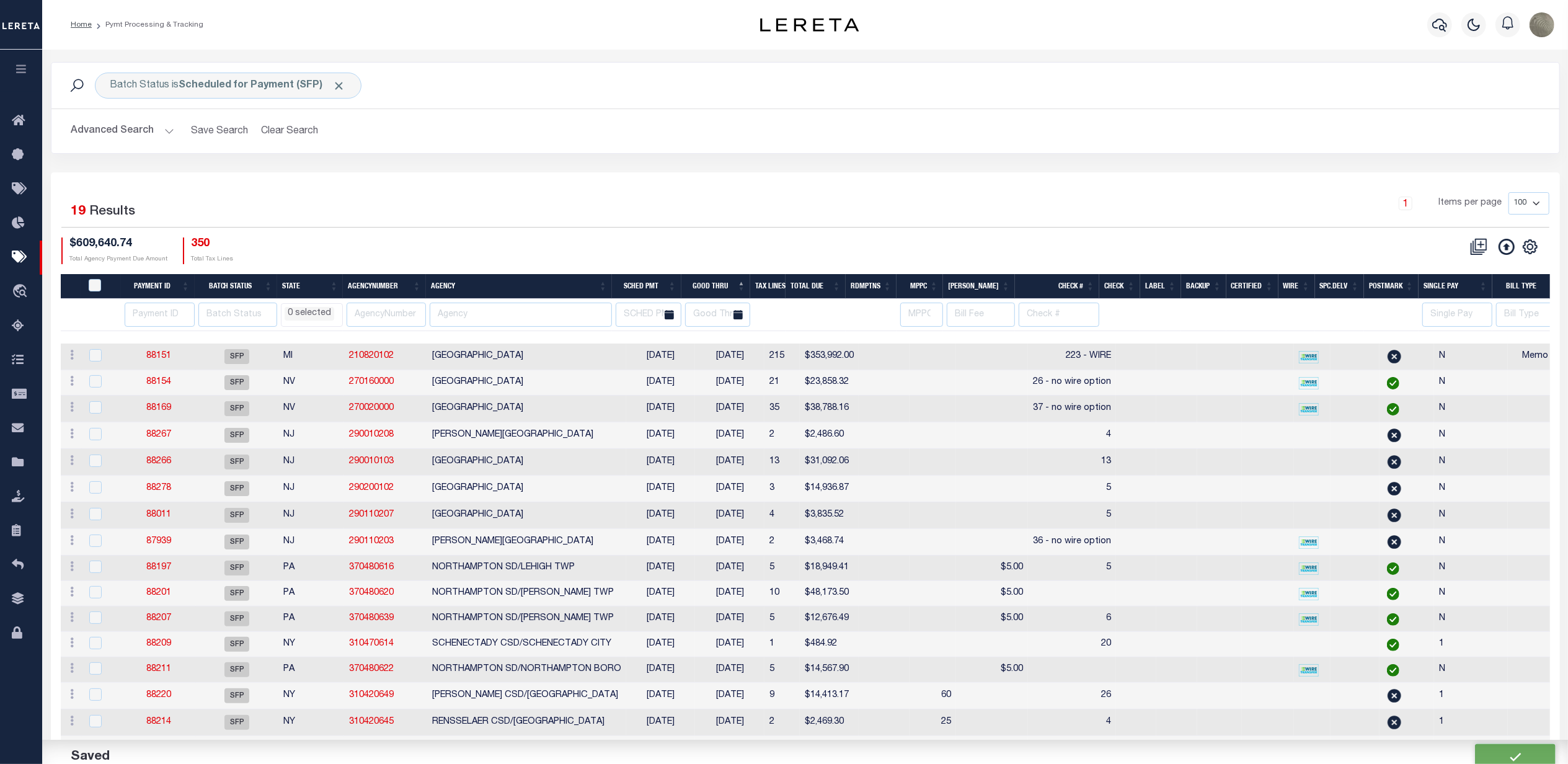
click at [835, 211] on div "1 Items per page 100 200 500 1000" at bounding box center [993, 208] width 1112 height 32
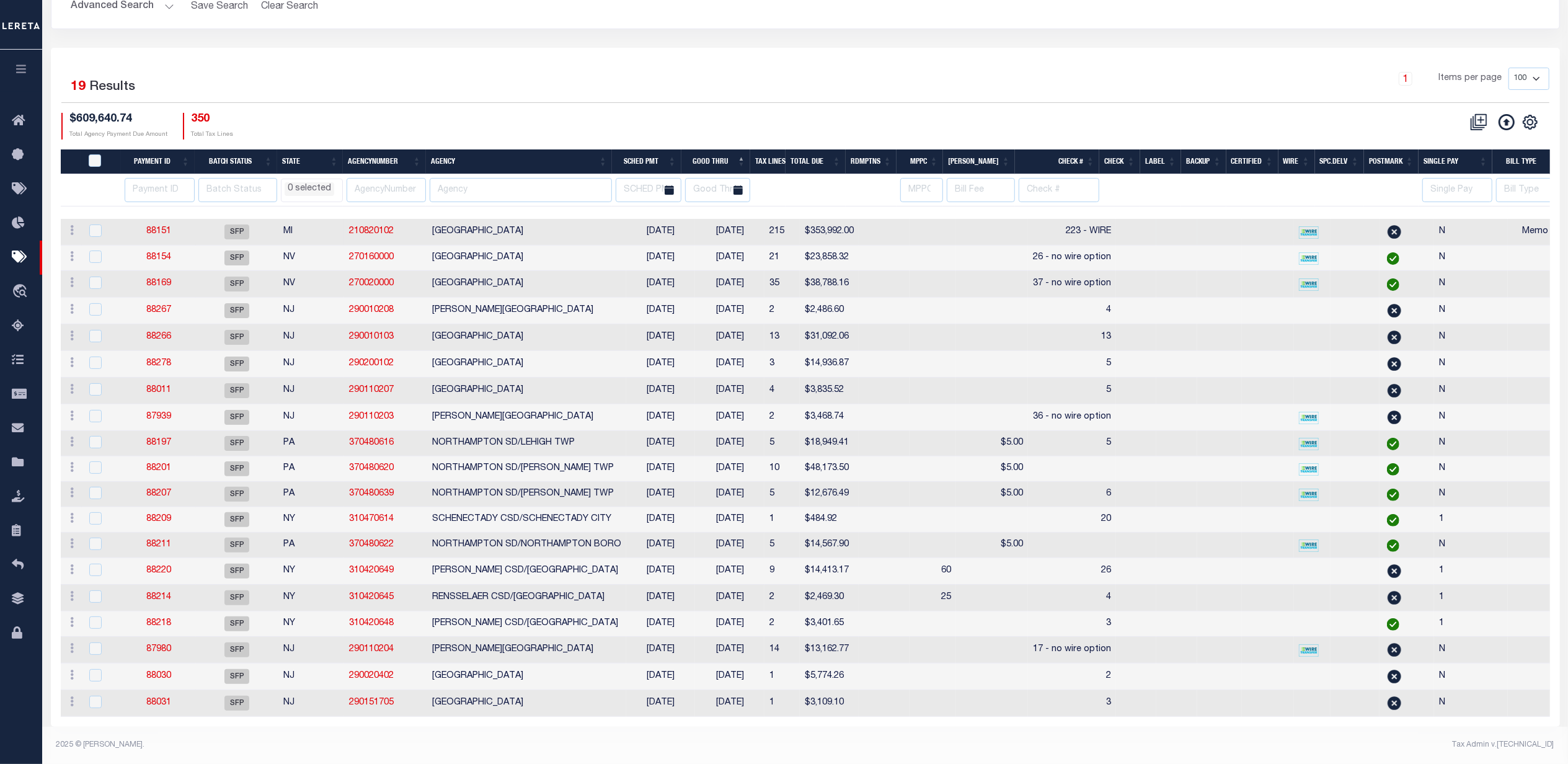
scroll to position [148, 0]
click at [1430, 149] on th "Single Pay" at bounding box center [1455, 162] width 74 height 25
select select
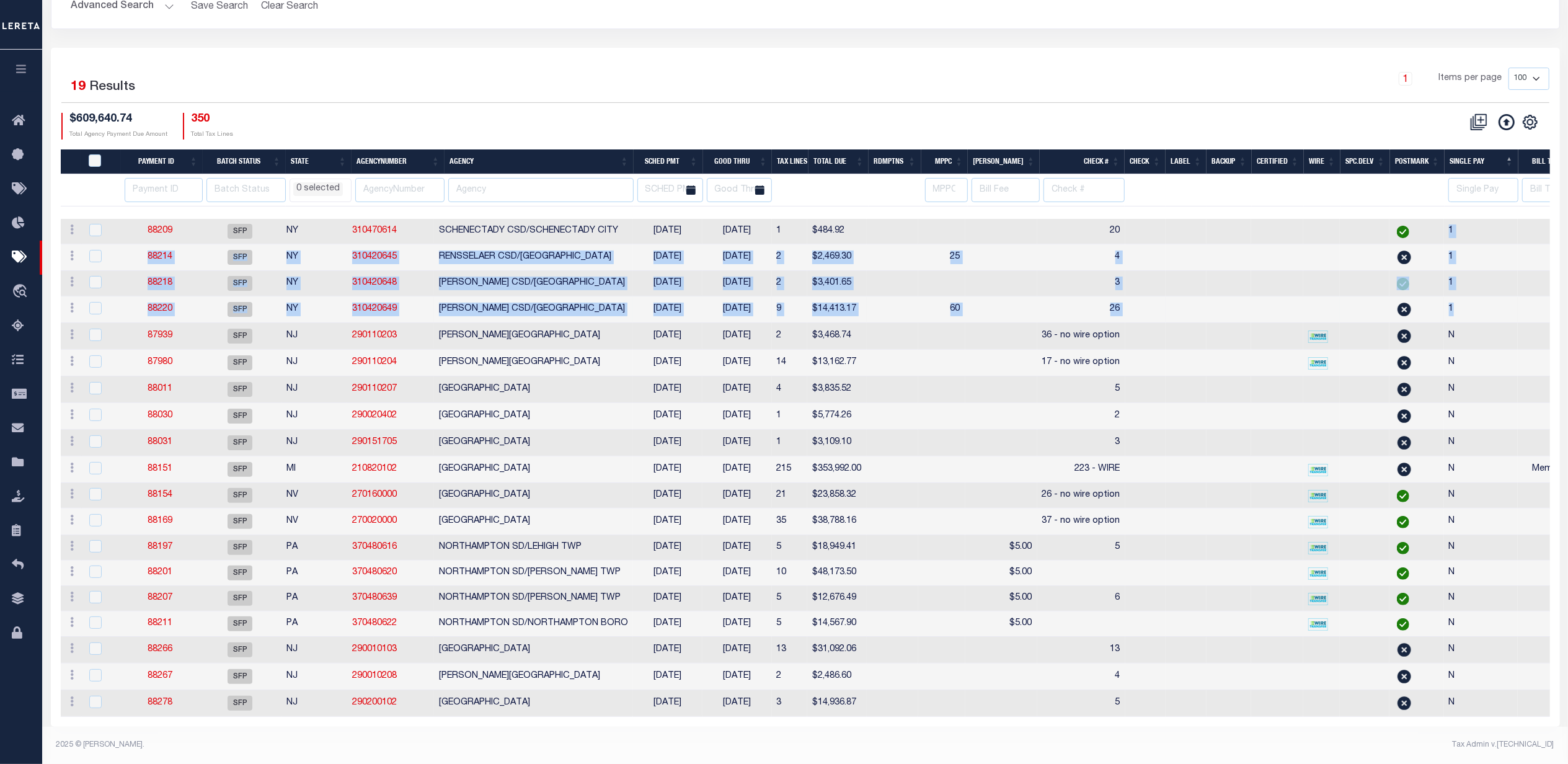
drag, startPoint x: 1454, startPoint y: 204, endPoint x: 1485, endPoint y: 288, distance: 89.5
click at [1485, 288] on tbody "ACTIONS Delete Batch 88209 SFP NY 310470614 SCHENECTADY CSD/SCHENECTADY CITY [D…" at bounding box center [993, 467] width 1863 height 498
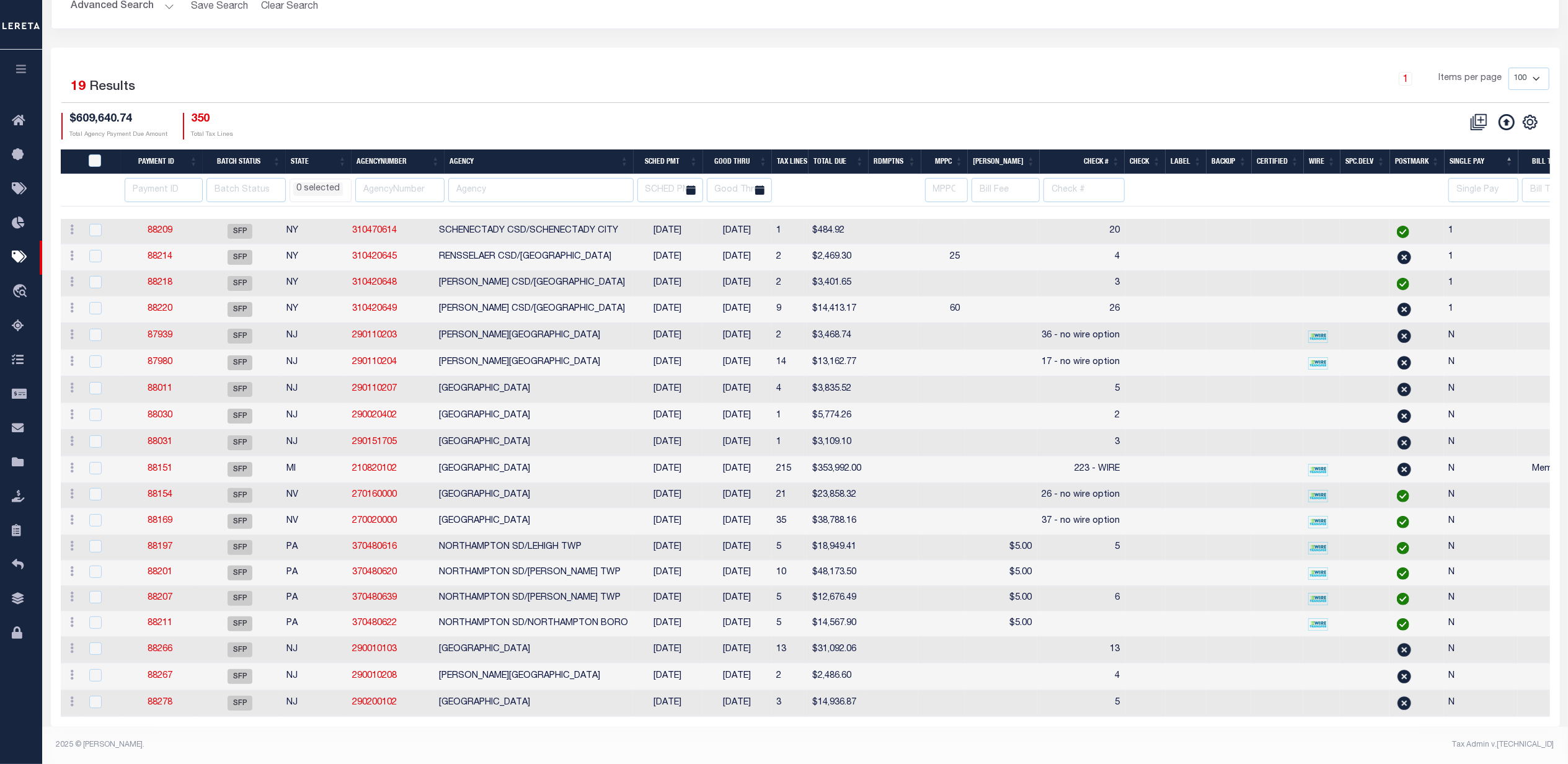
click at [1256, 82] on div "1 Selected 19 Results 1 Items per page 100 200 500 1000 $609,640.74 Total Agenc…" at bounding box center [805, 103] width 1508 height 71
click at [1454, 149] on th "Single Pay" at bounding box center [1481, 162] width 74 height 25
select select
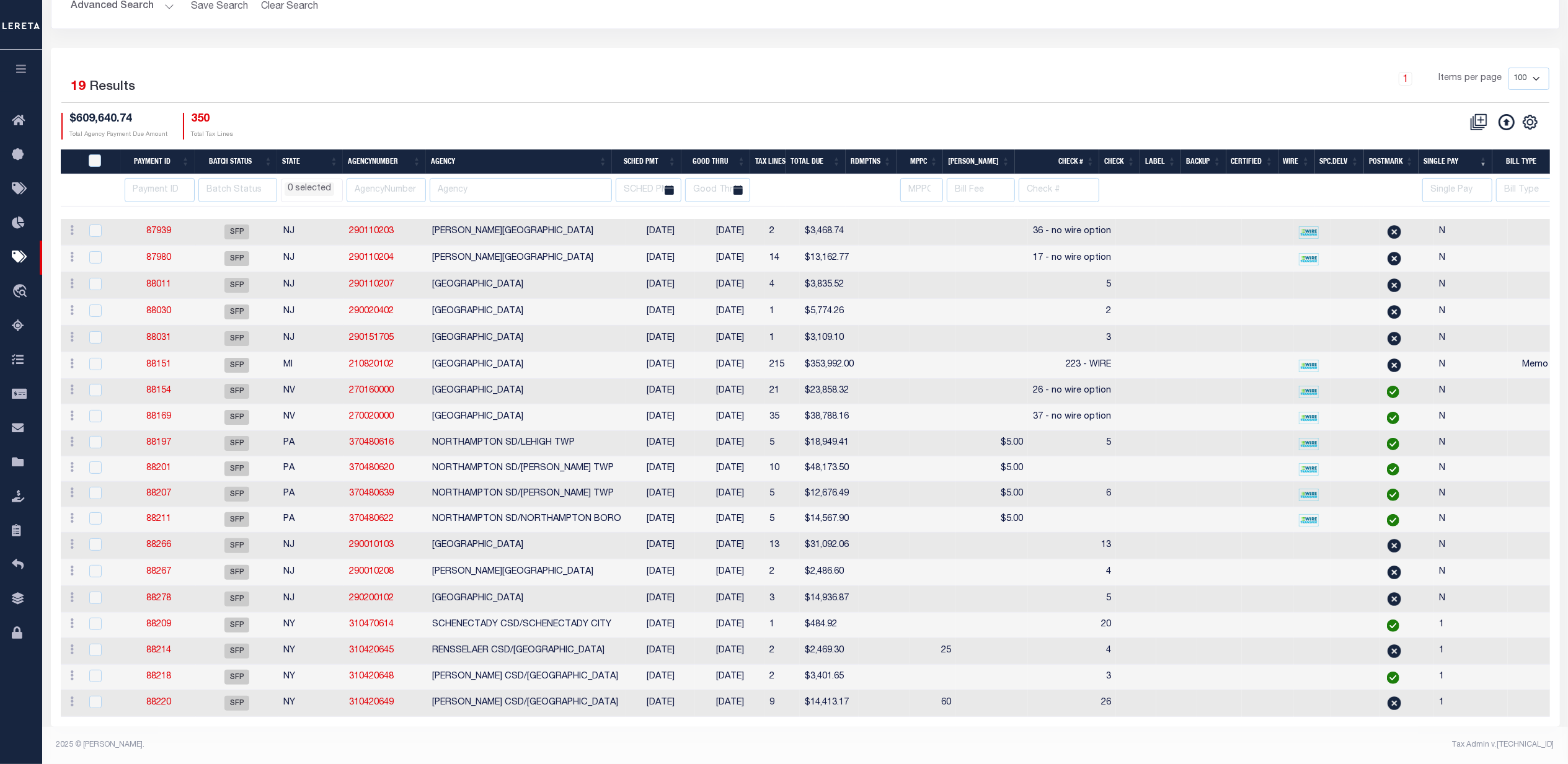
click at [1230, 113] on div "CSV Export Selected Print Hide Filter Show Search Columns 0: 1: PayeePmtBatchSt…" at bounding box center [1177, 126] width 744 height 27
click at [659, 149] on th "SCHED PMT" at bounding box center [646, 162] width 69 height 25
select select
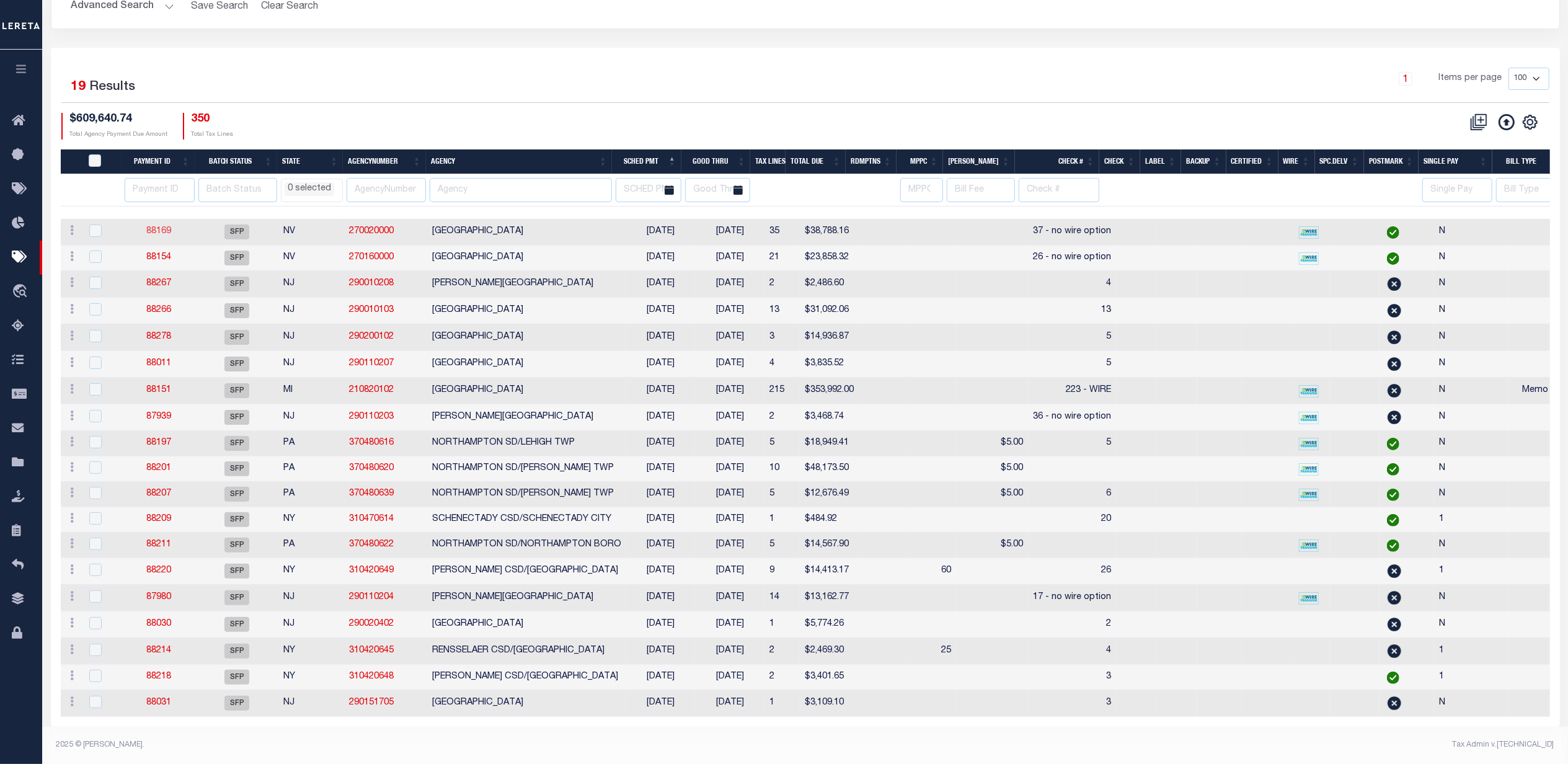
click at [159, 227] on link "88169" at bounding box center [158, 231] width 25 height 9
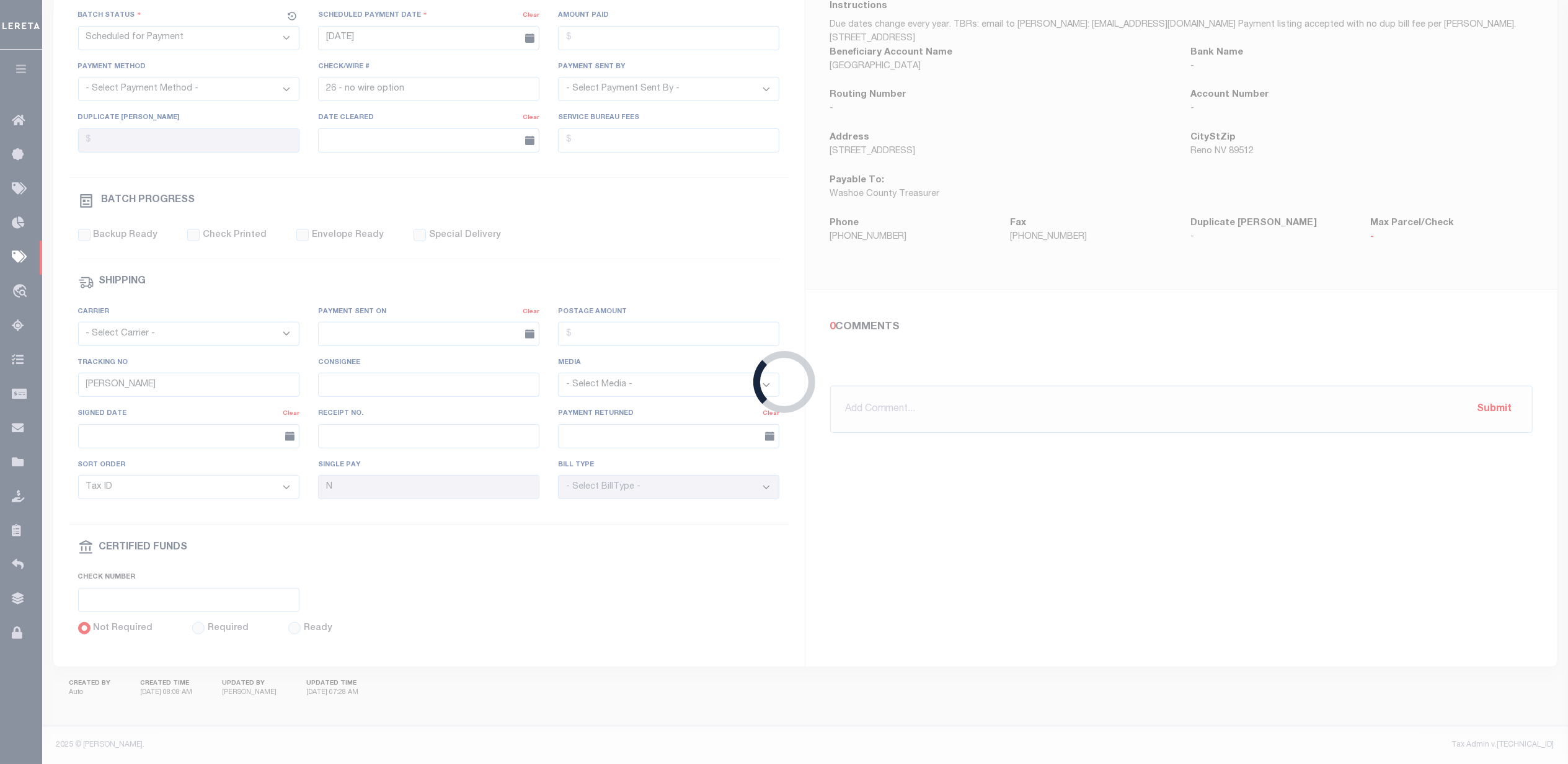
type input "[DATE]"
type input "37 - no wire option"
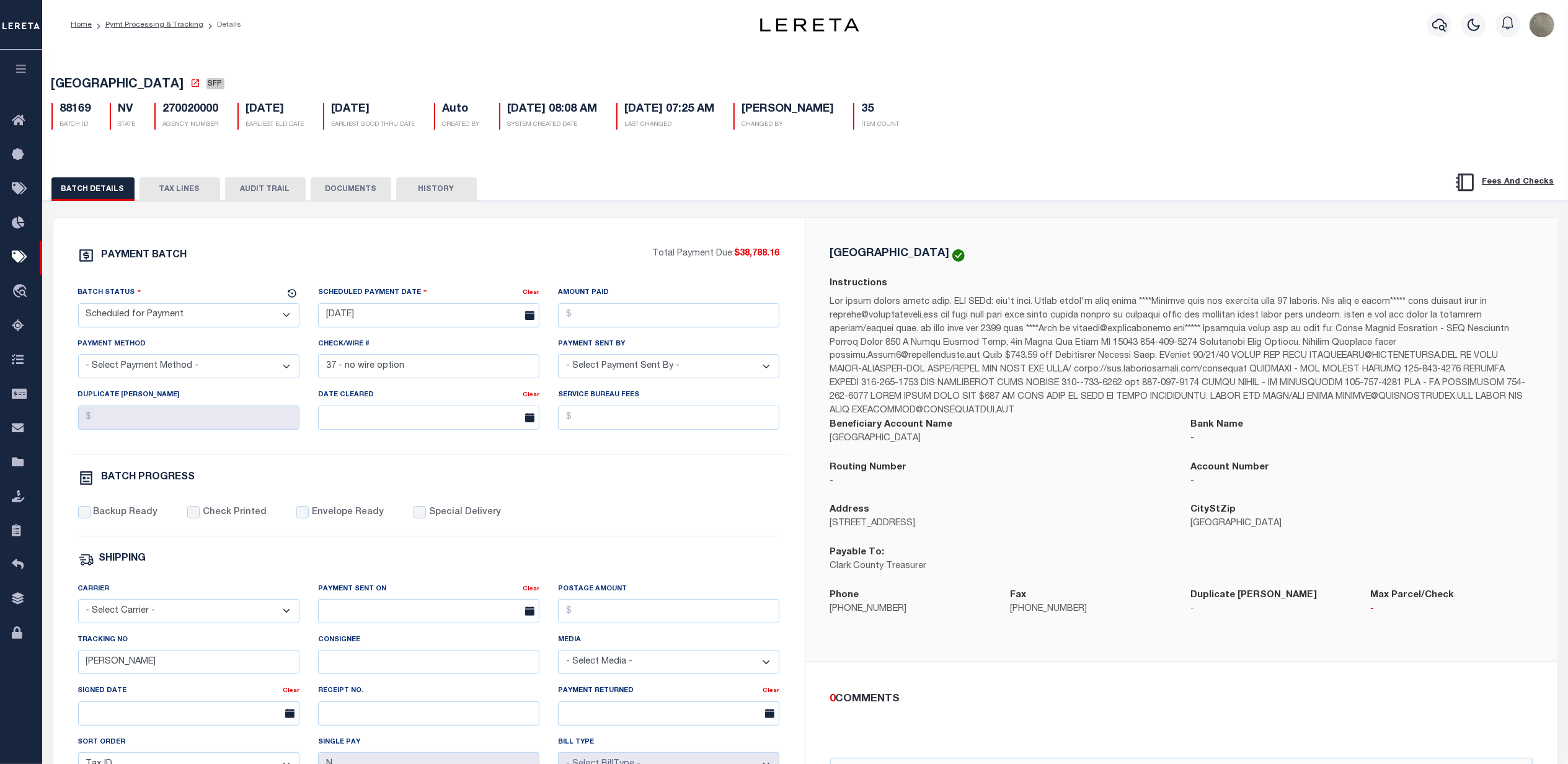
click at [134, 308] on select "- Select Status - Scheduled for Payment Ready For Payment Payment Sent Cleared …" at bounding box center [189, 315] width 222 height 25
select select "RFP"
click at [78, 307] on select "- Select Status - Scheduled for Payment Ready For Payment Payment Sent Cleared …" at bounding box center [189, 315] width 222 height 25
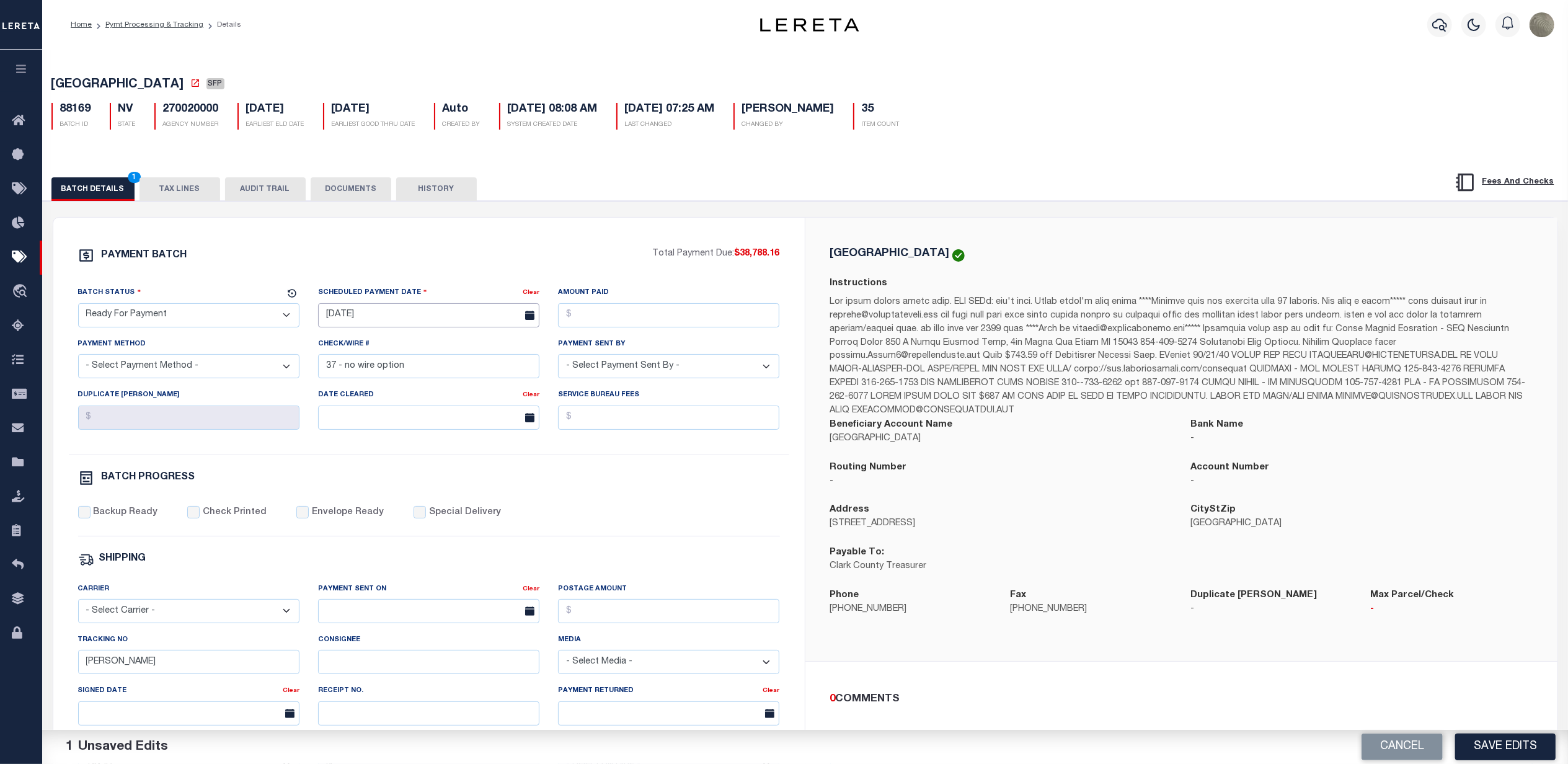
drag, startPoint x: 340, startPoint y: 316, endPoint x: 333, endPoint y: 323, distance: 9.9
click at [338, 318] on input "[DATE]" at bounding box center [429, 315] width 222 height 25
click at [360, 435] on span "11" at bounding box center [358, 437] width 25 height 25
type input "[DATE]"
click at [646, 308] on input "Amount Paid" at bounding box center [669, 315] width 222 height 25
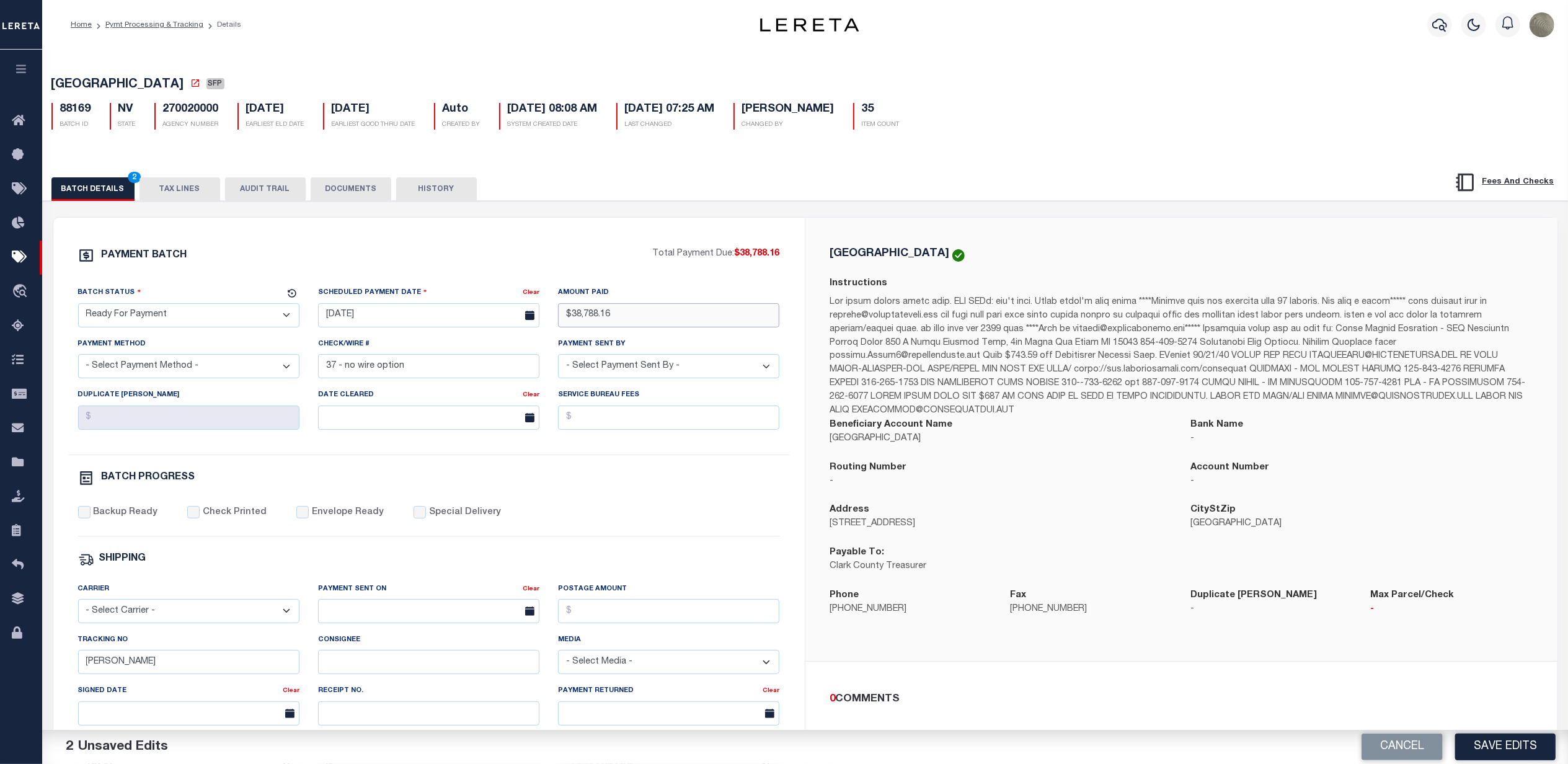
type input "$38,788.16"
click at [637, 372] on select "- Select Payment Sent By - [PERSON_NAME] [PERSON_NAME] [PERSON_NAME] [PERSON_NA…" at bounding box center [669, 366] width 222 height 25
select select "[PERSON_NAME]"
click at [558, 359] on select "- Select Payment Sent By - [PERSON_NAME] [PERSON_NAME] [PERSON_NAME] [PERSON_NA…" at bounding box center [669, 366] width 222 height 25
click at [483, 378] on input "37 - no wire option" at bounding box center [429, 366] width 222 height 25
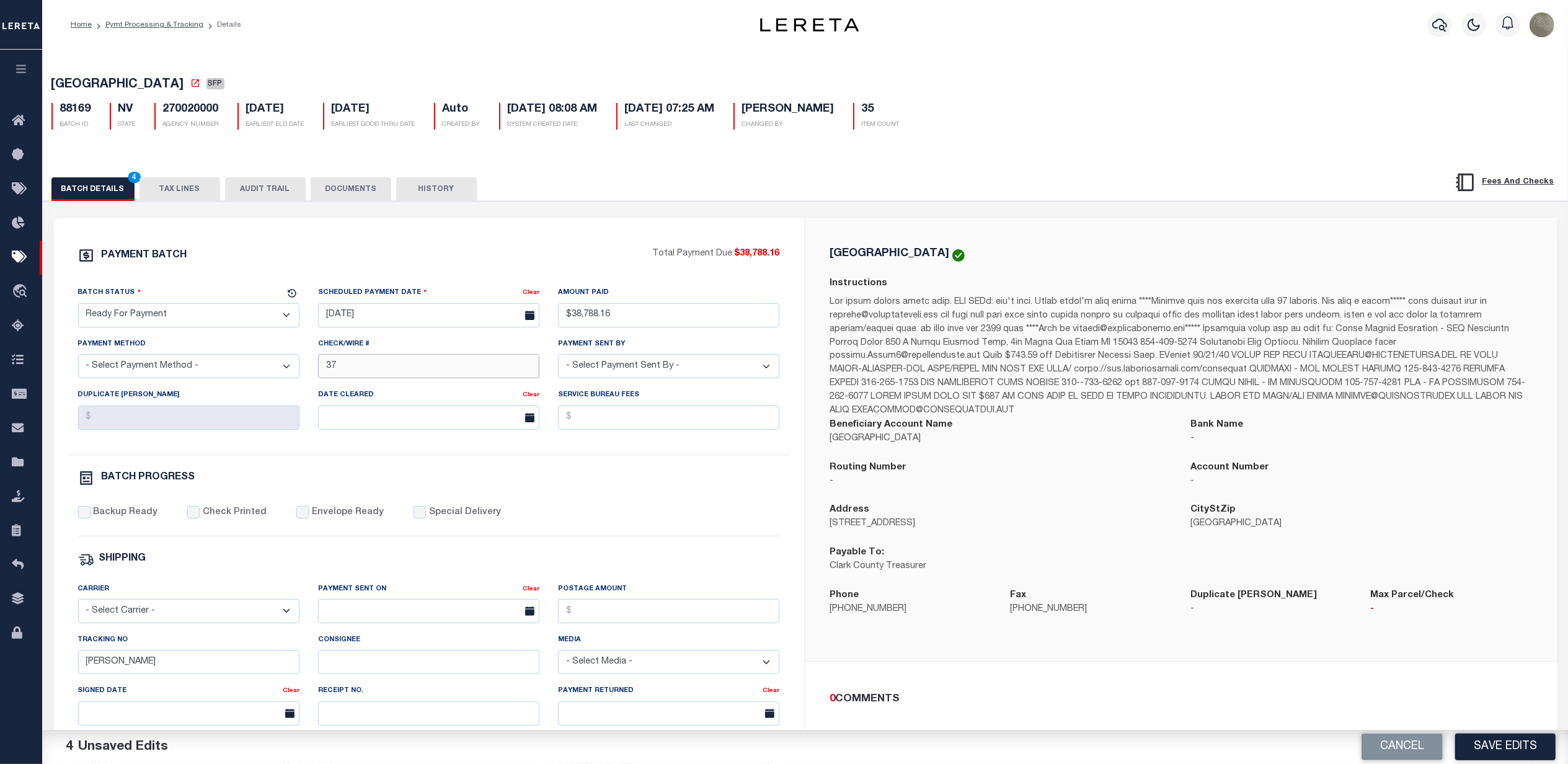
type input "37"
click at [288, 357] on div "Payment Method - Select Payment Method - ACH Certified Check Check Direct Depos…" at bounding box center [189, 357] width 222 height 41
click at [281, 363] on select "- Select Payment Method - ACH Certified Check Check Direct Deposit Wire Transfer" at bounding box center [189, 366] width 222 height 25
select select "CHK"
click at [78, 359] on select "- Select Payment Method - ACH Certified Check Check Direct Deposit Wire Transfer" at bounding box center [189, 366] width 222 height 25
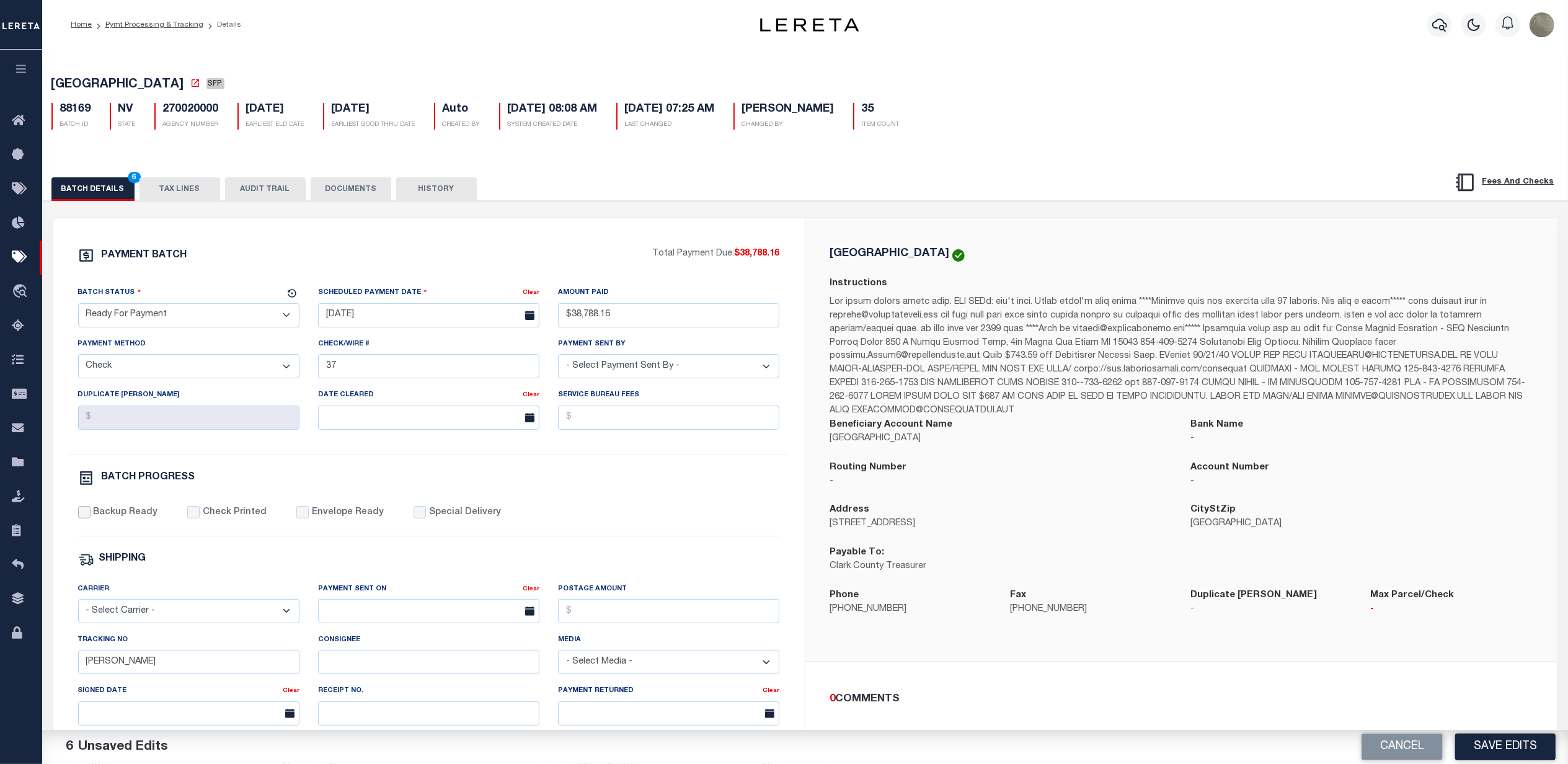
click at [80, 518] on input "Backup Ready" at bounding box center [84, 512] width 13 height 13
checkbox input "true"
drag, startPoint x: 149, startPoint y: 667, endPoint x: 32, endPoint y: 677, distance: 117.4
click at [32, 677] on div "Home Pymt Processing & Tracking Details Profile Sign out" at bounding box center [784, 520] width 1568 height 1040
click at [697, 502] on div "PAYMENT BATCH Total Payment Due: $38,788.16 Batch Status - Select Status -" at bounding box center [429, 580] width 722 height 666
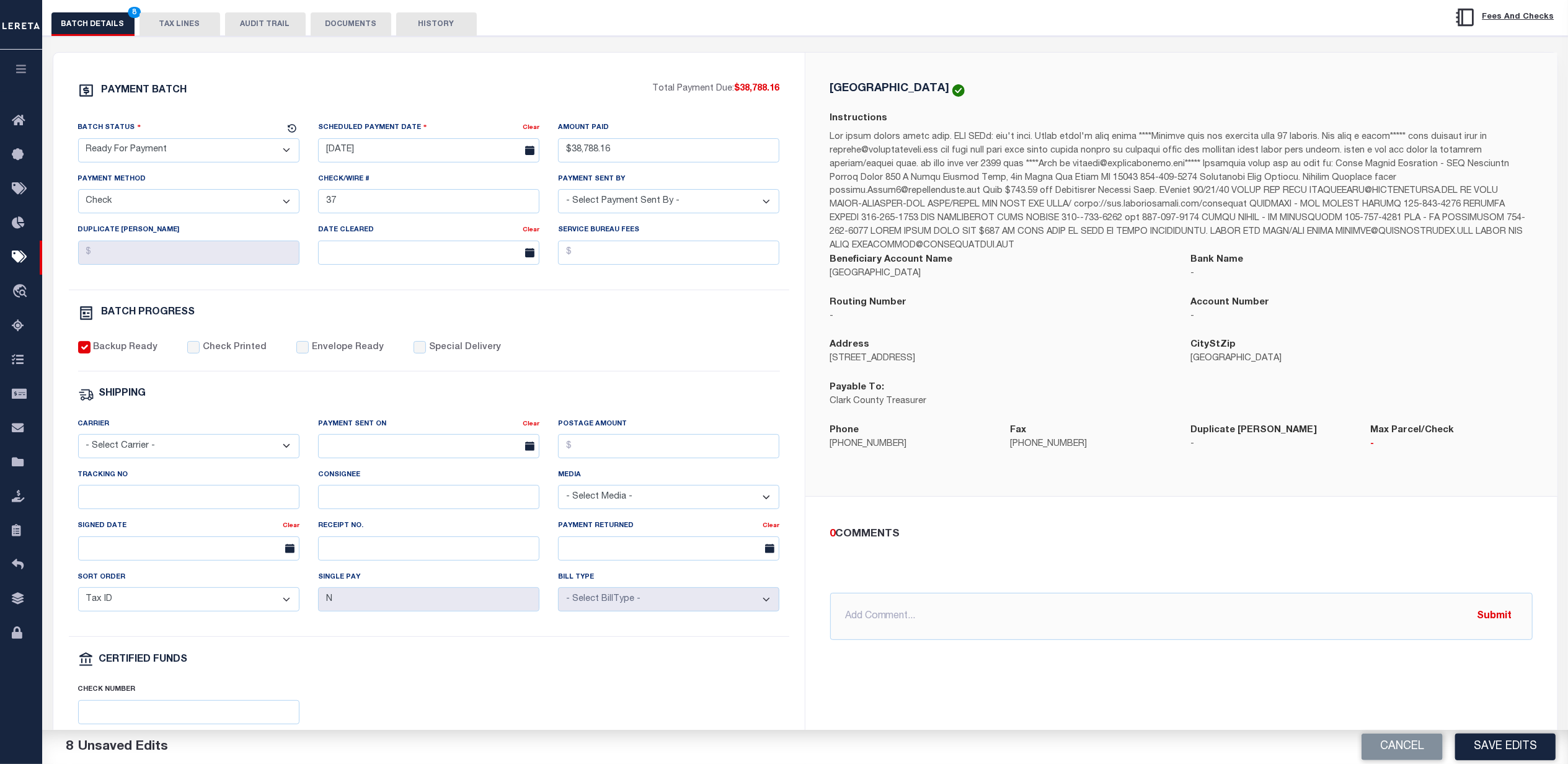
click at [1509, 759] on button "Save Edits" at bounding box center [1506, 747] width 100 height 27
select select
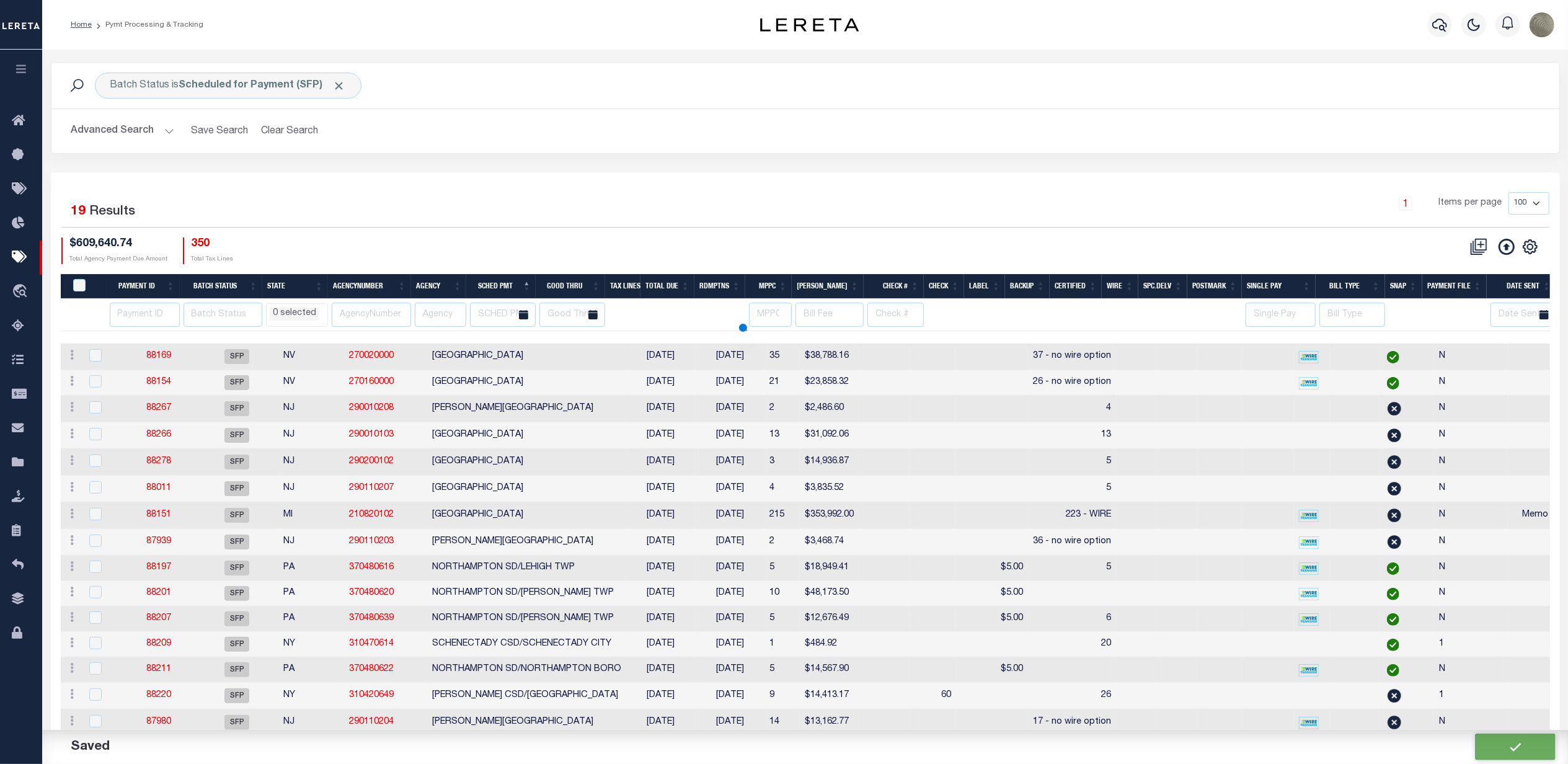
select select
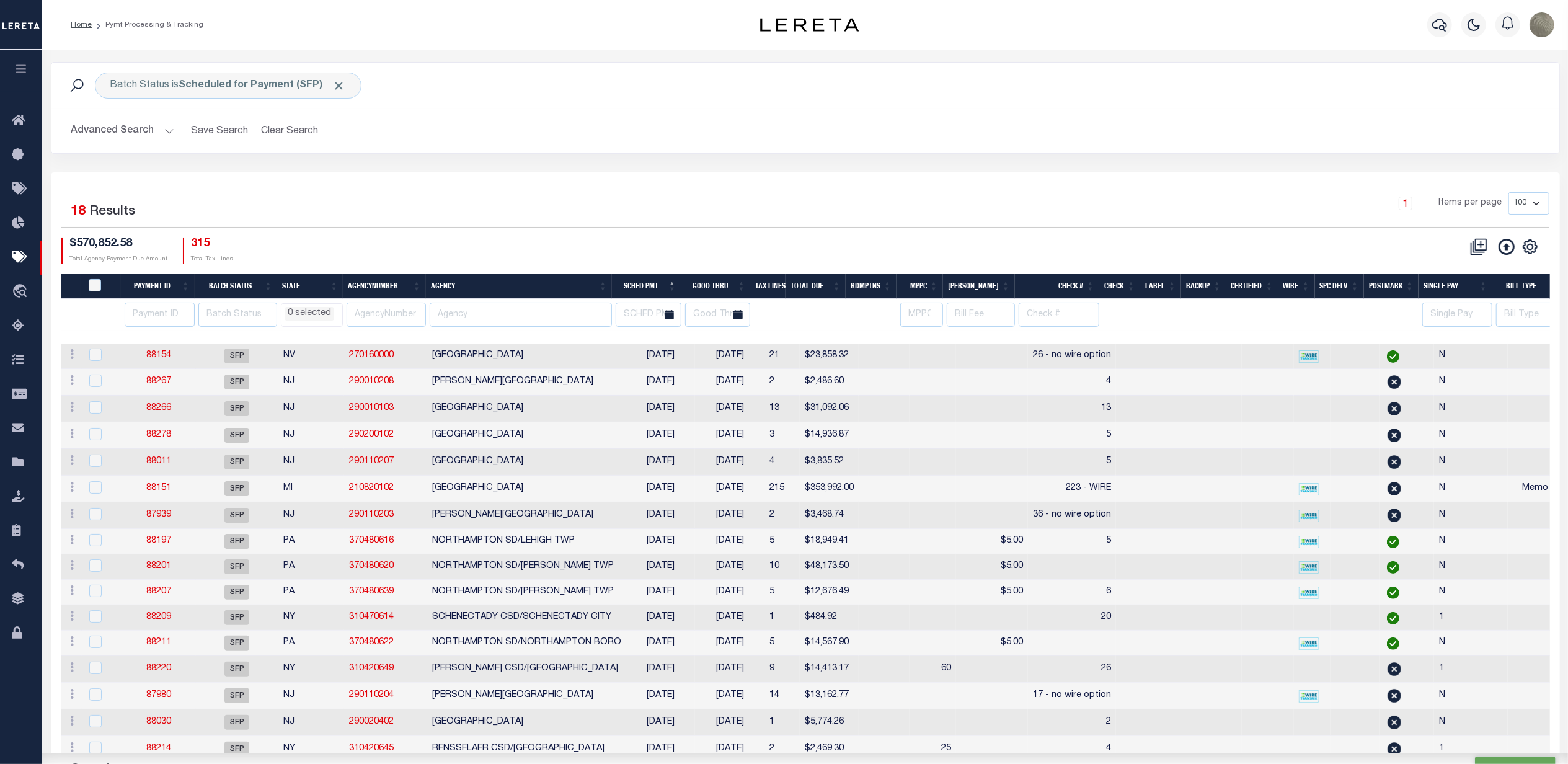
type input "$38,788.16"
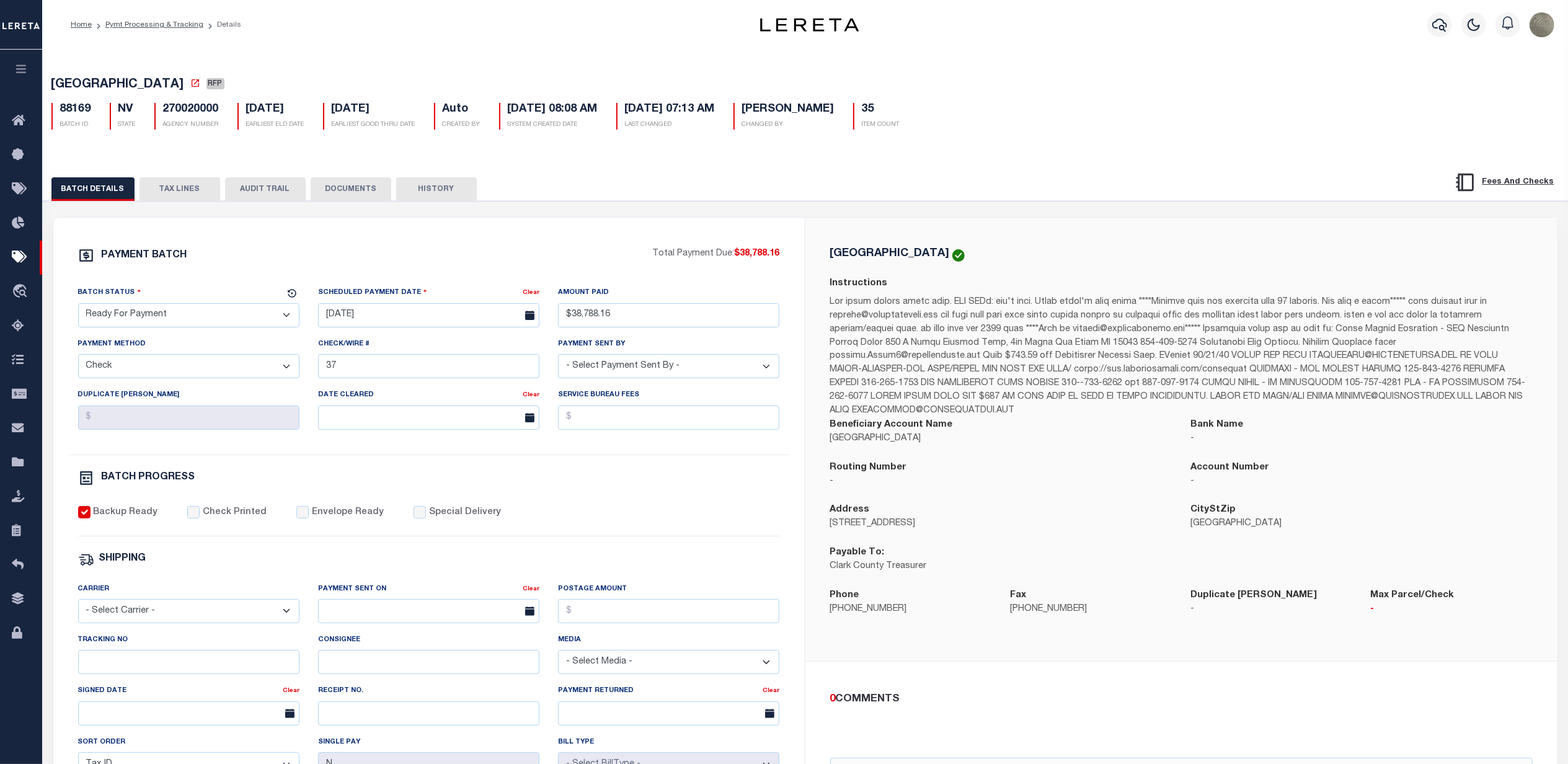
click at [434, 253] on div "PAYMENT BATCH" at bounding box center [365, 259] width 575 height 24
click at [375, 378] on input "37" at bounding box center [429, 366] width 222 height 25
click at [611, 228] on div "PAYMENT BATCH Total Payment Due: $38,788.16 Batch Status" at bounding box center [429, 580] width 752 height 725
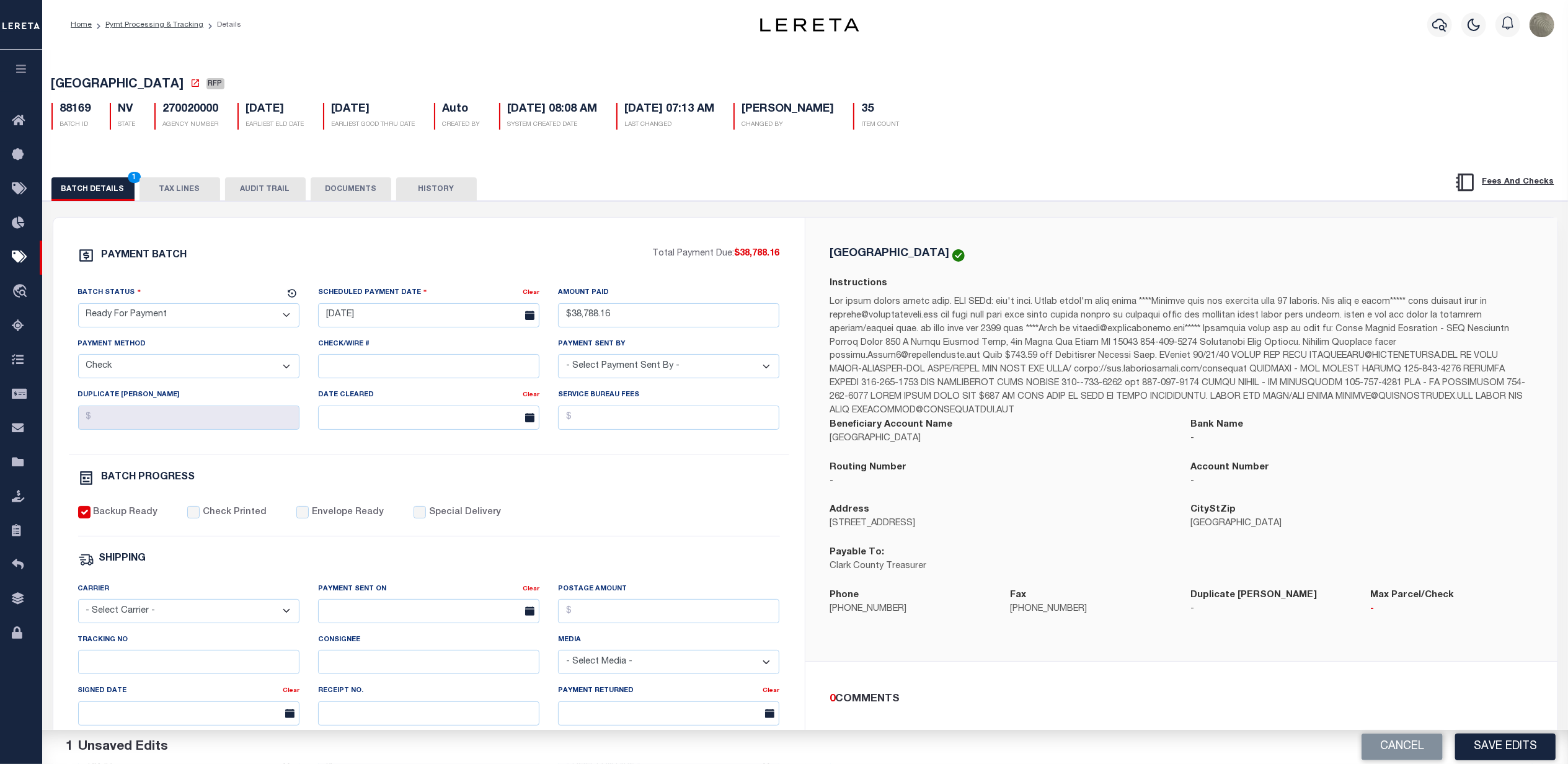
drag, startPoint x: 1107, startPoint y: 234, endPoint x: 1100, endPoint y: 245, distance: 13.0
click at [1109, 234] on div "[GEOGRAPHIC_DATA] Instructions Beneficiary Account Name [GEOGRAPHIC_DATA] Bank …" at bounding box center [1181, 439] width 752 height 443
click at [1522, 742] on button "Save Edits" at bounding box center [1506, 747] width 100 height 27
select select
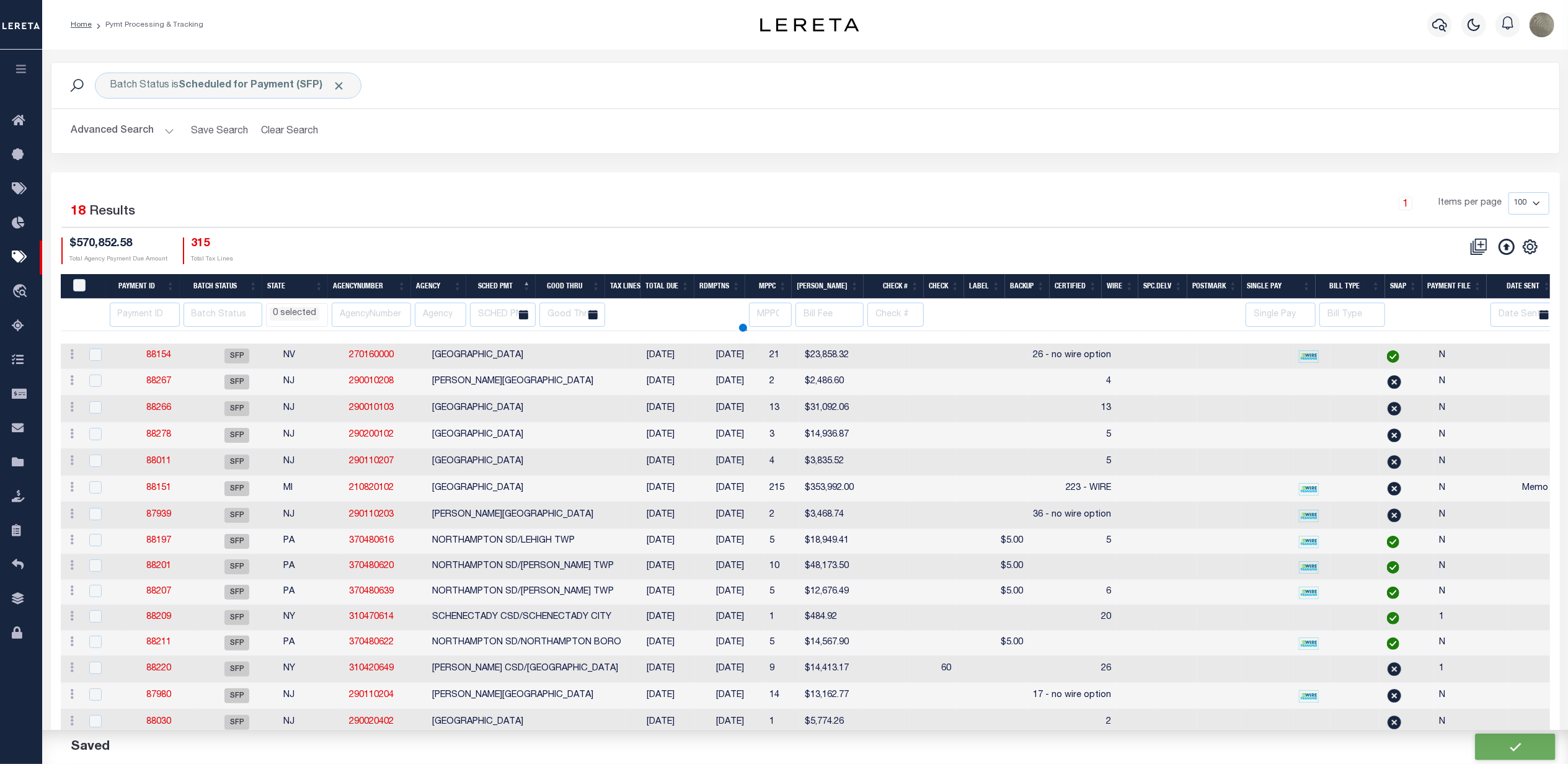
click at [709, 223] on div "1 Items per page 100 200 500 1000" at bounding box center [993, 208] width 1112 height 32
select select
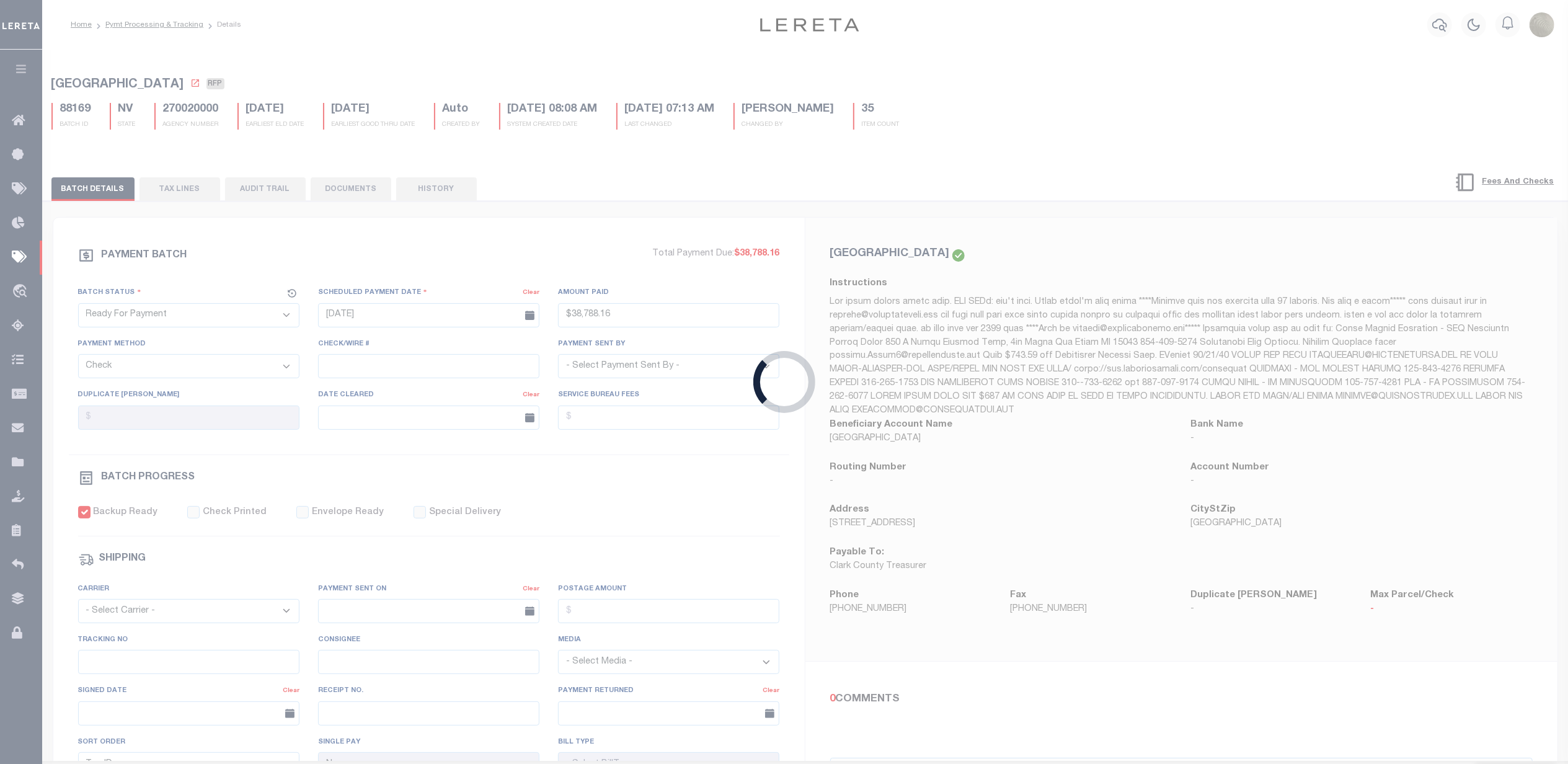
type input "$38,788.16"
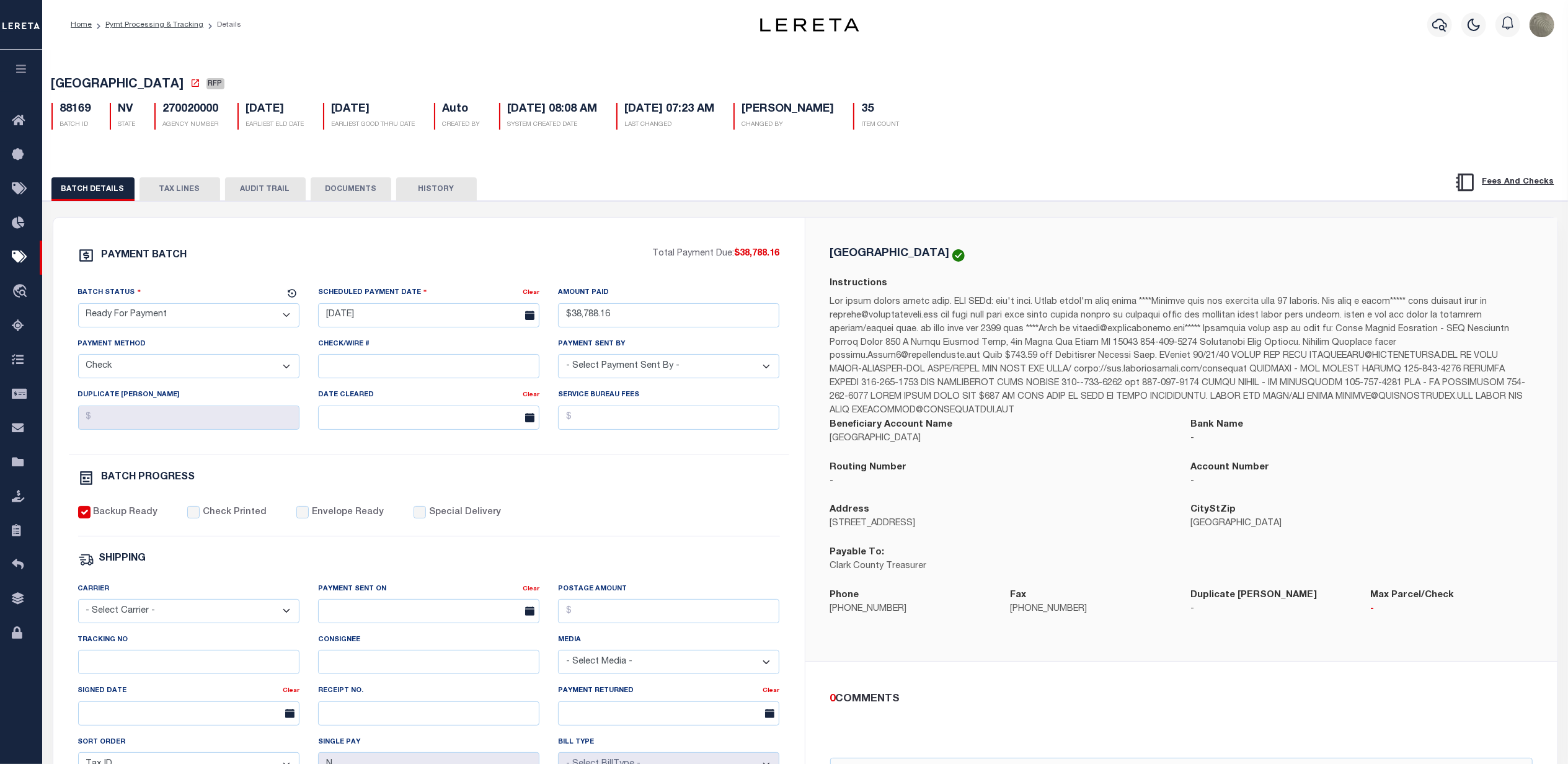
click at [1033, 226] on div "[GEOGRAPHIC_DATA] Instructions Beneficiary Account Name [GEOGRAPHIC_DATA] Bank …" at bounding box center [1181, 439] width 752 height 443
click at [830, 206] on div "PAYMENT BATCH Total Payment Due: $38,788.16 Batch Status" at bounding box center [805, 601] width 1538 height 802
select select
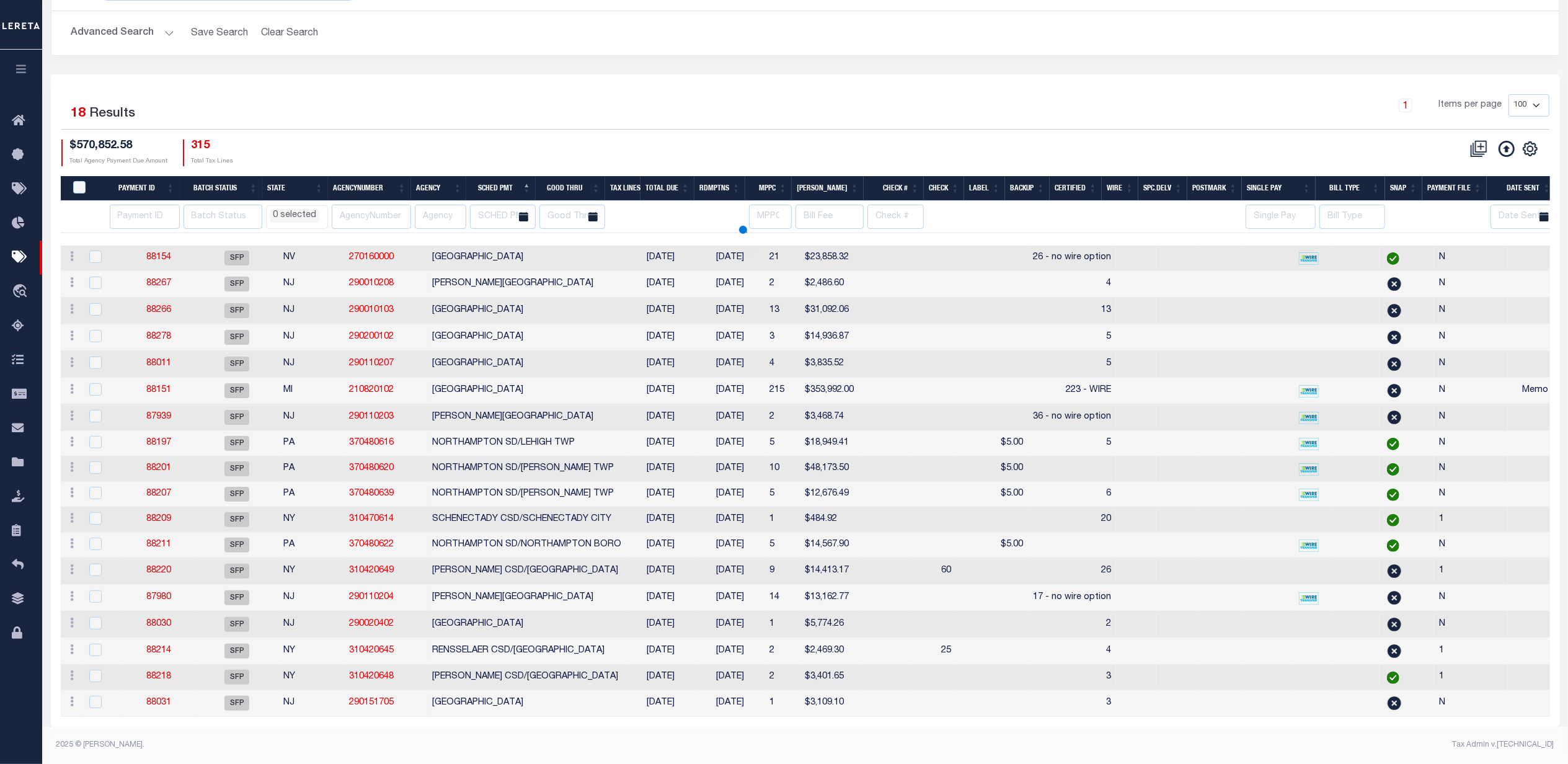
select select
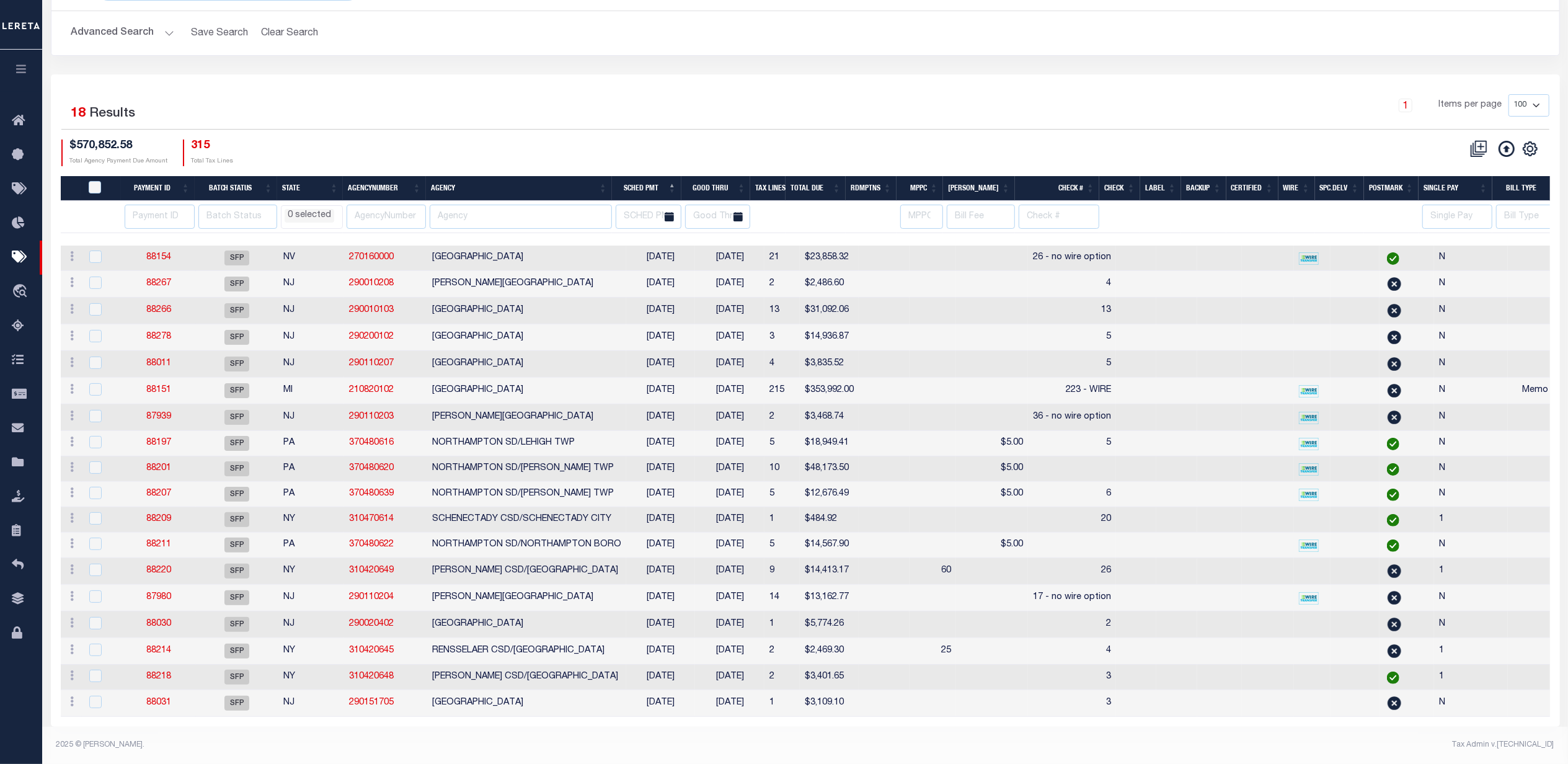
click at [506, 140] on div "$570,852.58 Total Agency Payment Due Amount 315 Total Tax Lines" at bounding box center [433, 153] width 744 height 27
click at [578, 94] on div "1 Items per page 100 200 500 1000" at bounding box center [993, 110] width 1112 height 32
click at [450, 102] on div "1 Items per page 100 200 500 1000" at bounding box center [993, 110] width 1112 height 32
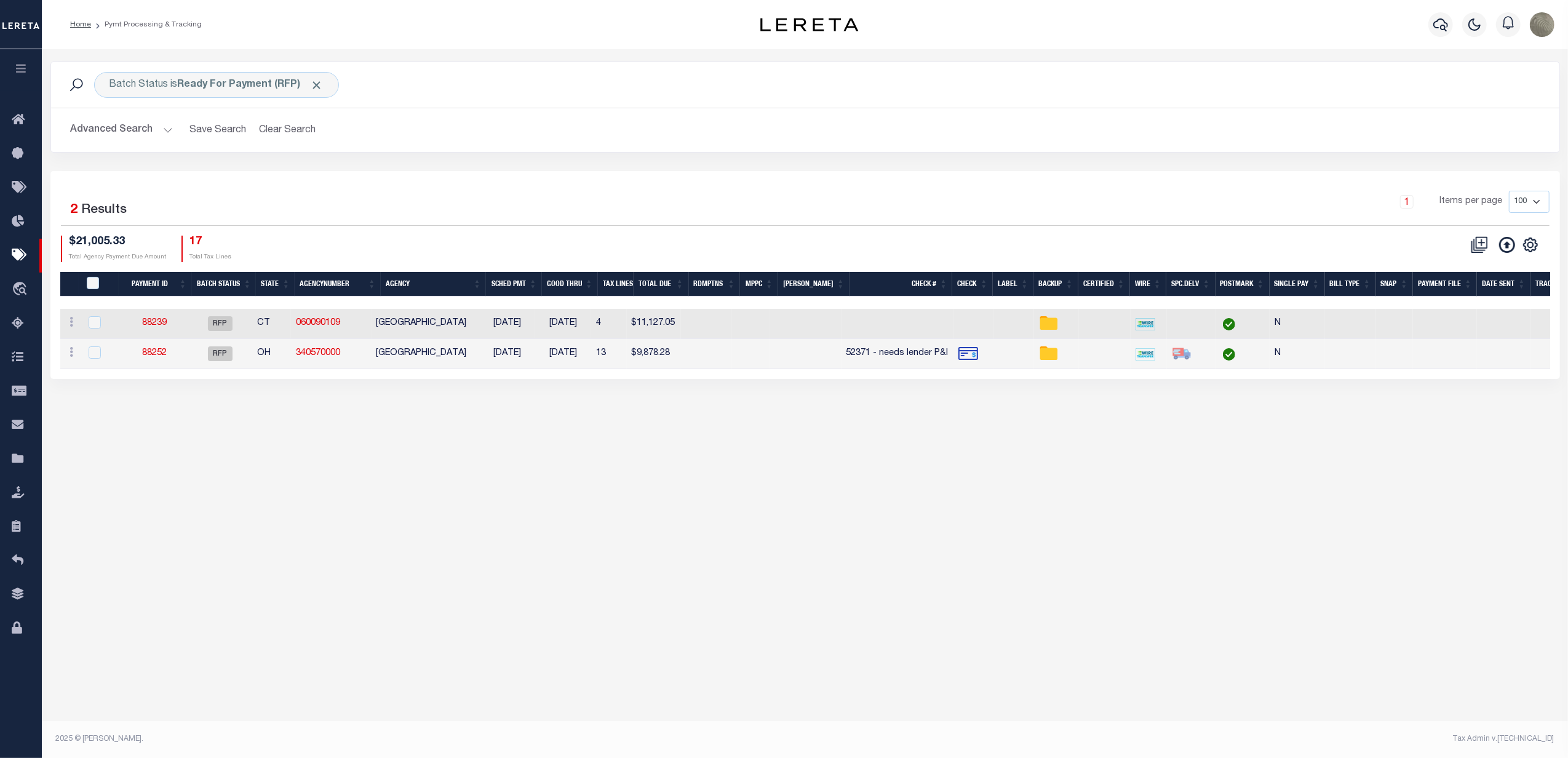
click at [737, 133] on h2 "Advanced Search Save Search Clear Search PayeeSearchTable_dynamictable_____Defa…" at bounding box center [805, 130] width 1488 height 24
click at [654, 170] on div "Batch Status is Ready For Payment (RFP) Search Advanced Search Save Search Clea…" at bounding box center [805, 116] width 1528 height 109
drag, startPoint x: 777, startPoint y: 565, endPoint x: 777, endPoint y: 557, distance: 8.0
click at [766, 328] on div "Batch Status is Ready For Payment (RFP) Search Advanced Search Save Search Clea…" at bounding box center [805, 390] width 1526 height 682
click at [667, 213] on div "1 Items per page 100 200 500 1000" at bounding box center [993, 206] width 1112 height 32
